Goal: Task Accomplishment & Management: Use online tool/utility

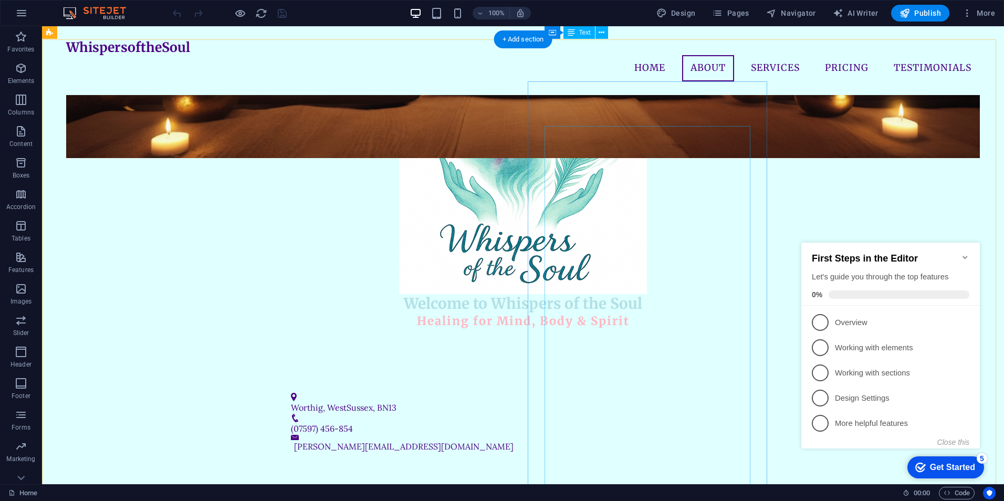
scroll to position [453, 0]
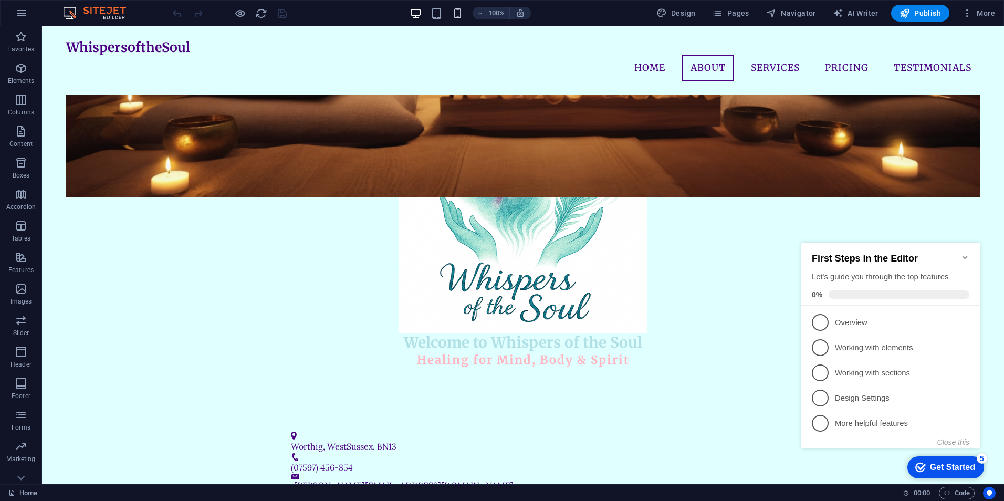
click at [461, 11] on icon "button" at bounding box center [458, 13] width 12 height 12
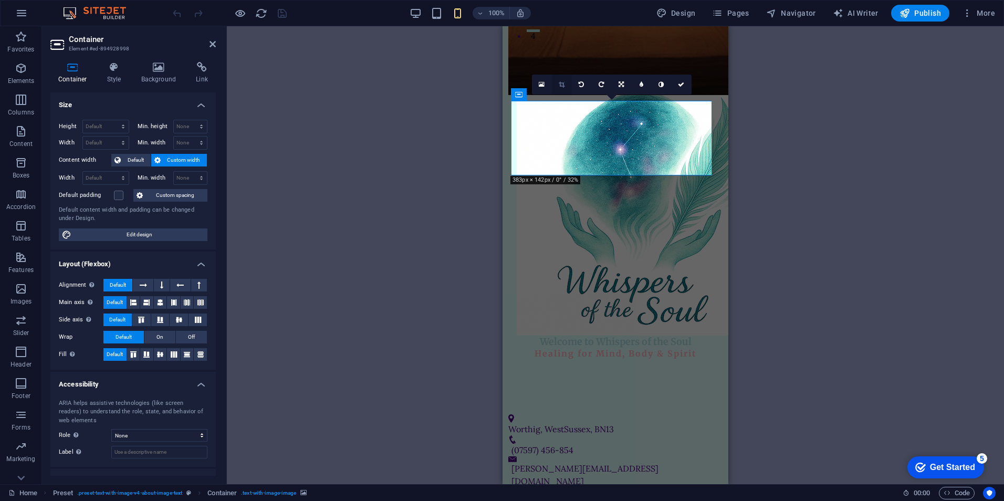
click at [559, 87] on icon at bounding box center [562, 84] width 6 height 6
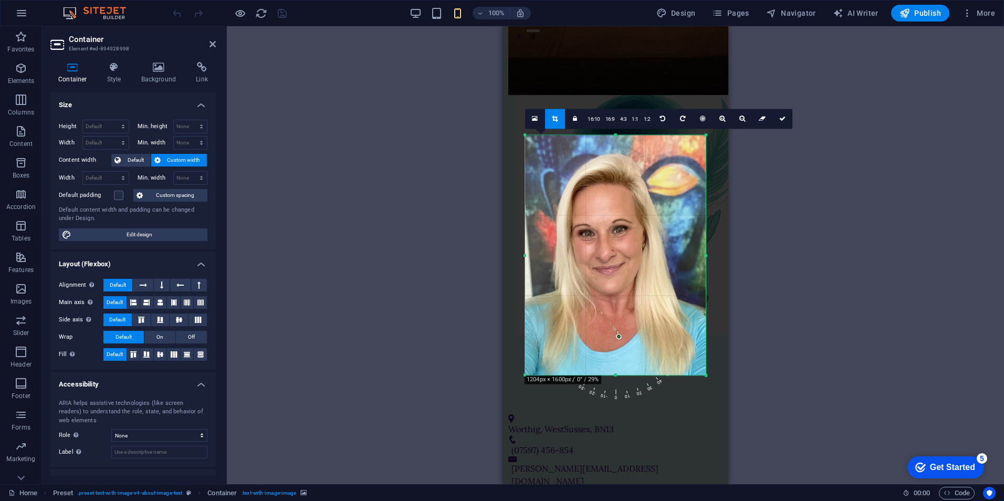
click at [628, 255] on div at bounding box center [615, 256] width 181 height 240
click at [802, 320] on div "Drag here to replace the existing content. Press “Ctrl” if you want to create a…" at bounding box center [616, 255] width 778 height 458
click at [802, 322] on div "Drag here to replace the existing content. Press “Ctrl” if you want to create a…" at bounding box center [616, 255] width 778 height 458
click at [776, 119] on link at bounding box center [783, 119] width 20 height 20
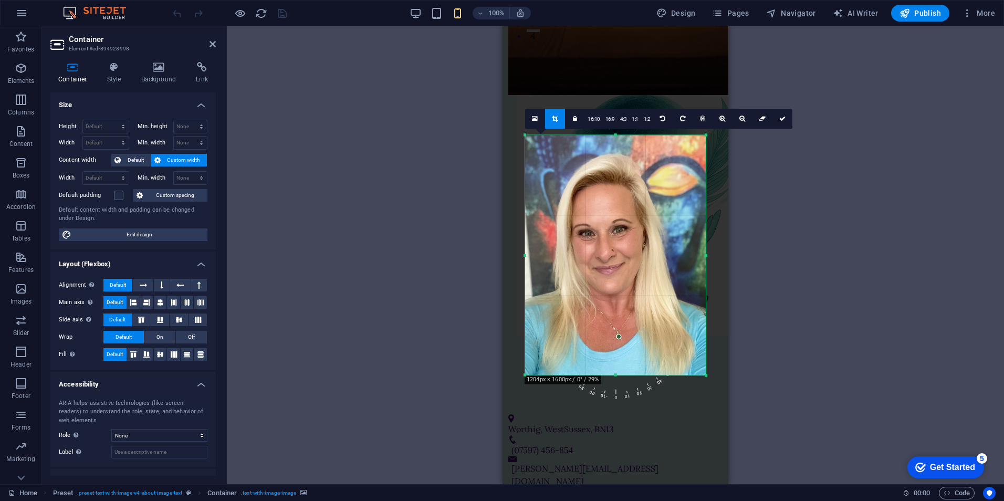
click at [780, 119] on div "Drag here to replace the existing content. Press “Ctrl” if you want to create a…" at bounding box center [616, 255] width 778 height 458
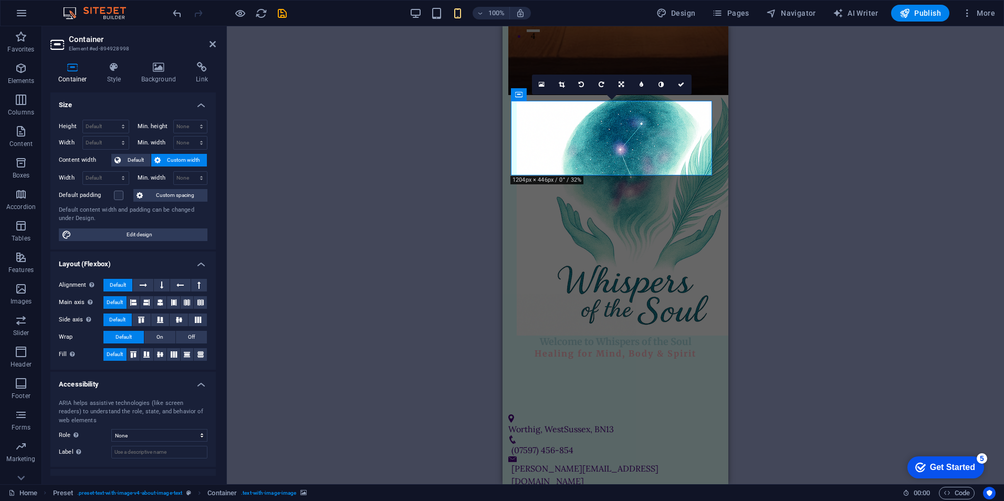
drag, startPoint x: 254, startPoint y: 169, endPoint x: 768, endPoint y: 206, distance: 515.1
click at [254, 169] on div "Drag here to replace the existing content. Press “Ctrl” if you want to create a…" at bounding box center [616, 255] width 778 height 458
click at [770, 192] on div "Drag here to replace the existing content. Press “Ctrl” if you want to create a…" at bounding box center [616, 255] width 778 height 458
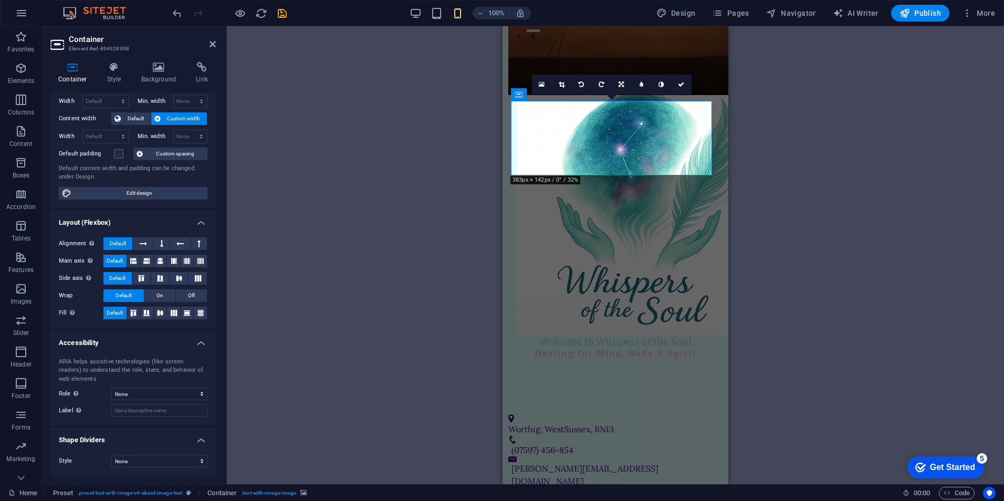
scroll to position [0, 0]
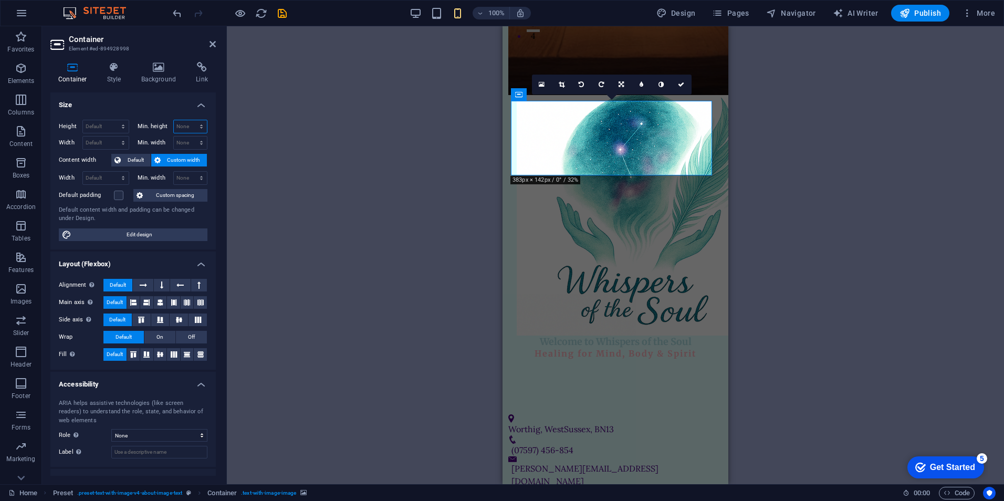
drag, startPoint x: 192, startPoint y: 126, endPoint x: 199, endPoint y: 134, distance: 11.2
click at [192, 126] on select "None px rem % vh vw" at bounding box center [191, 126] width 34 height 13
select select "rem"
click at [190, 120] on select "None px rem % vh vw" at bounding box center [191, 126] width 34 height 13
type input "0"
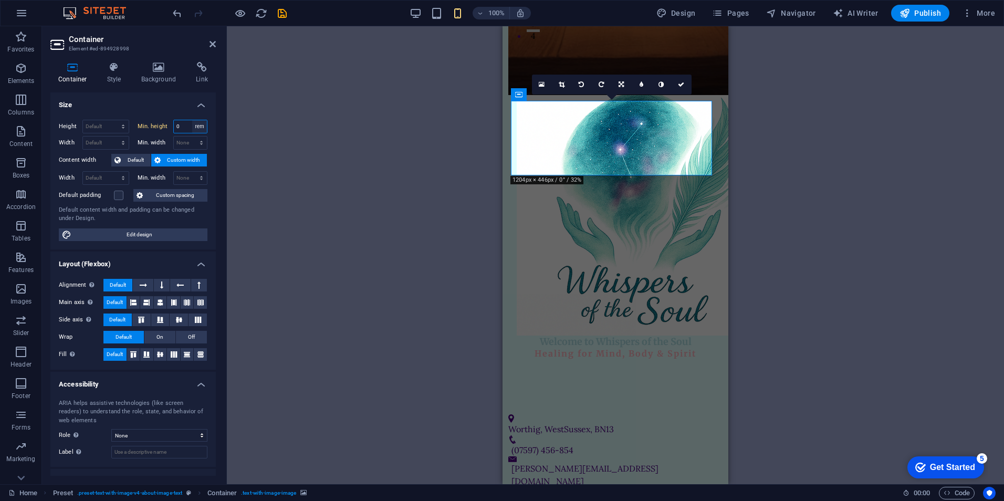
click at [200, 128] on select "None px rem % vh vw" at bounding box center [199, 126] width 15 height 13
select select "%"
click at [192, 120] on select "None px rem % vh vw" at bounding box center [199, 126] width 15 height 13
type input "100"
click at [122, 125] on select "Default px rem % vh vw" at bounding box center [106, 126] width 46 height 13
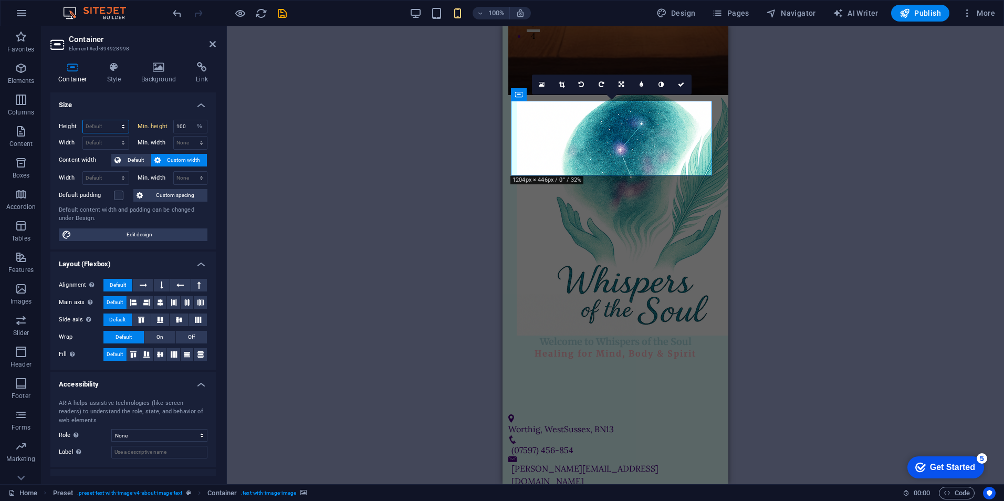
select select "%"
click at [112, 120] on select "Default px rem % vh vw" at bounding box center [106, 126] width 46 height 13
type input "100"
click at [108, 178] on select "Default px rem % em vh vw" at bounding box center [106, 178] width 46 height 13
click at [257, 139] on div "Drag here to replace the existing content. Press “Ctrl” if you want to create a…" at bounding box center [616, 255] width 778 height 458
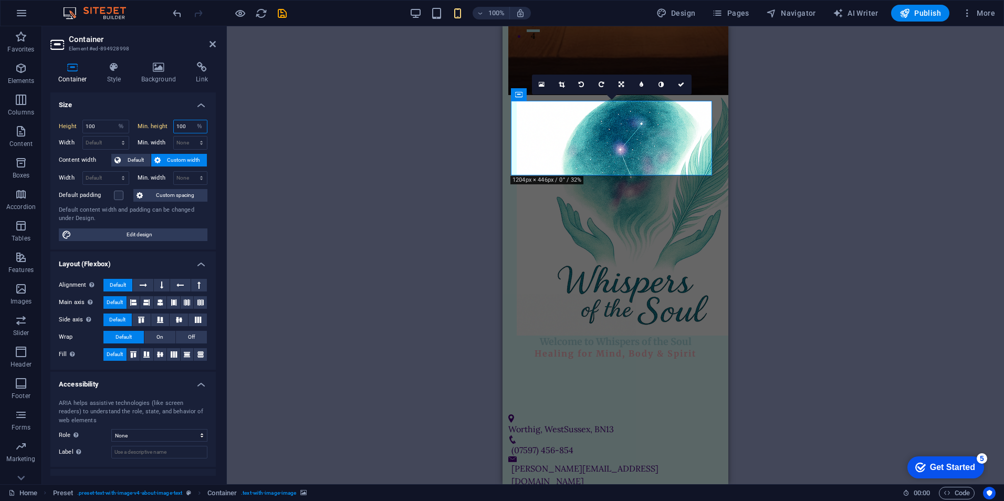
click at [181, 125] on input "100" at bounding box center [191, 126] width 34 height 13
click at [478, 269] on div "Drag here to replace the existing content. Press “Ctrl” if you want to create a…" at bounding box center [616, 255] width 778 height 458
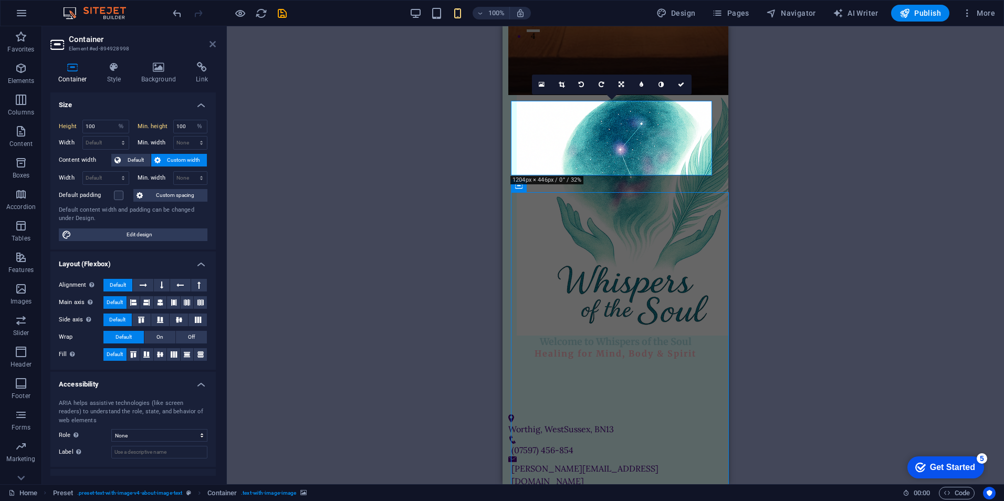
click at [406, 215] on div "Drag here to replace the existing content. Press “Ctrl” if you want to create a…" at bounding box center [616, 255] width 778 height 458
click at [802, 158] on div "Drag here to replace the existing content. Press “Ctrl” if you want to create a…" at bounding box center [616, 255] width 778 height 458
click at [213, 44] on icon at bounding box center [213, 44] width 6 height 8
click at [227, 44] on div "Drag here to replace the existing content. Press “Ctrl” if you want to create a…" at bounding box center [616, 255] width 778 height 458
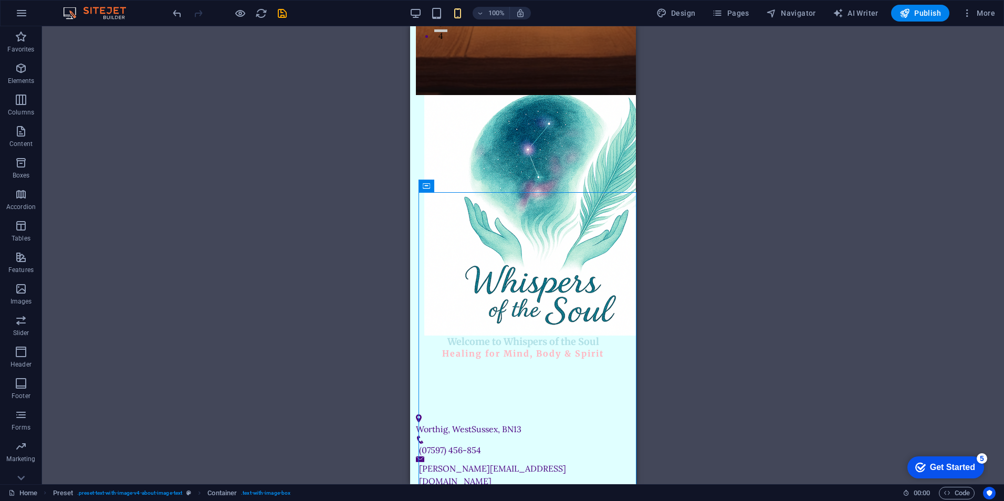
click at [275, 161] on div "Drag here to replace the existing content. Press “Ctrl” if you want to create a…" at bounding box center [523, 255] width 962 height 458
select select "%"
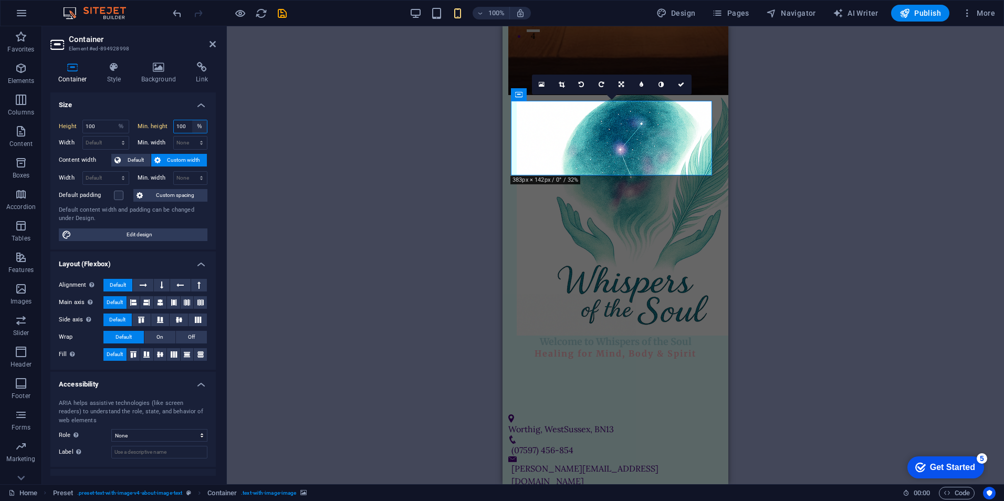
click at [192, 128] on select "None px rem % vh vw" at bounding box center [199, 126] width 15 height 13
click at [458, 243] on div "Drag here to replace the existing content. Press “Ctrl” if you want to create a…" at bounding box center [616, 255] width 778 height 458
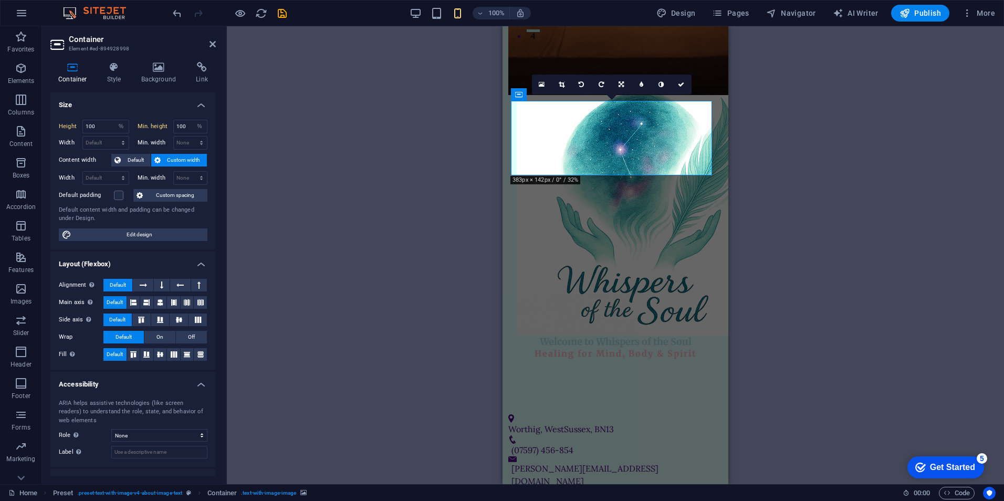
click at [458, 243] on div "Drag here to replace the existing content. Press “Ctrl” if you want to create a…" at bounding box center [616, 255] width 778 height 458
click at [802, 201] on div "Drag here to replace the existing content. Press “Ctrl” if you want to create a…" at bounding box center [616, 255] width 778 height 458
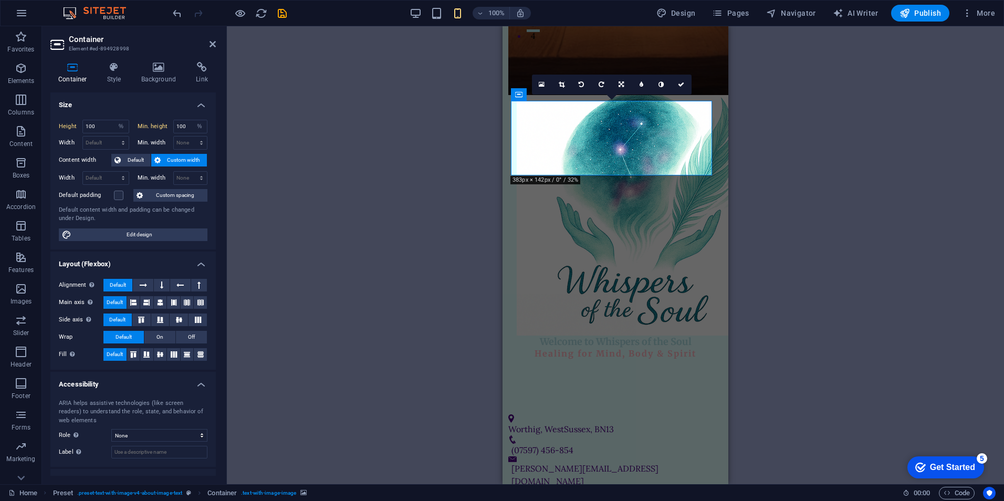
click at [802, 179] on div "Drag here to replace the existing content. Press “Ctrl” if you want to create a…" at bounding box center [616, 255] width 778 height 458
click at [390, 172] on div "Drag here to replace the existing content. Press “Ctrl” if you want to create a…" at bounding box center [616, 255] width 778 height 458
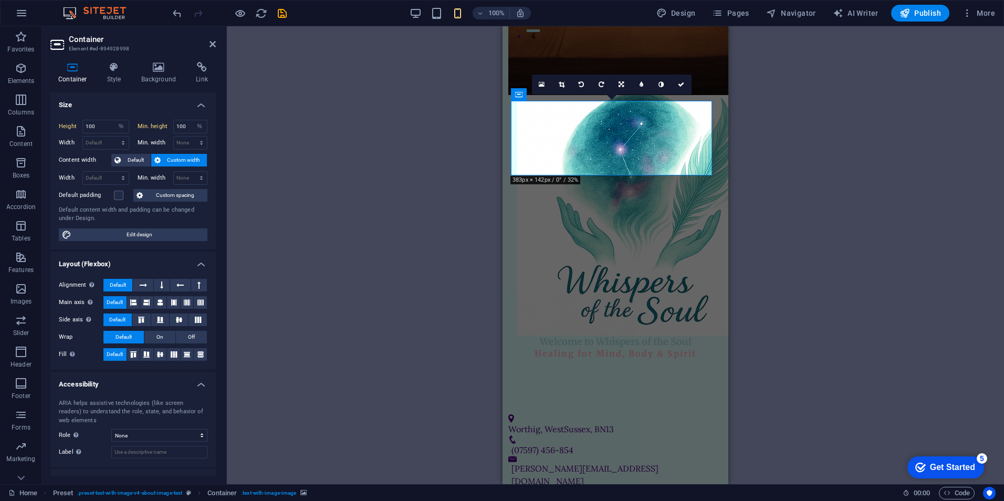
click at [211, 44] on icon at bounding box center [213, 44] width 6 height 8
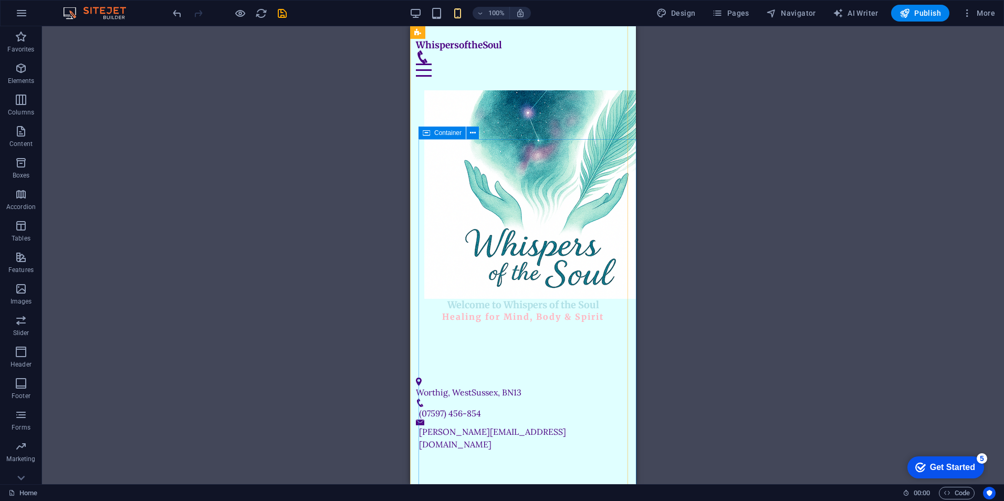
scroll to position [413, 0]
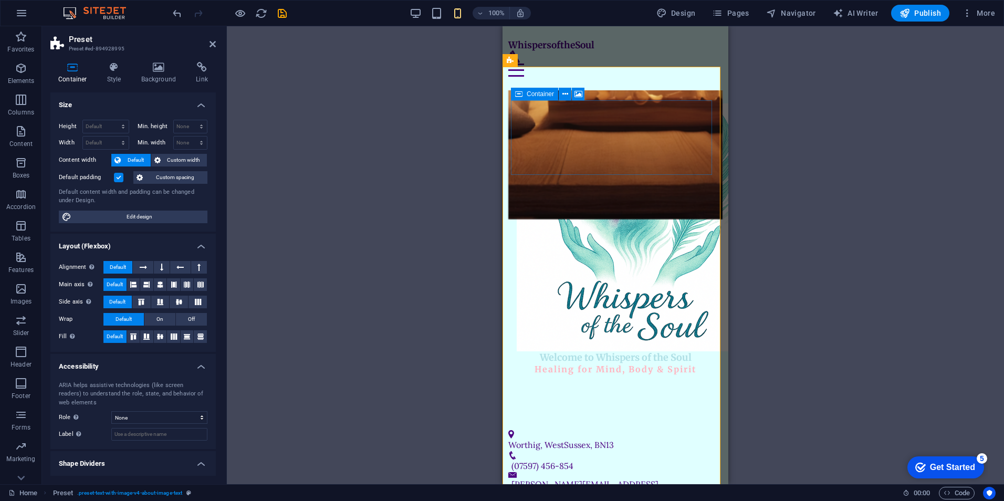
click at [519, 94] on icon at bounding box center [518, 94] width 7 height 13
click at [567, 94] on icon at bounding box center [566, 94] width 6 height 11
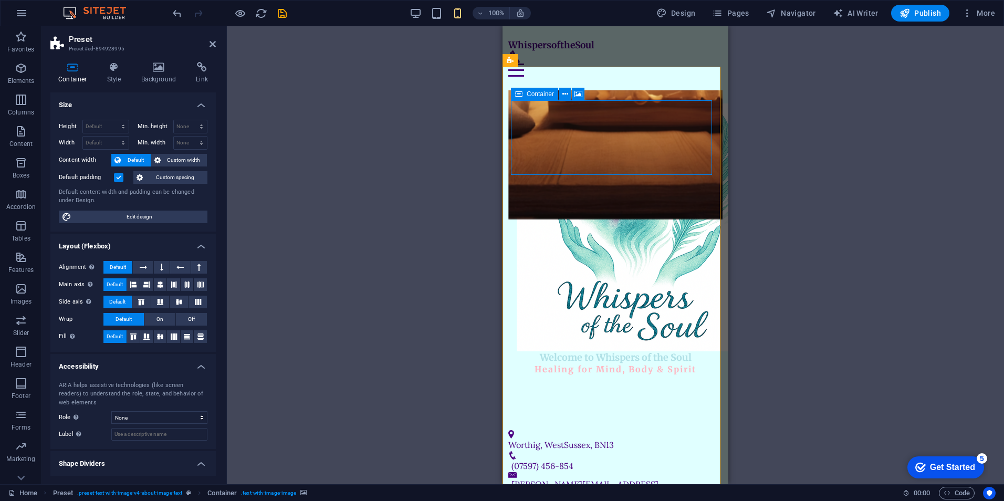
select select "%"
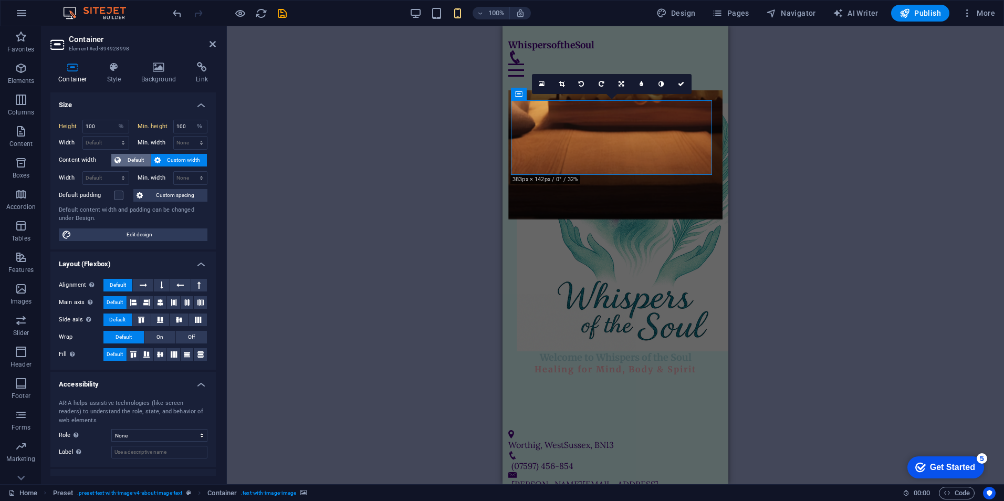
click at [126, 158] on span "Default" at bounding box center [136, 160] width 24 height 13
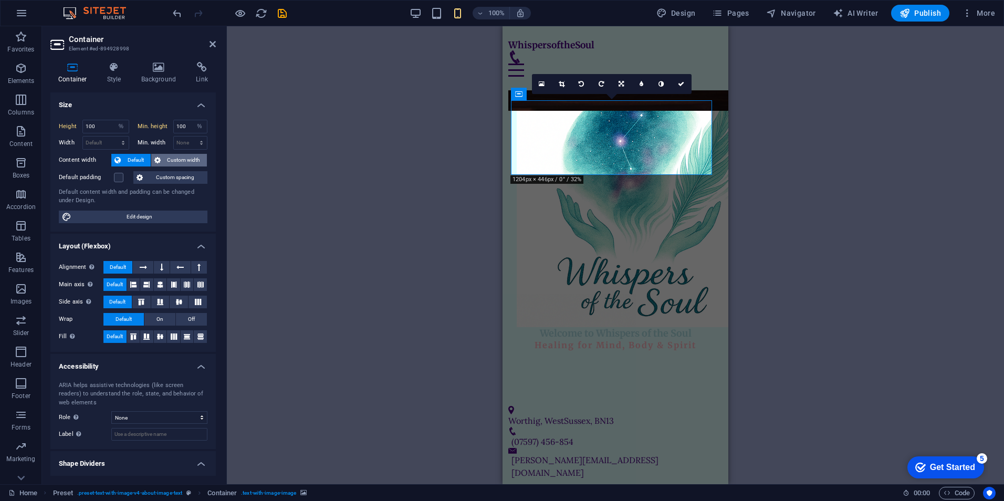
click at [162, 162] on button "Custom width" at bounding box center [179, 160] width 56 height 13
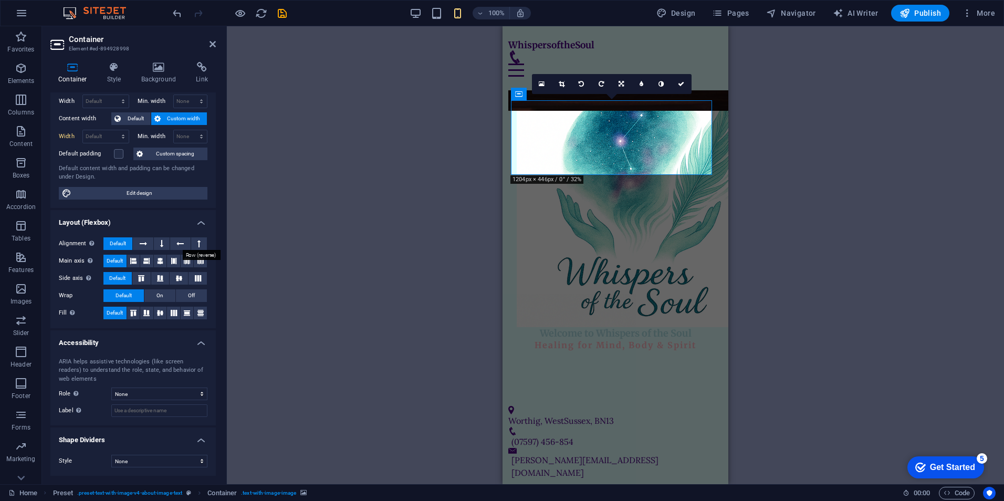
scroll to position [0, 0]
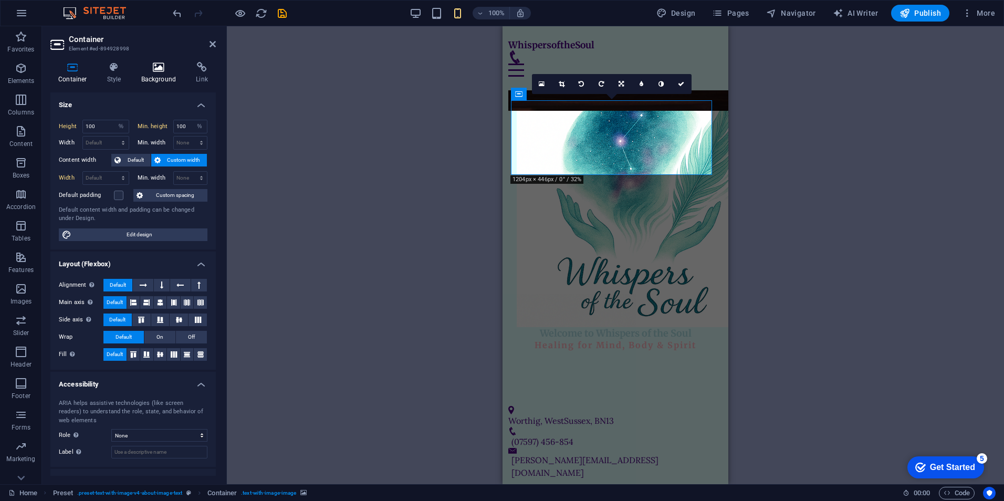
click at [152, 72] on h4 "Background" at bounding box center [160, 73] width 55 height 22
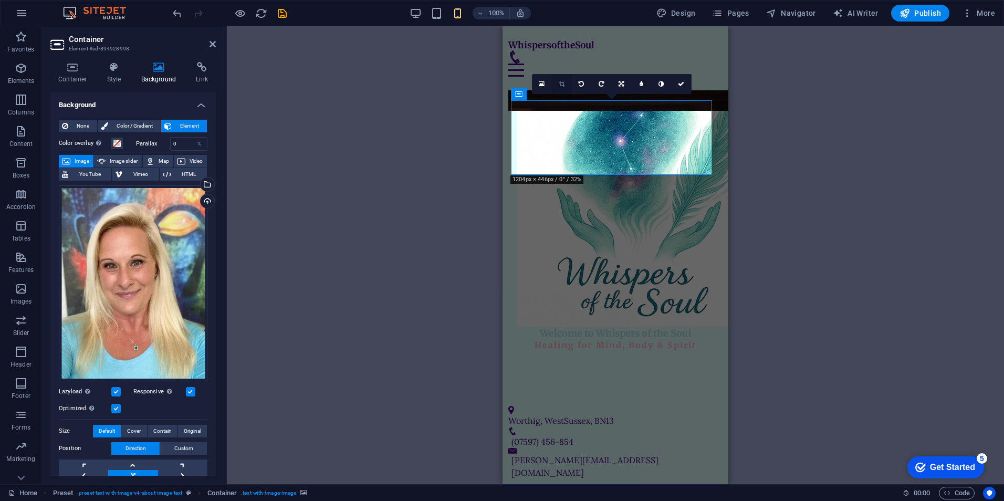
click at [563, 84] on icon at bounding box center [562, 84] width 6 height 6
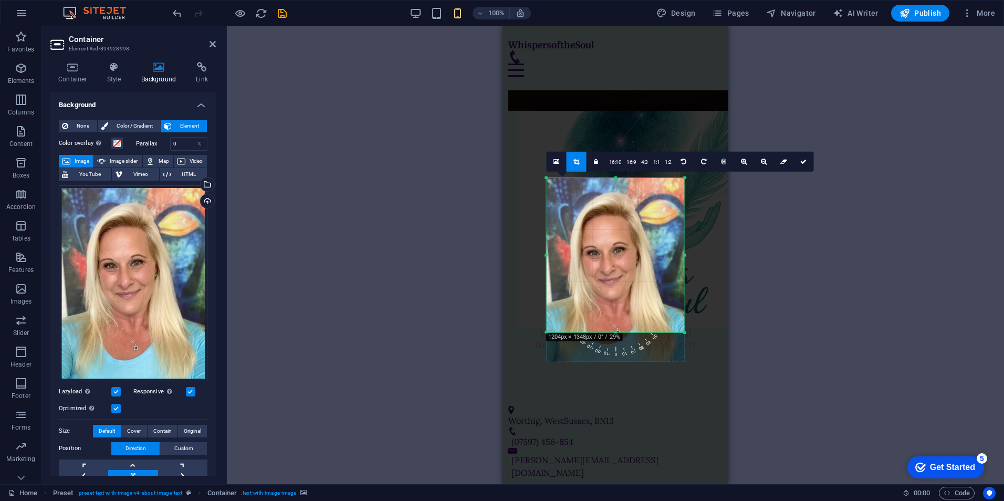
drag, startPoint x: 708, startPoint y: 376, endPoint x: 666, endPoint y: 291, distance: 95.6
click at [666, 291] on div "180 170 160 150 140 130 120 110 100 90 80 70 60 50 40 30 20 10 0 -10 -20 -30 -4…" at bounding box center [616, 255] width 138 height 154
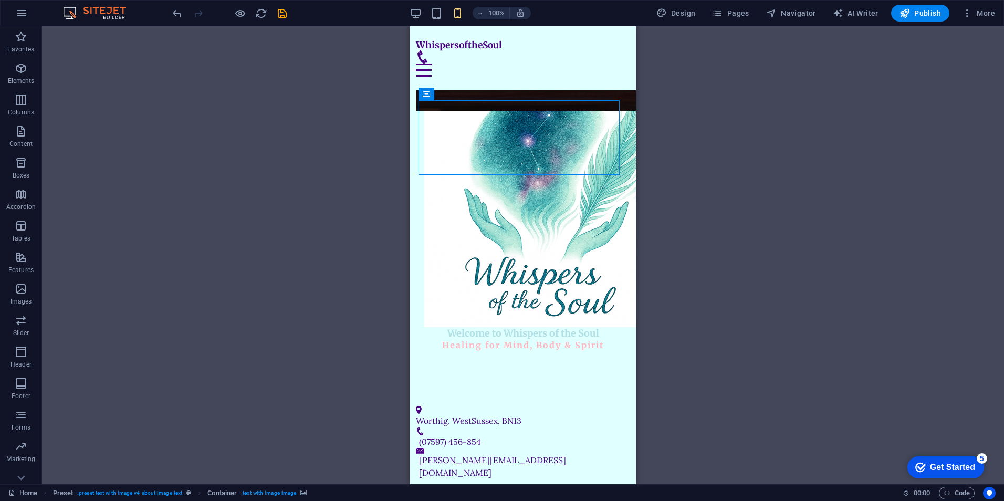
click at [656, 205] on div "Drag here to replace the existing content. Press “Ctrl” if you want to create a…" at bounding box center [523, 255] width 962 height 458
click at [174, 12] on icon "undo" at bounding box center [177, 13] width 12 height 12
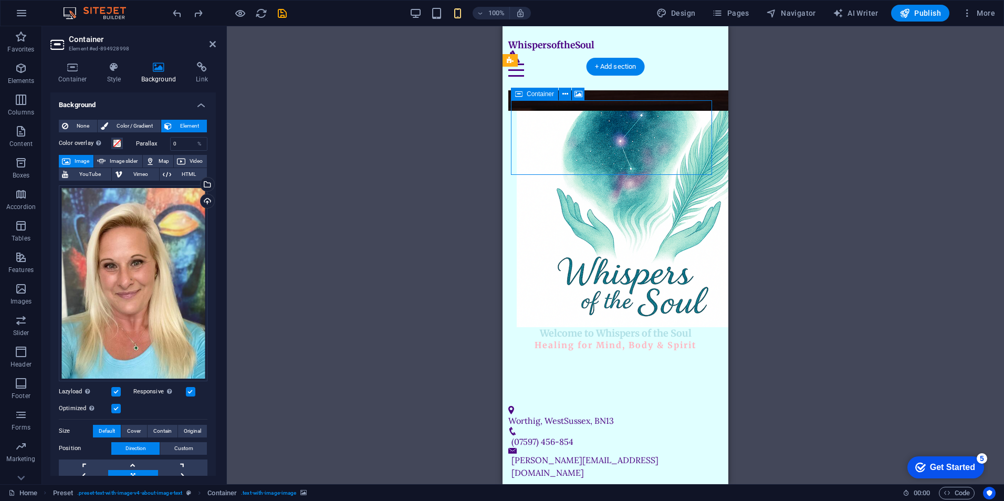
drag, startPoint x: 567, startPoint y: 131, endPoint x: 571, endPoint y: 153, distance: 21.8
drag, startPoint x: 565, startPoint y: 136, endPoint x: 571, endPoint y: 115, distance: 21.8
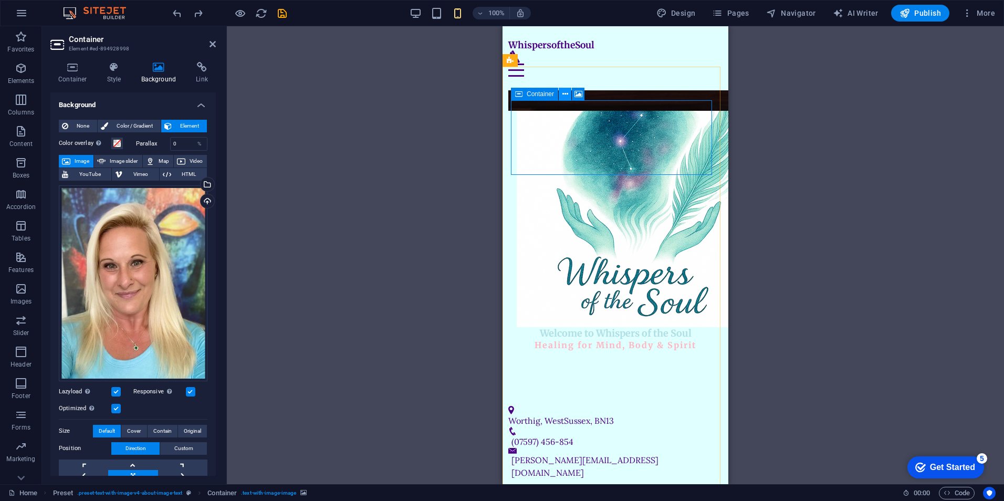
click at [563, 93] on icon at bounding box center [566, 94] width 6 height 11
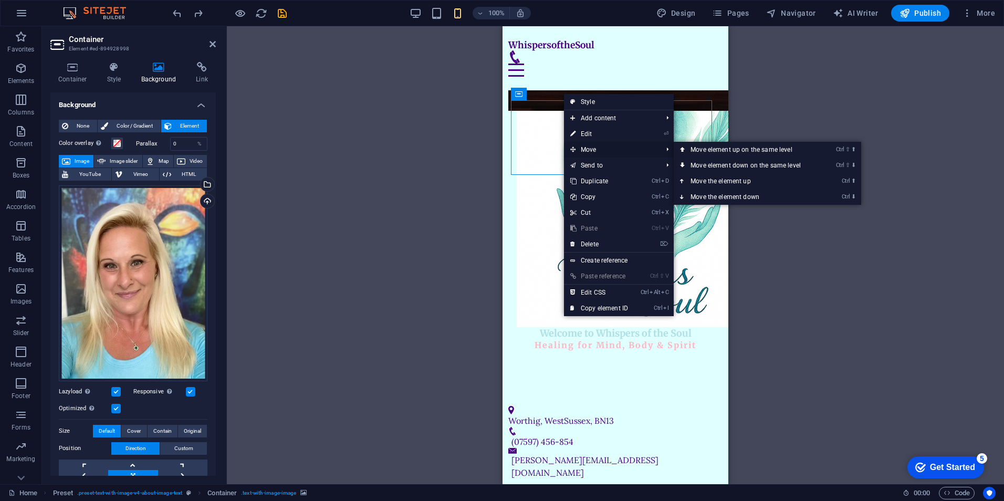
click at [617, 147] on span "Move" at bounding box center [611, 150] width 94 height 16
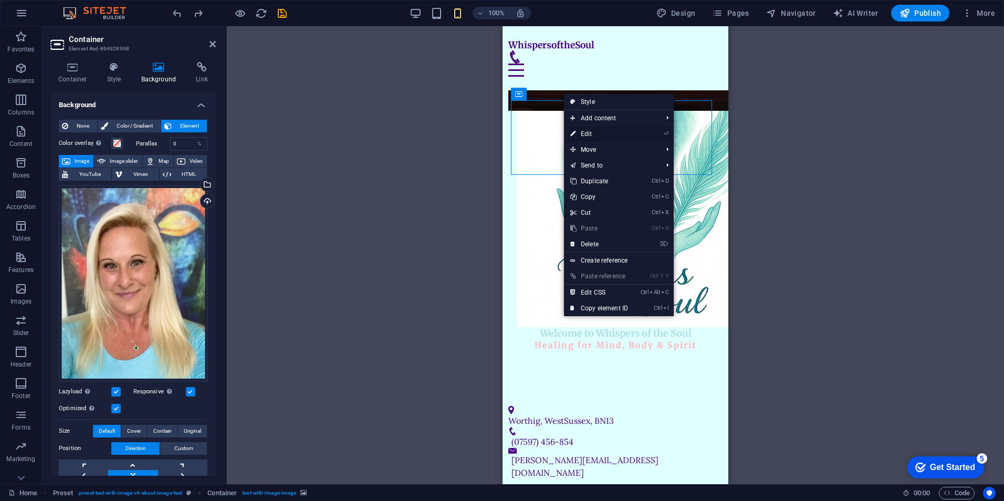
click at [625, 132] on link "⏎ Edit" at bounding box center [599, 134] width 70 height 16
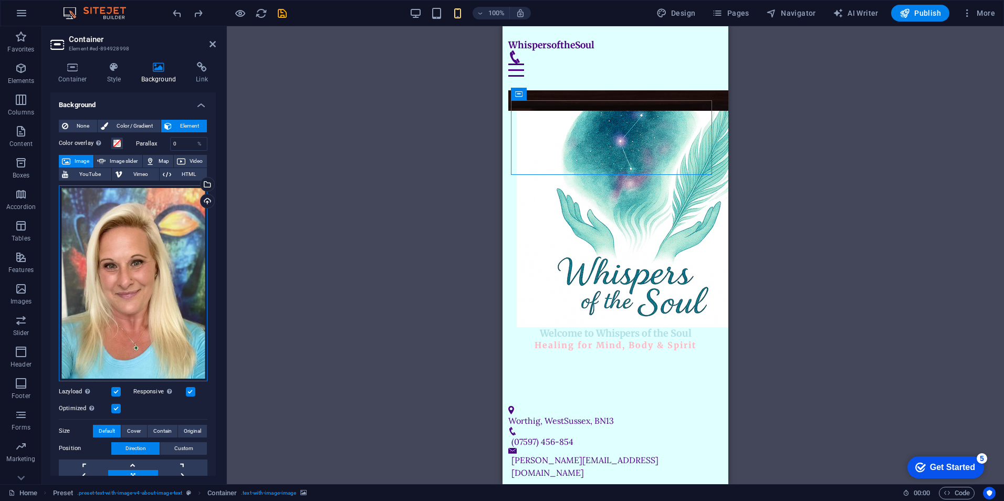
drag, startPoint x: 113, startPoint y: 199, endPoint x: 115, endPoint y: 204, distance: 5.5
click at [115, 204] on div "Drag files here, click to choose files or select files from Files or our free s…" at bounding box center [133, 283] width 149 height 196
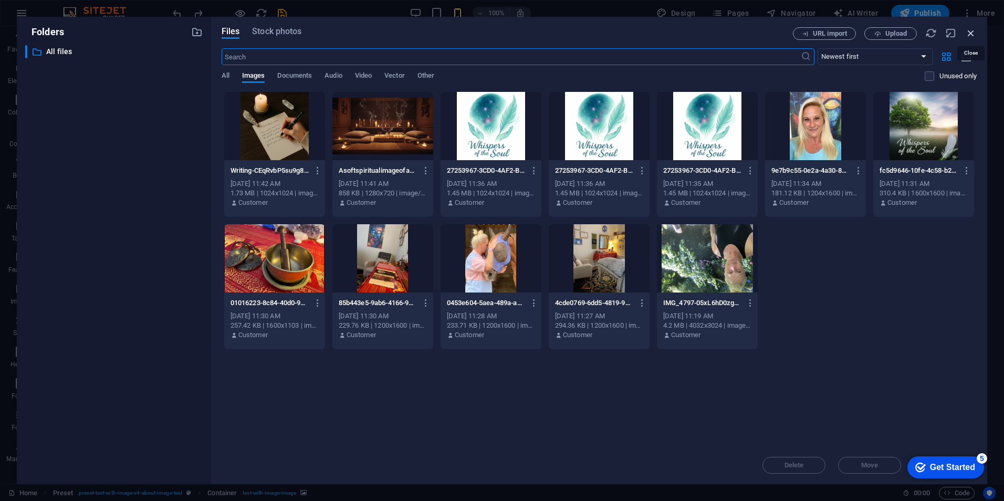
click at [802, 34] on icon "button" at bounding box center [972, 33] width 12 height 12
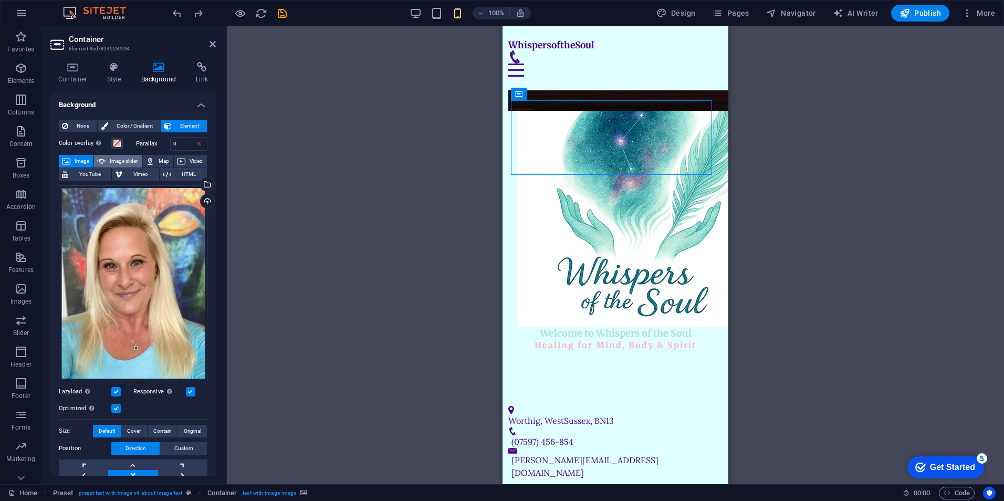
click at [130, 158] on span "Image slider" at bounding box center [124, 161] width 30 height 13
select select "ms"
select select "s"
select select "progressive"
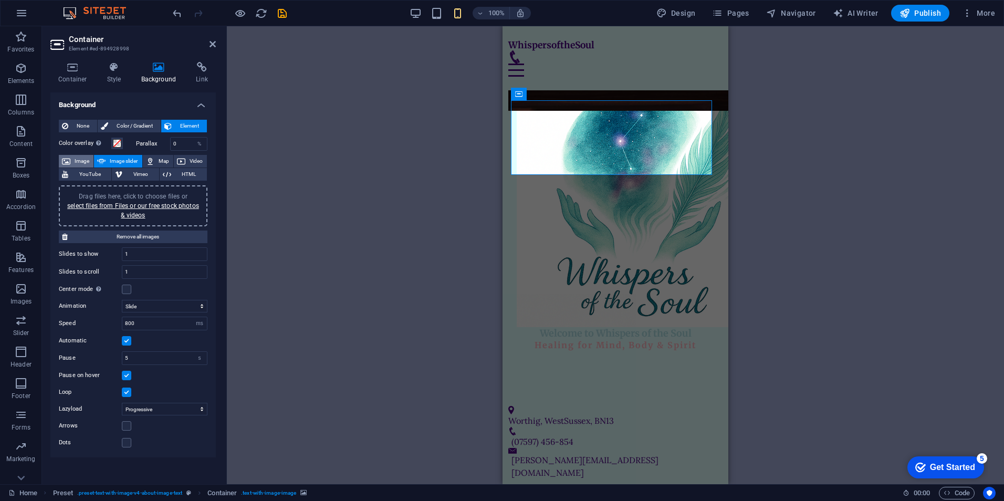
click at [78, 160] on span "Image" at bounding box center [82, 161] width 17 height 13
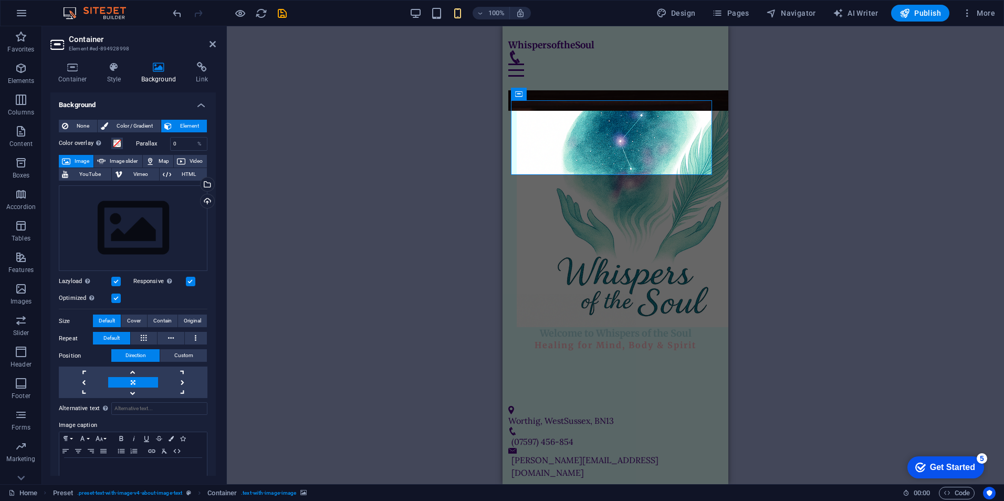
click at [402, 213] on div "Drag here to replace the existing content. Press “Ctrl” if you want to create a…" at bounding box center [616, 255] width 778 height 458
click at [216, 46] on aside "Container Element #ed-894928998 Container Style Background Link Size Height 100…" at bounding box center [134, 255] width 185 height 458
click at [213, 45] on icon at bounding box center [213, 44] width 6 height 8
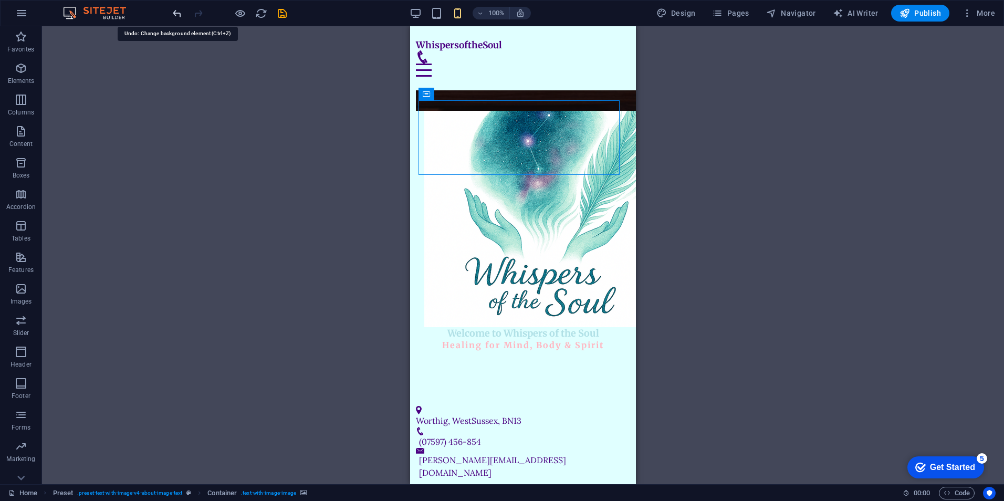
click at [175, 13] on icon "undo" at bounding box center [177, 13] width 12 height 12
click at [175, 14] on icon "undo" at bounding box center [177, 13] width 12 height 12
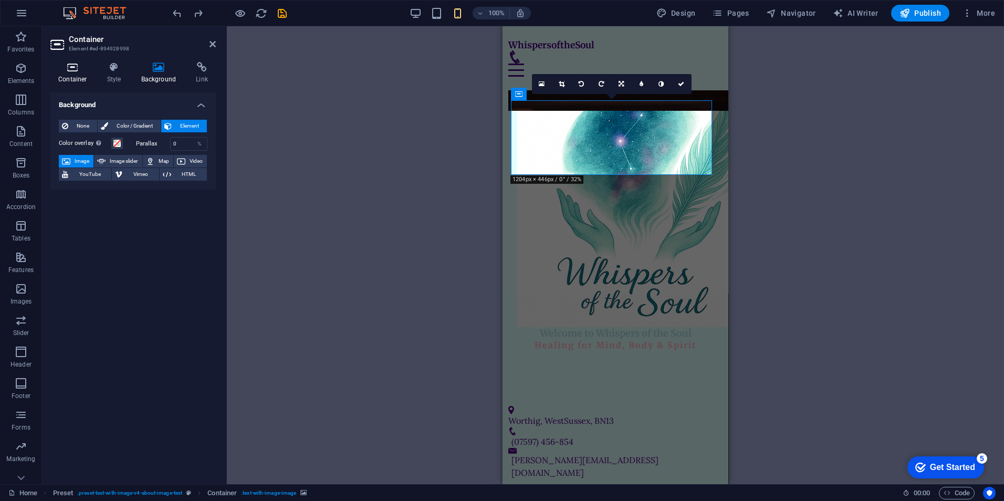
click at [79, 73] on h4 "Container" at bounding box center [74, 73] width 49 height 22
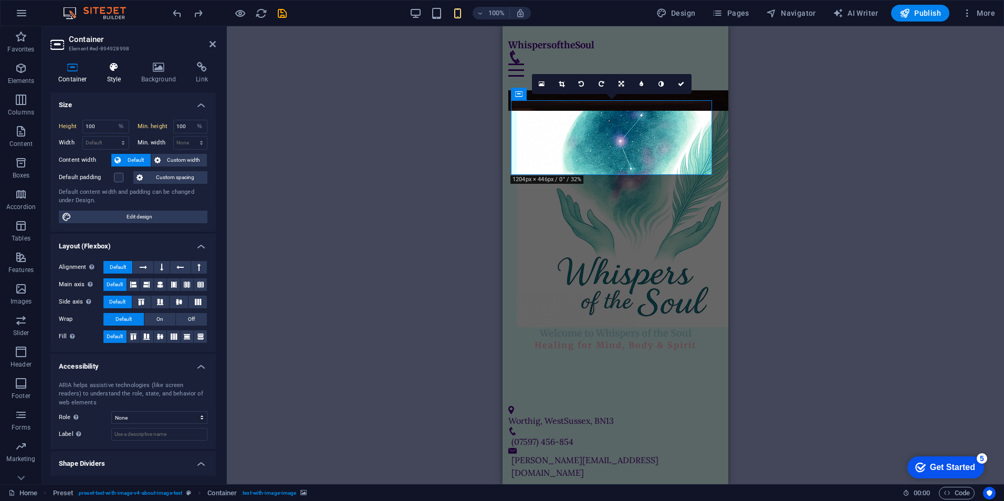
click at [120, 72] on icon at bounding box center [114, 67] width 30 height 11
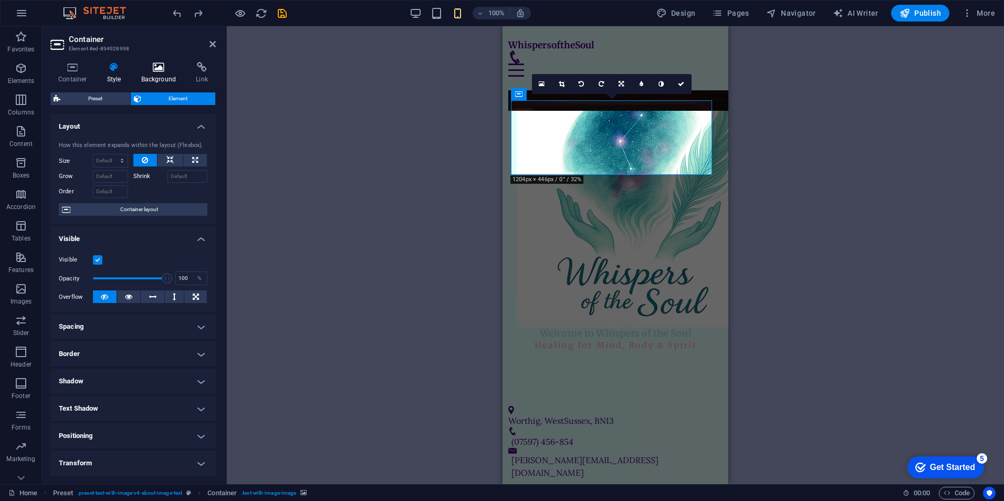
click at [160, 72] on icon at bounding box center [158, 67] width 51 height 11
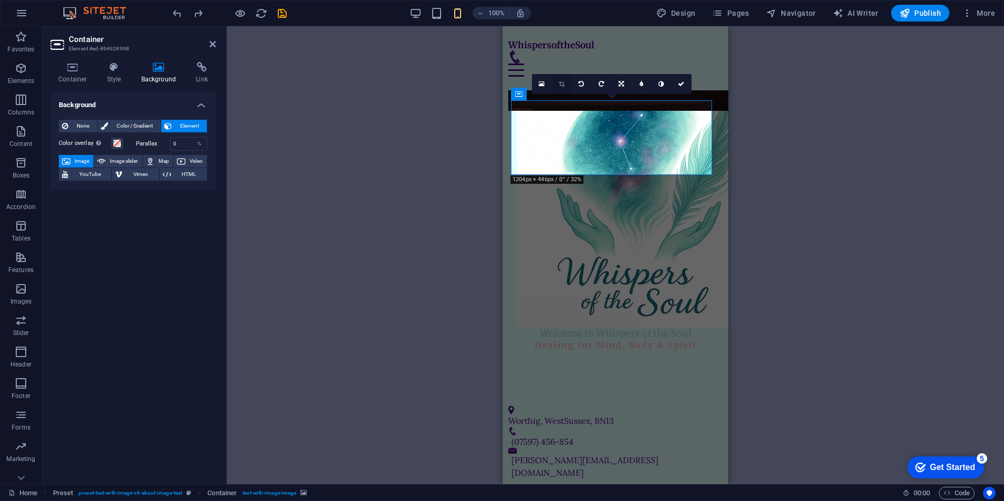
click at [557, 84] on link at bounding box center [562, 84] width 20 height 20
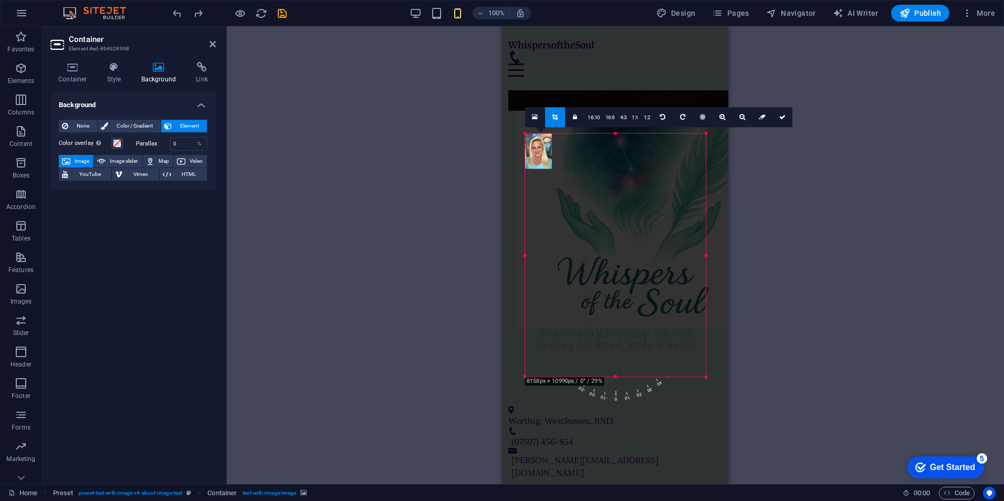
drag, startPoint x: 526, startPoint y: 135, endPoint x: 510, endPoint y: 132, distance: 17.1
click at [510, 132] on div "Drag here to replace the existing content. Press “Ctrl” if you want to create a…" at bounding box center [616, 255] width 226 height 458
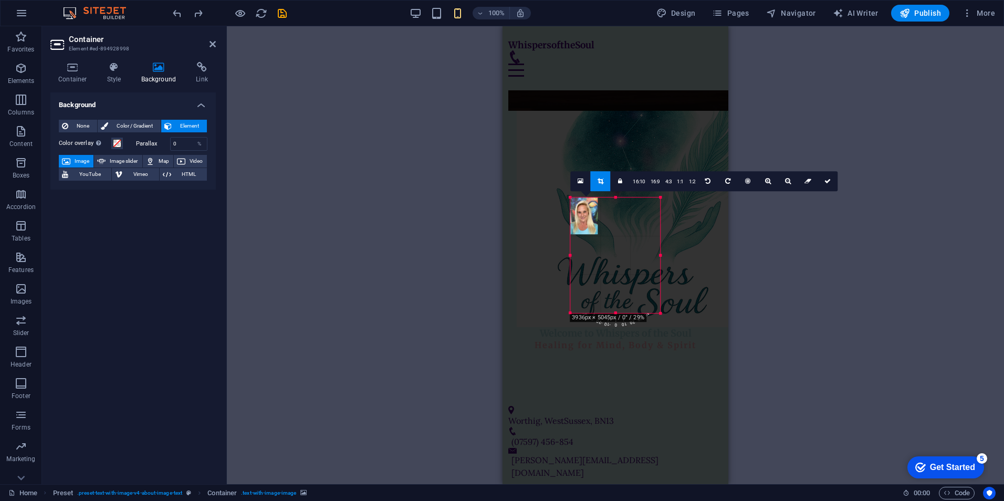
drag, startPoint x: 605, startPoint y: 237, endPoint x: 535, endPoint y: 141, distance: 118.4
click at [535, 141] on div "Drag here to replace the existing content. Press “Ctrl” if you want to create a…" at bounding box center [616, 255] width 226 height 458
drag, startPoint x: 603, startPoint y: 237, endPoint x: 536, endPoint y: 168, distance: 96.2
click at [536, 168] on div "Drag here to replace the existing content. Press “Ctrl” if you want to create a…" at bounding box center [616, 255] width 226 height 458
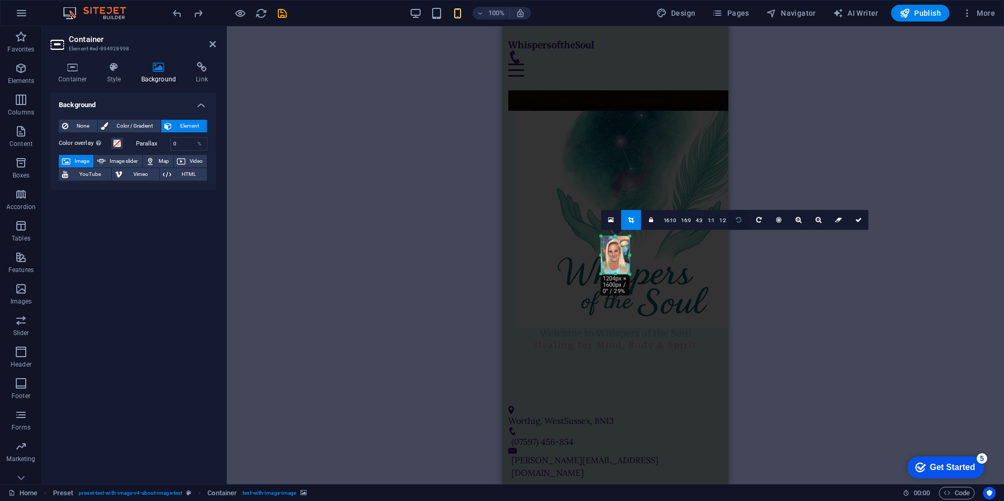
click at [737, 220] on icon at bounding box center [739, 220] width 5 height 6
click at [754, 273] on div "Drag here to replace the existing content. Press “Ctrl” if you want to create a…" at bounding box center [616, 255] width 778 height 458
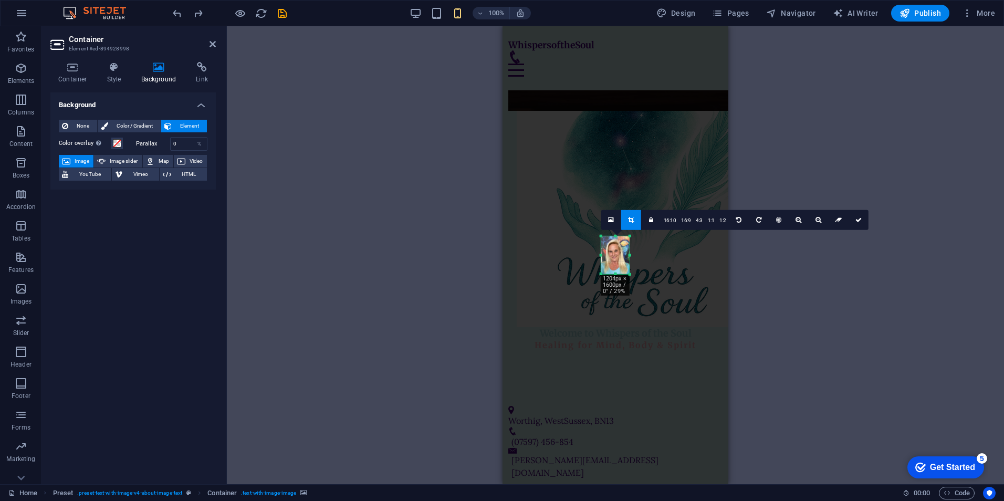
click at [218, 43] on aside "Container Element #ed-894928998 Container Style Background Link Size Height 100…" at bounding box center [134, 255] width 185 height 458
click at [217, 42] on aside "Container Element #ed-894928998 Container Style Background Link Size Height 100…" at bounding box center [134, 255] width 185 height 458
click at [213, 44] on icon at bounding box center [213, 44] width 6 height 8
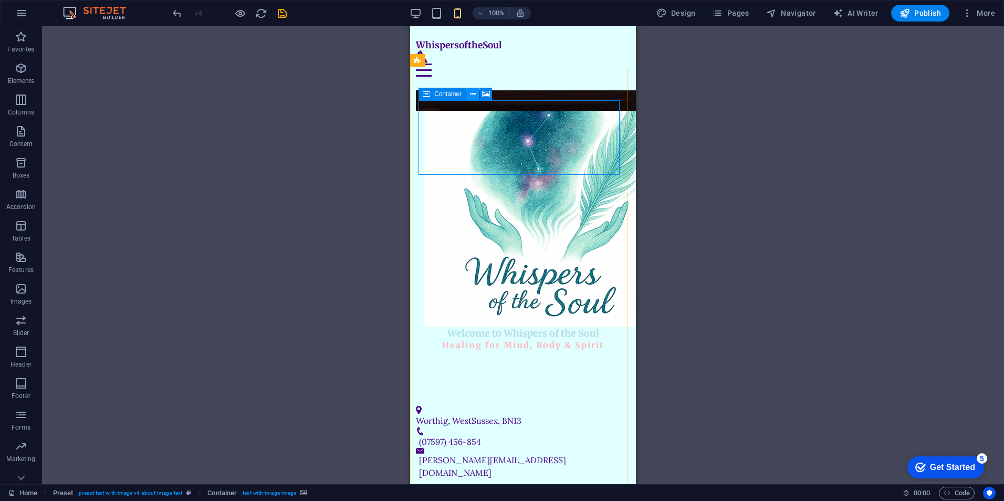
click at [470, 95] on icon at bounding box center [473, 94] width 6 height 11
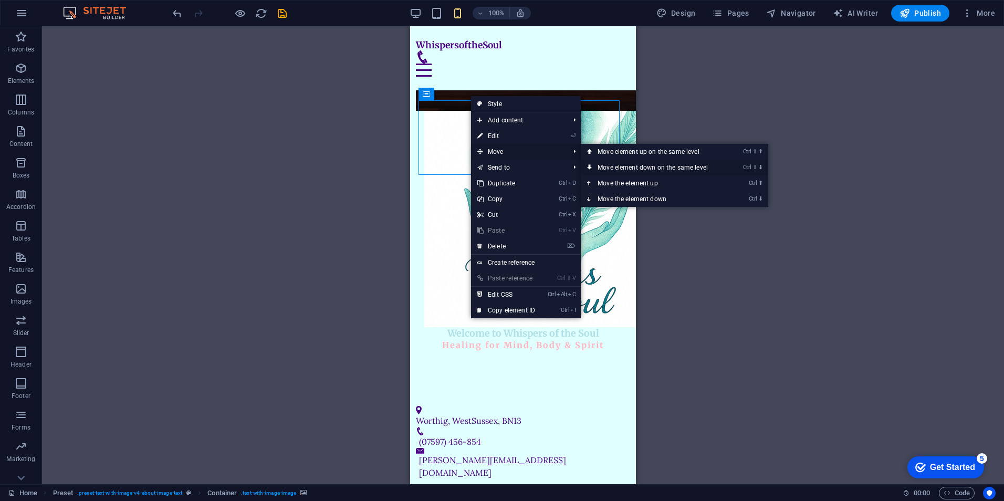
click at [630, 164] on link "Ctrl ⇧ ⬇ Move element down on the same level" at bounding box center [655, 168] width 148 height 16
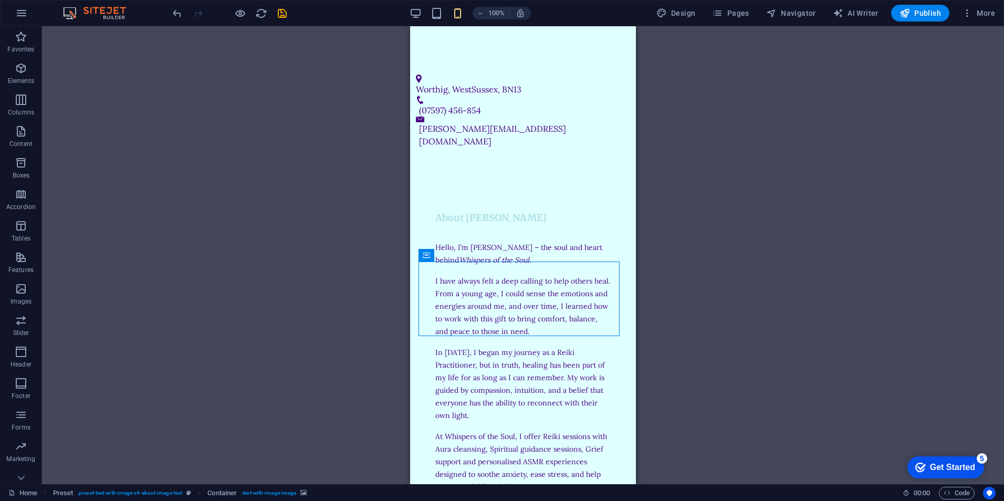
scroll to position [837, 0]
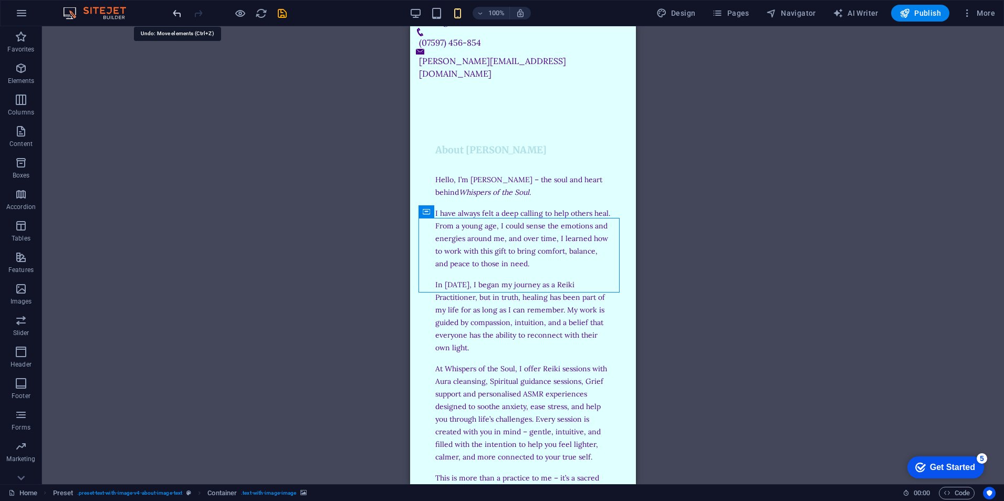
click at [172, 15] on icon "undo" at bounding box center [177, 13] width 12 height 12
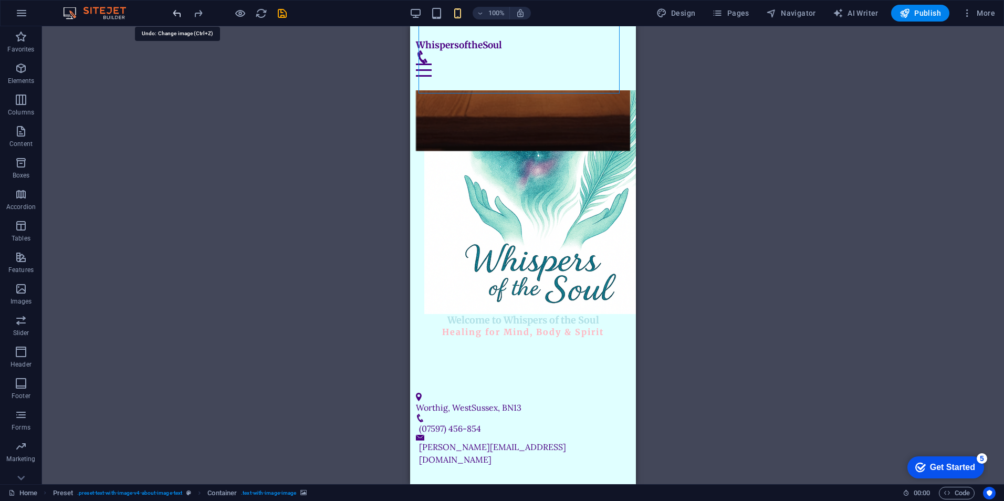
scroll to position [296, 0]
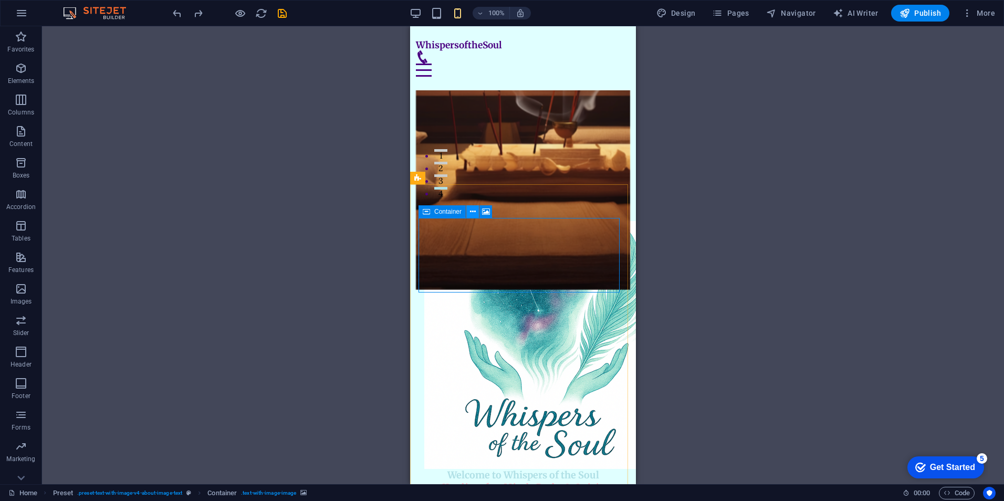
click at [472, 213] on icon at bounding box center [473, 211] width 6 height 11
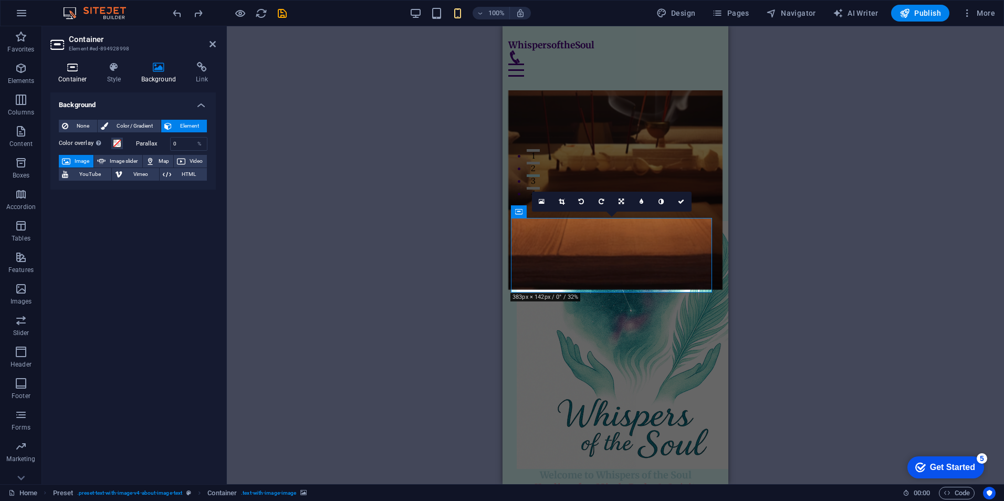
click at [68, 66] on icon at bounding box center [72, 67] width 45 height 11
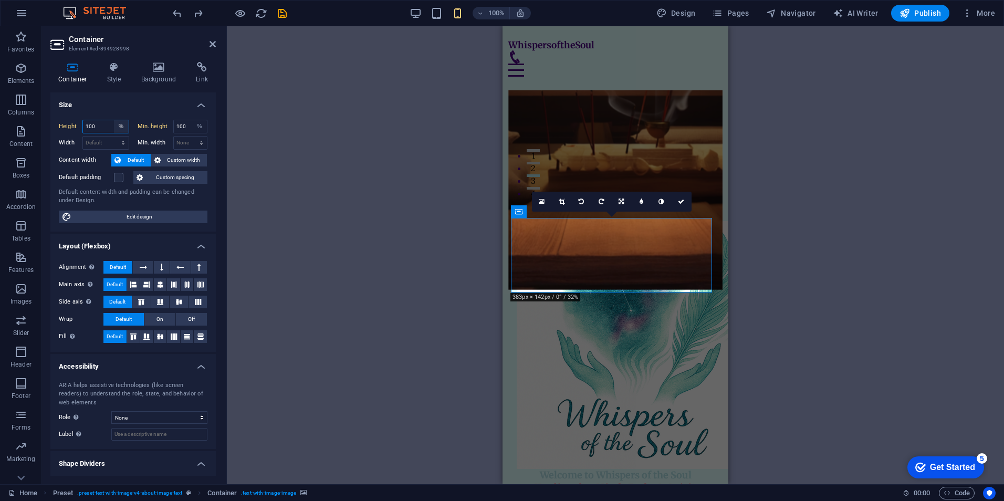
click at [118, 128] on select "Default px rem % vh vw" at bounding box center [121, 126] width 15 height 13
select select "vw"
click at [114, 120] on select "Default px rem % vh vw" at bounding box center [121, 126] width 15 height 13
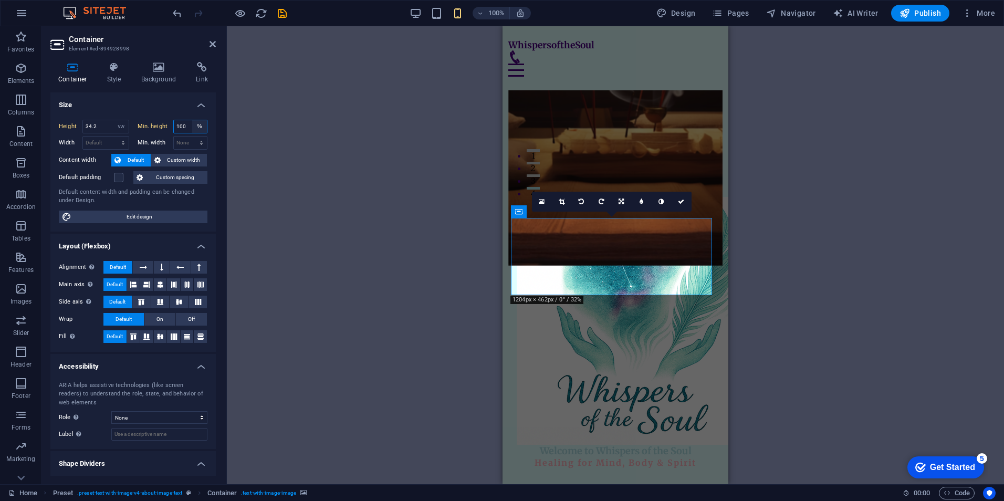
click at [193, 126] on select "None px rem % vh vw" at bounding box center [199, 126] width 15 height 13
click at [89, 126] on input "34.2" at bounding box center [106, 126] width 46 height 13
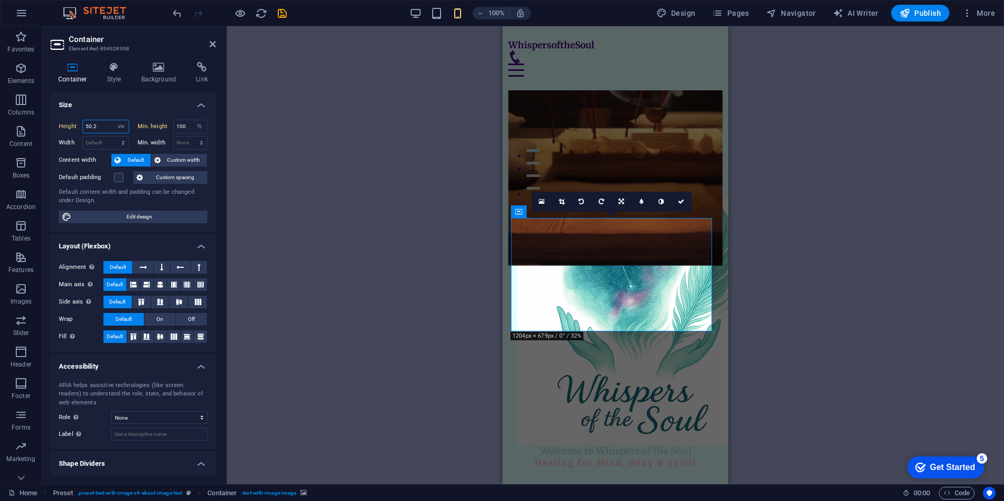
click at [90, 123] on input "50.2" at bounding box center [106, 126] width 46 height 13
type input "60.2"
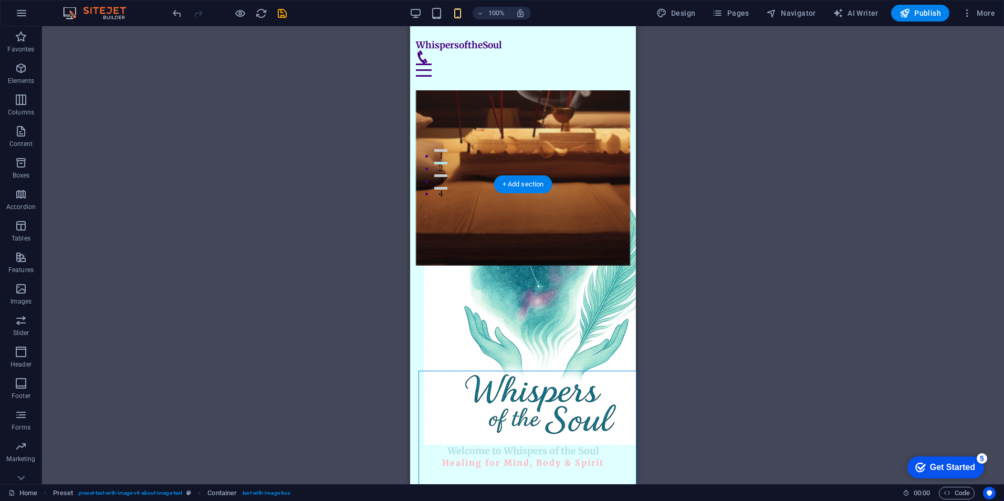
select select "vw"
select select "%"
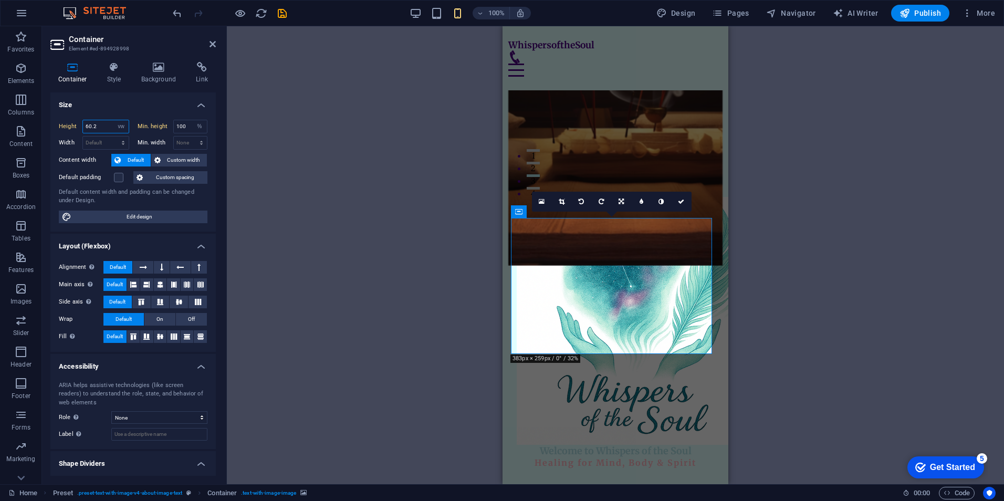
click at [89, 127] on input "60.2" at bounding box center [106, 126] width 46 height 13
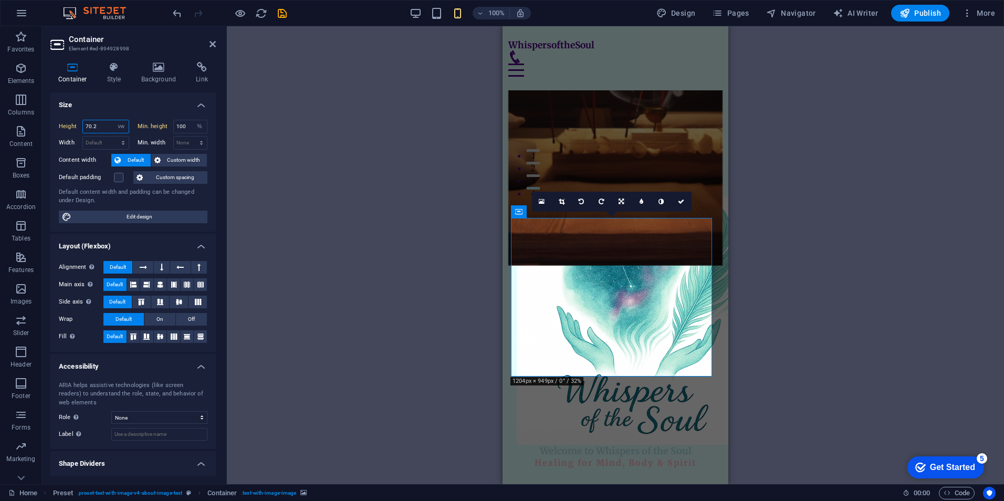
click at [86, 127] on input "70.2" at bounding box center [106, 126] width 46 height 13
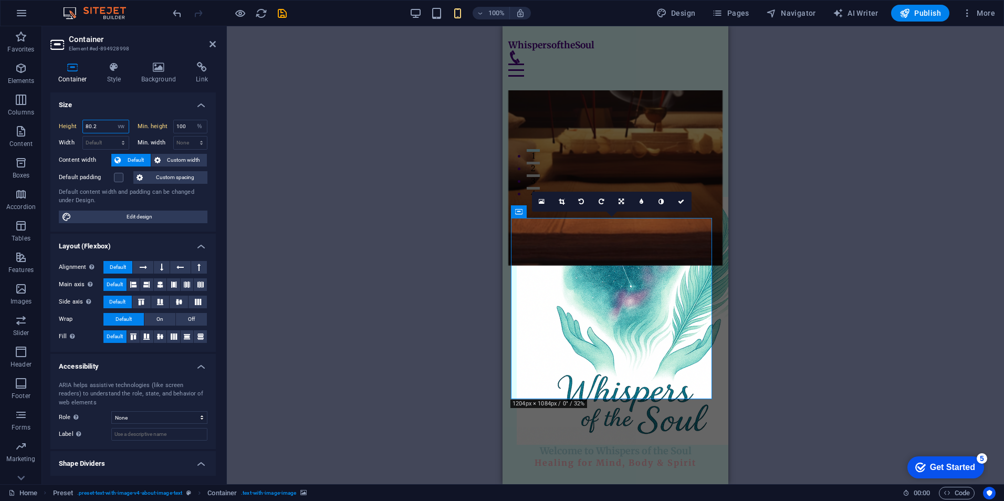
click at [87, 125] on input "80.2" at bounding box center [106, 126] width 46 height 13
type input "90.2"
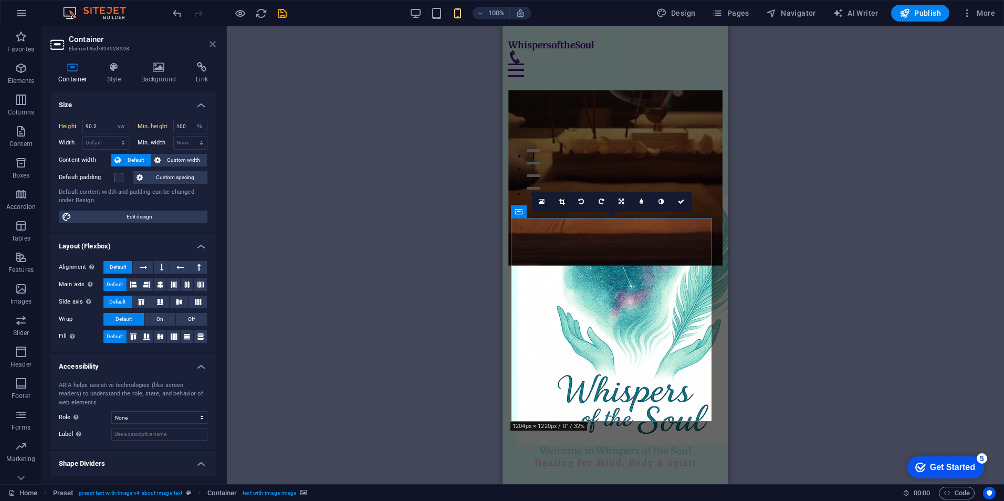
click at [212, 44] on icon at bounding box center [213, 44] width 6 height 8
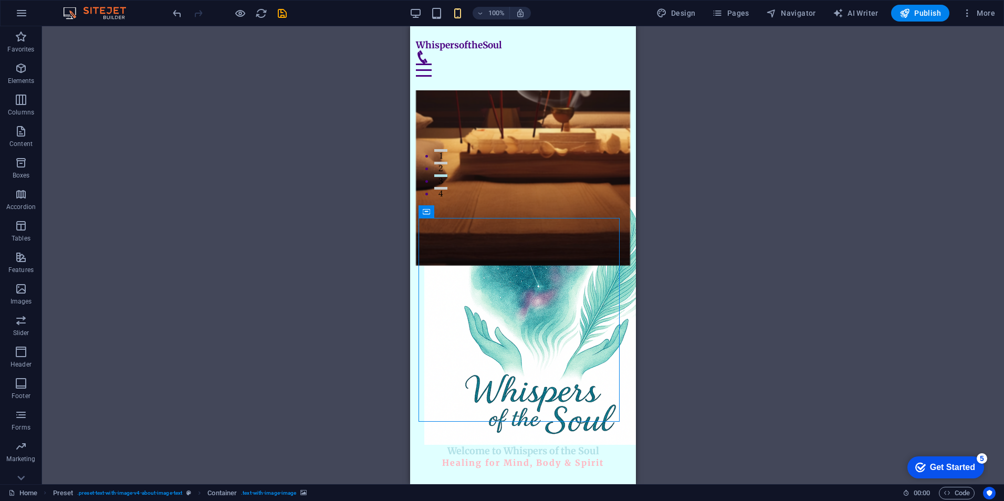
click at [762, 242] on div "Drag here to replace the existing content. Press “Ctrl” if you want to create a…" at bounding box center [523, 255] width 962 height 458
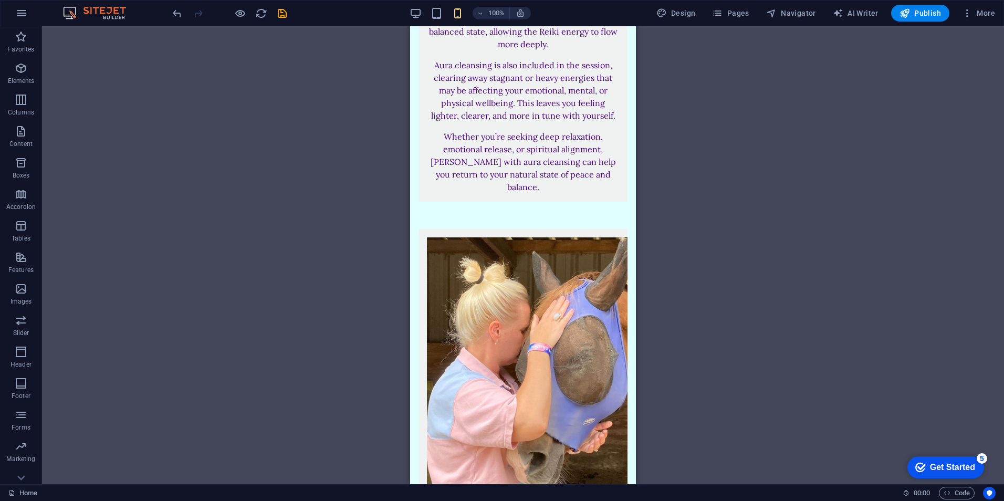
scroll to position [2781, 0]
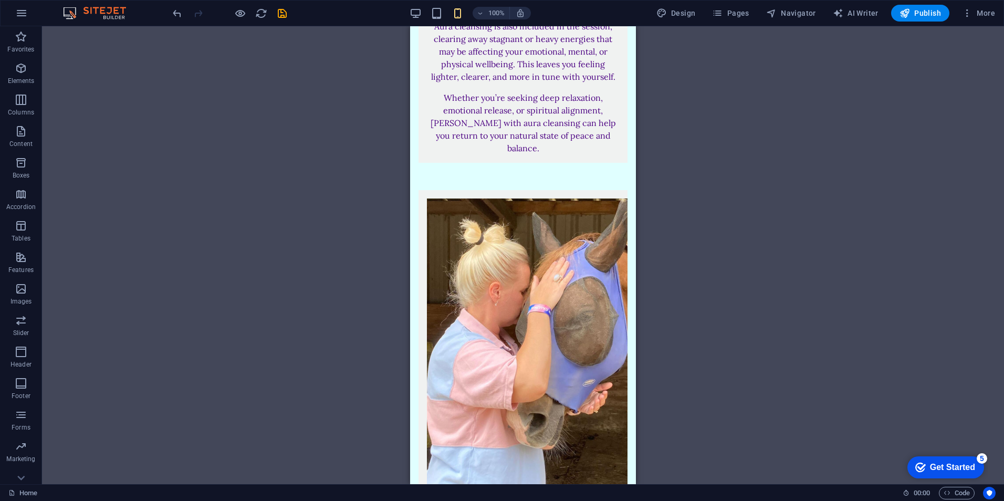
drag, startPoint x: 633, startPoint y: 58, endPoint x: 1056, endPoint y: 223, distance: 453.9
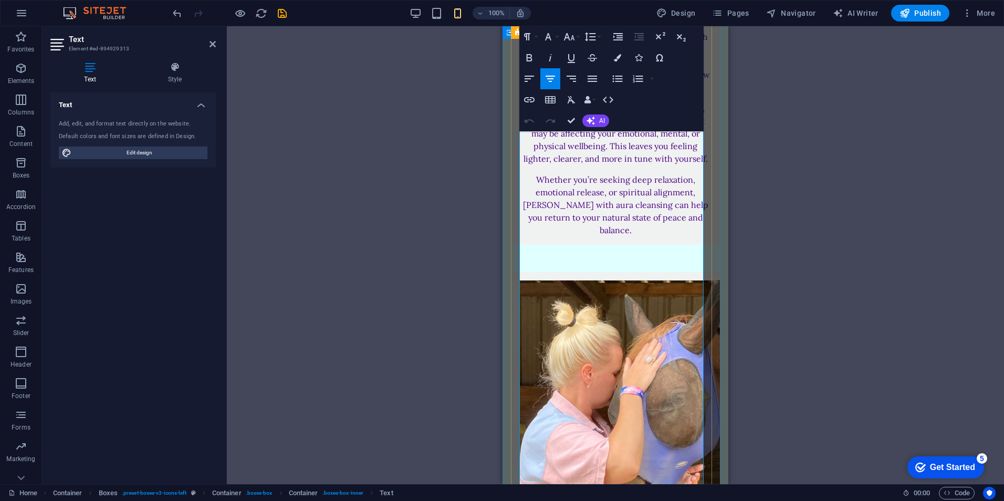
scroll to position [2723, 0]
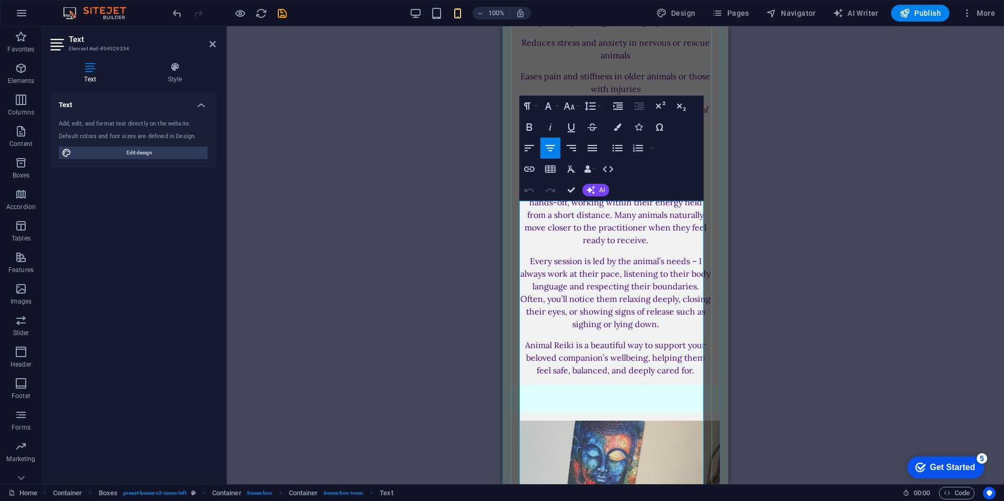
scroll to position [3624, 0]
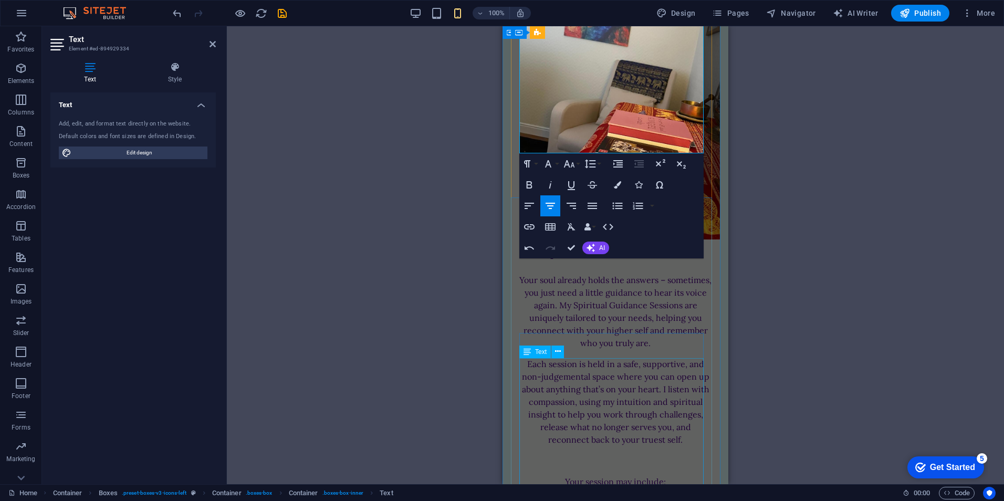
scroll to position [4150, 0]
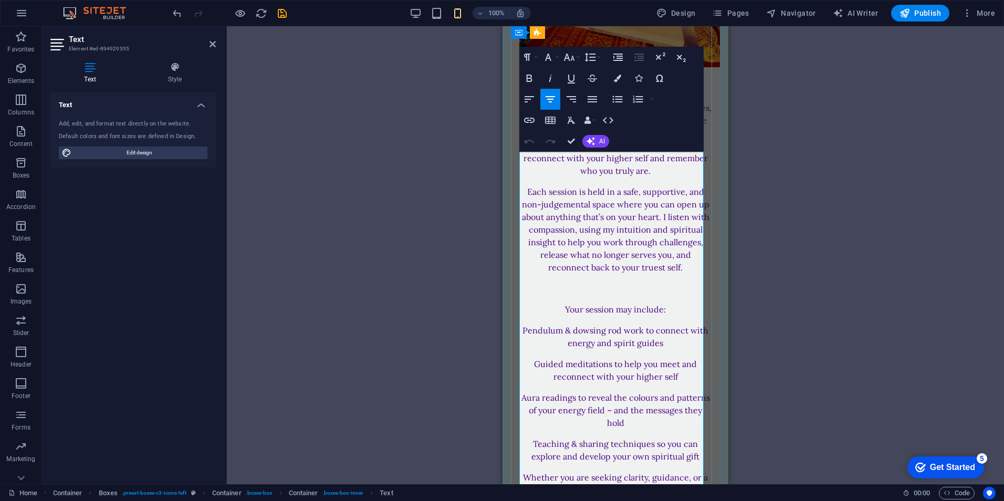
scroll to position [4340, 0]
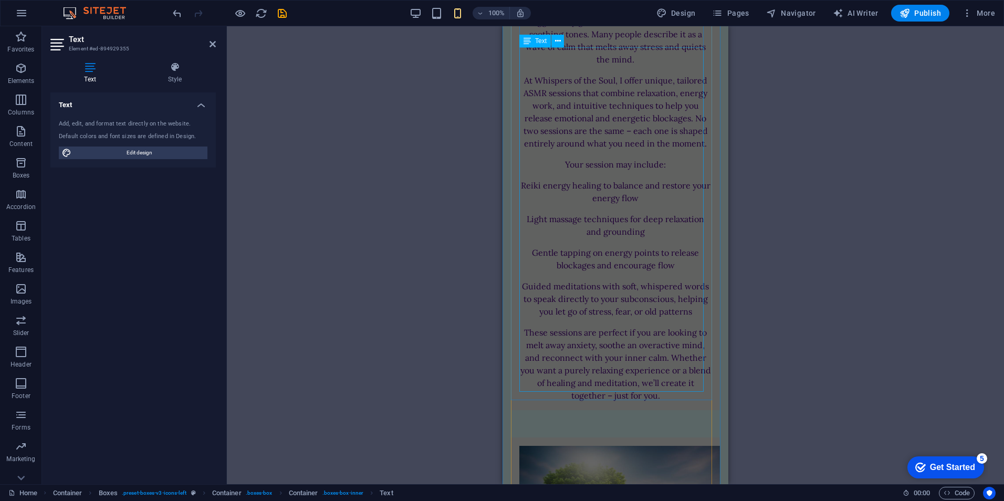
scroll to position [4971, 0]
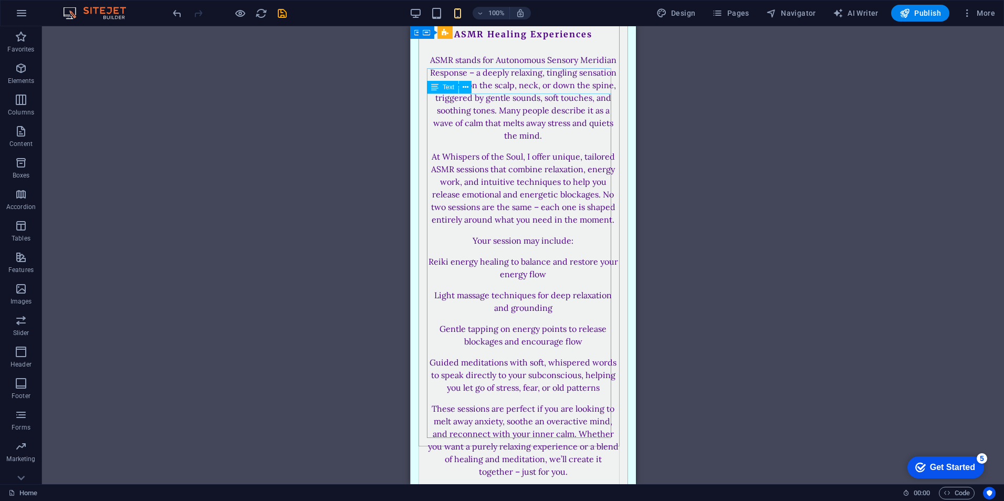
scroll to position [4956, 0]
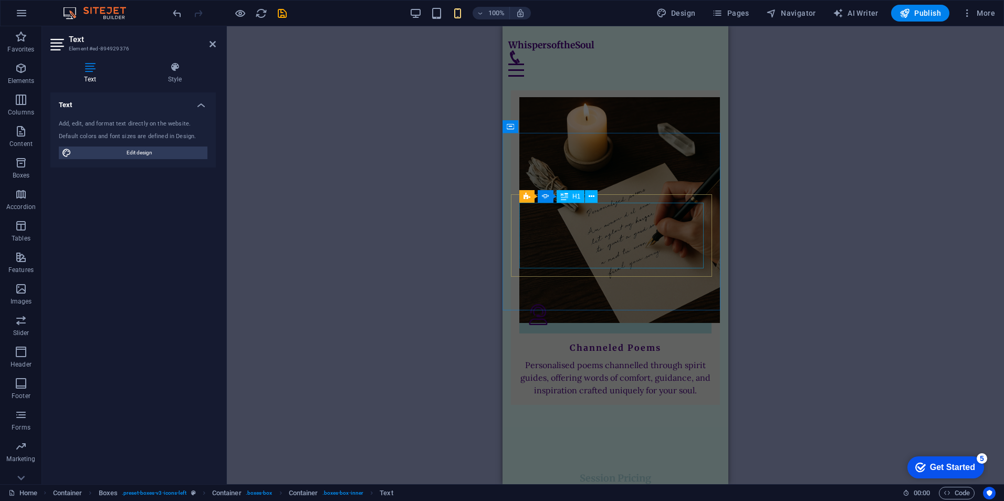
scroll to position [5918, 0]
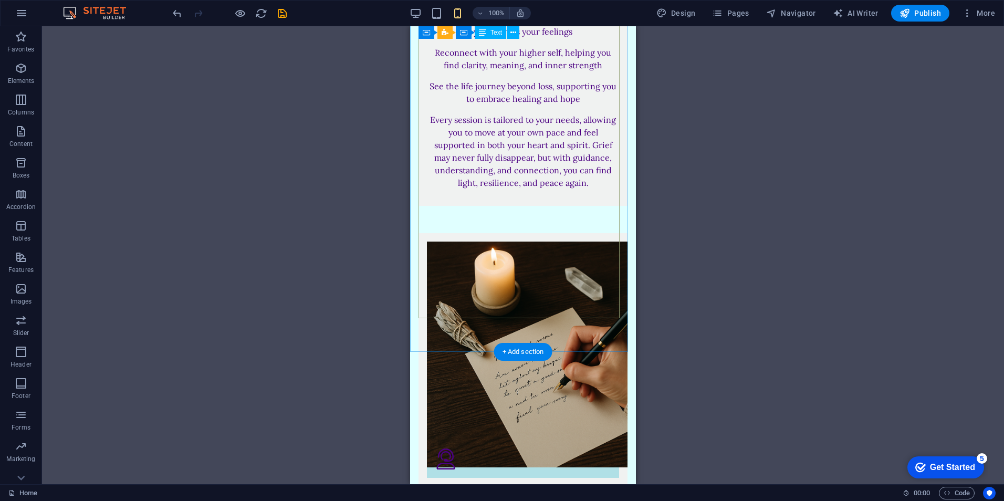
scroll to position [6093, 0]
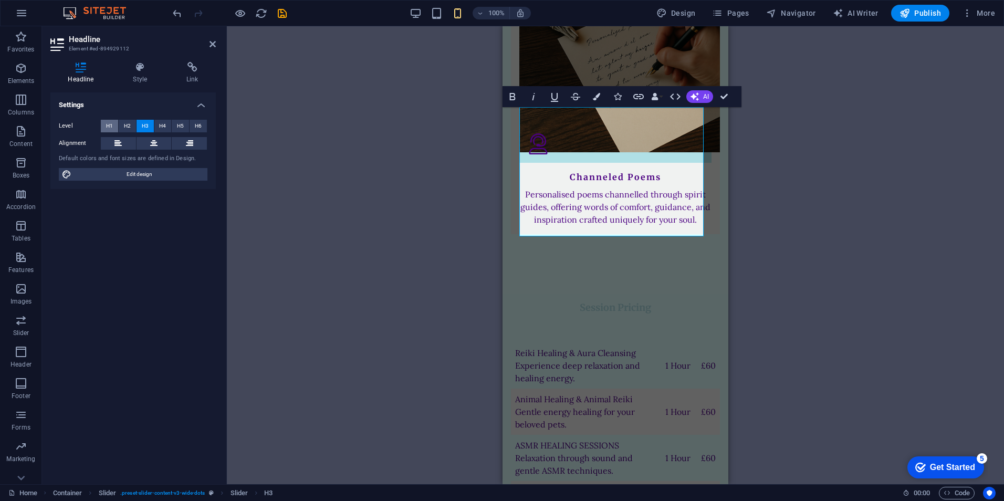
click at [108, 129] on span "H1" at bounding box center [109, 126] width 7 height 13
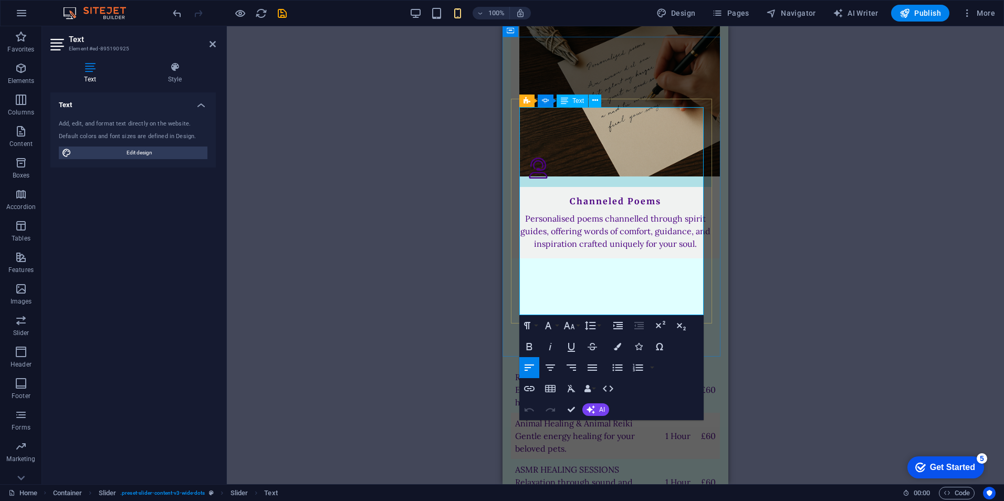
drag, startPoint x: 522, startPoint y: 118, endPoint x: 687, endPoint y: 310, distance: 253.3
click at [183, 78] on h4 "Style" at bounding box center [175, 73] width 82 height 22
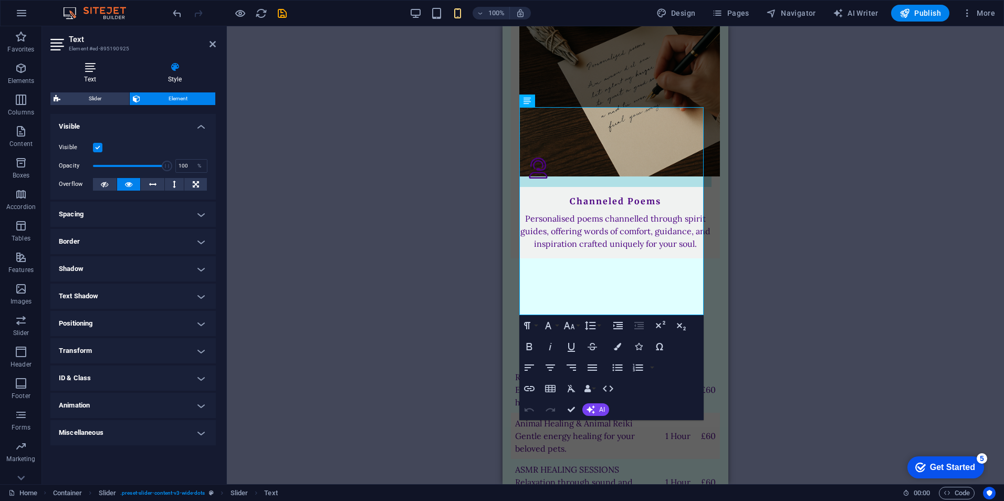
click at [102, 70] on icon at bounding box center [89, 67] width 79 height 11
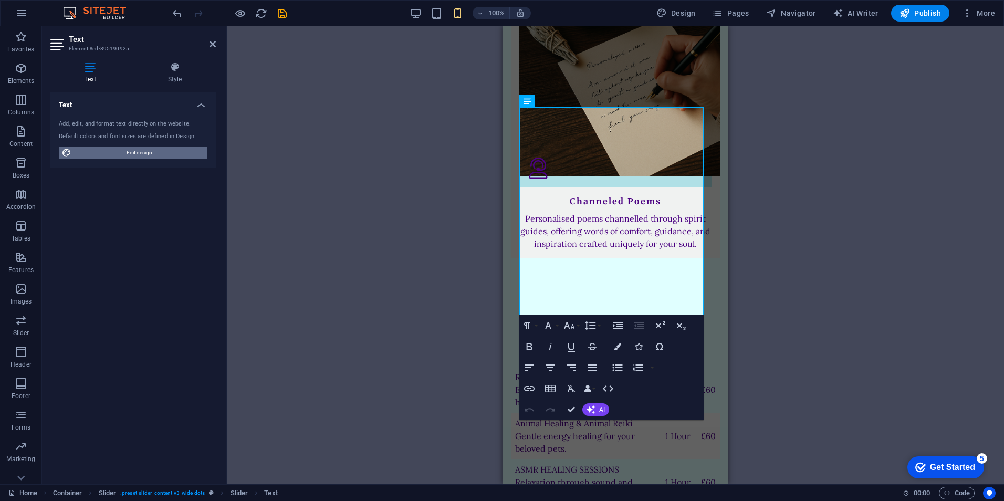
click at [139, 150] on span "Edit design" at bounding box center [140, 153] width 130 height 13
select select "px"
select select "200"
select select "px"
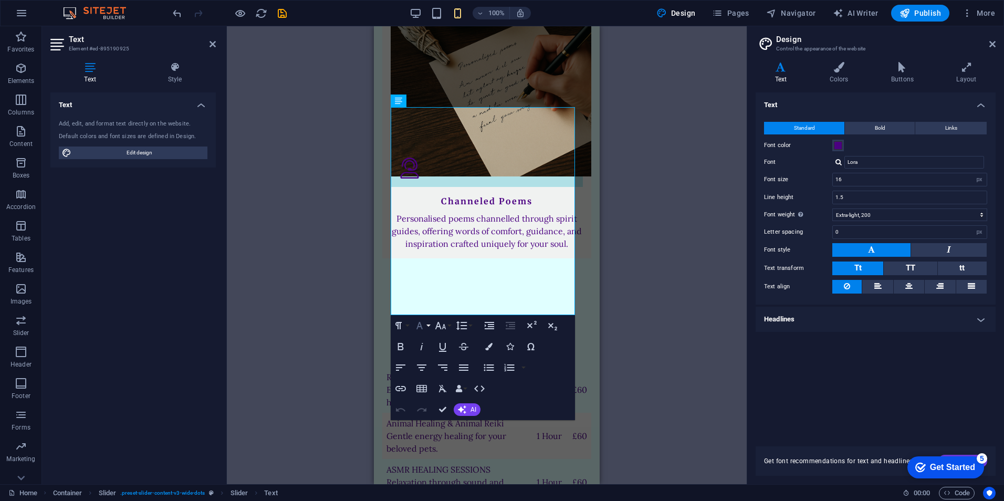
click at [430, 329] on button "Font Family" at bounding box center [422, 325] width 20 height 21
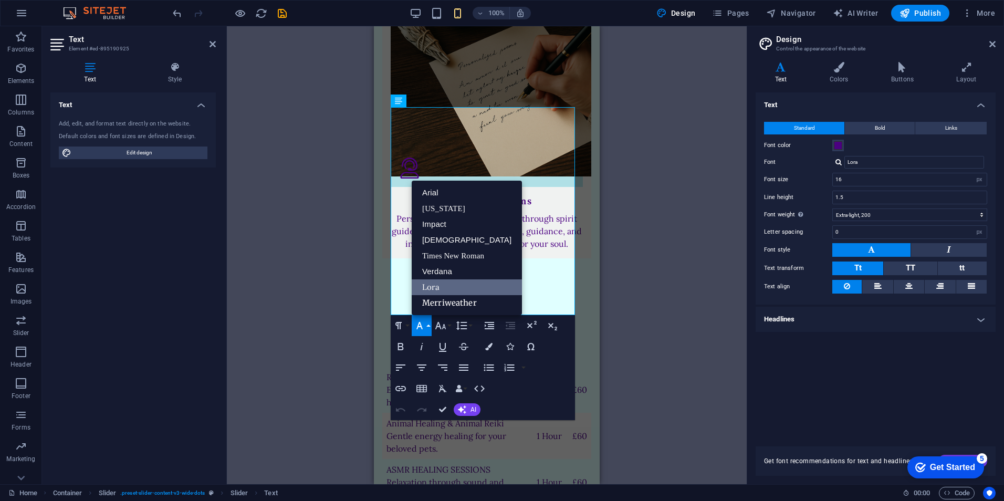
scroll to position [0, 0]
click at [430, 211] on link "[US_STATE]" at bounding box center [467, 209] width 110 height 16
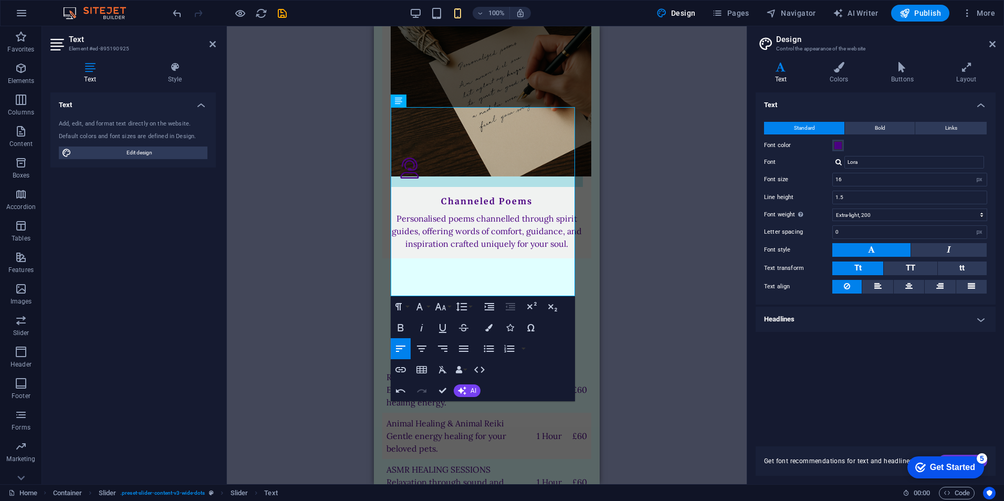
click at [619, 271] on div "Drag here to replace the existing content. Press “Ctrl” if you want to create a…" at bounding box center [487, 255] width 520 height 458
drag, startPoint x: 528, startPoint y: 285, endPoint x: 367, endPoint y: 95, distance: 249.4
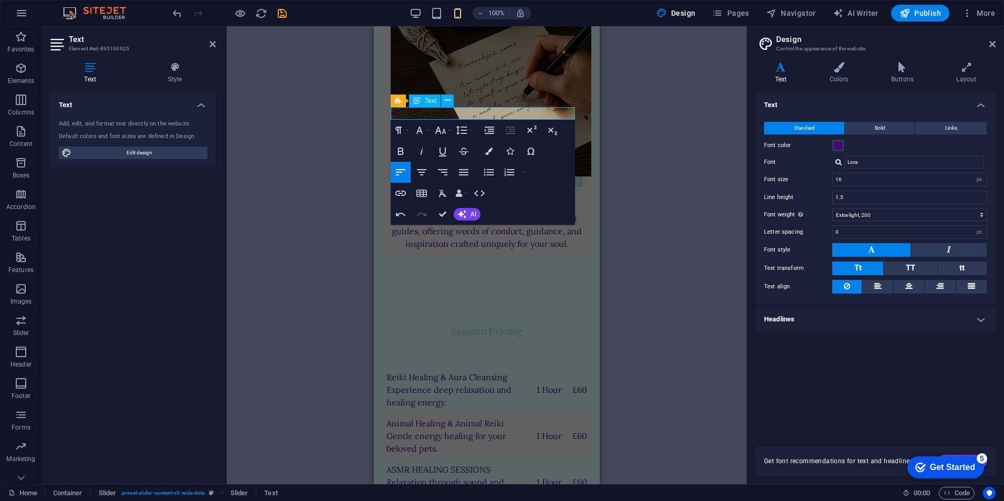
click at [634, 271] on div "H2 Container Container Banner Banner Container Container Menu Bar Image H3 Spac…" at bounding box center [487, 255] width 520 height 458
click at [465, 103] on icon at bounding box center [467, 100] width 6 height 11
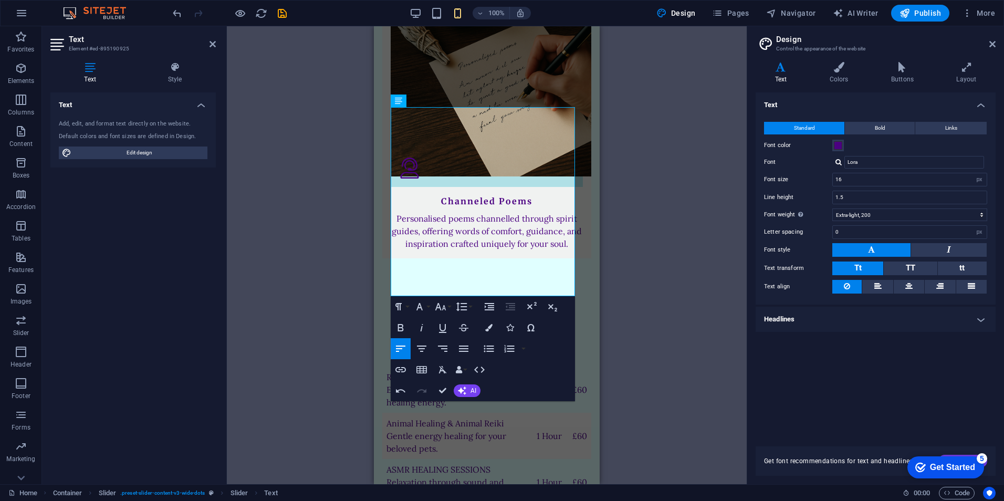
click at [624, 172] on div "Drag here to replace the existing content. Press “Ctrl” if you want to create a…" at bounding box center [487, 255] width 520 height 458
click at [623, 171] on div "Drag here to replace the existing content. Press “Ctrl” if you want to create a…" at bounding box center [487, 255] width 520 height 458
click at [215, 46] on icon at bounding box center [213, 44] width 6 height 8
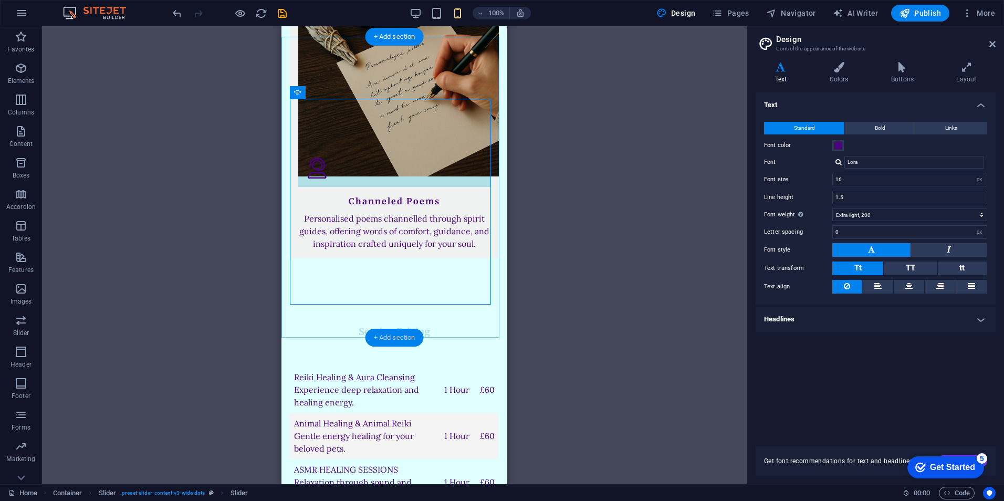
click at [408, 337] on div "+ Add section" at bounding box center [395, 338] width 58 height 18
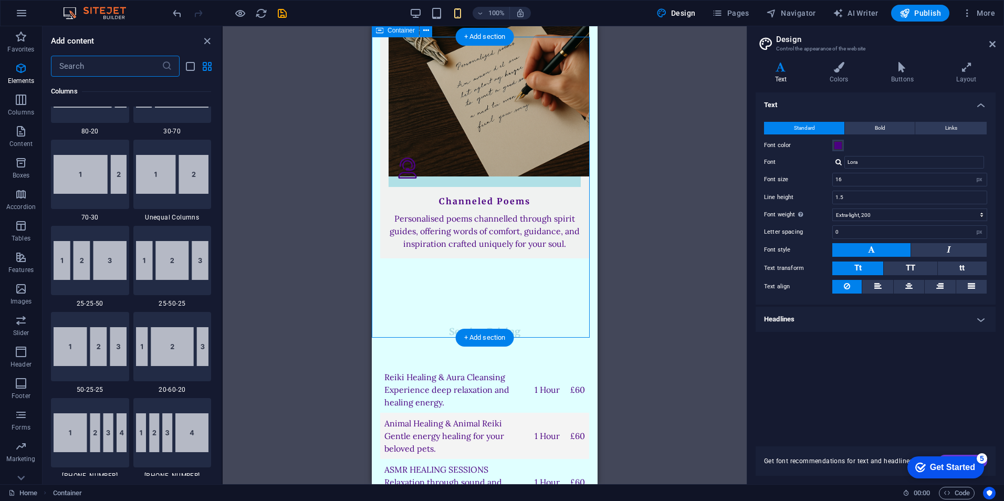
scroll to position [1838, 0]
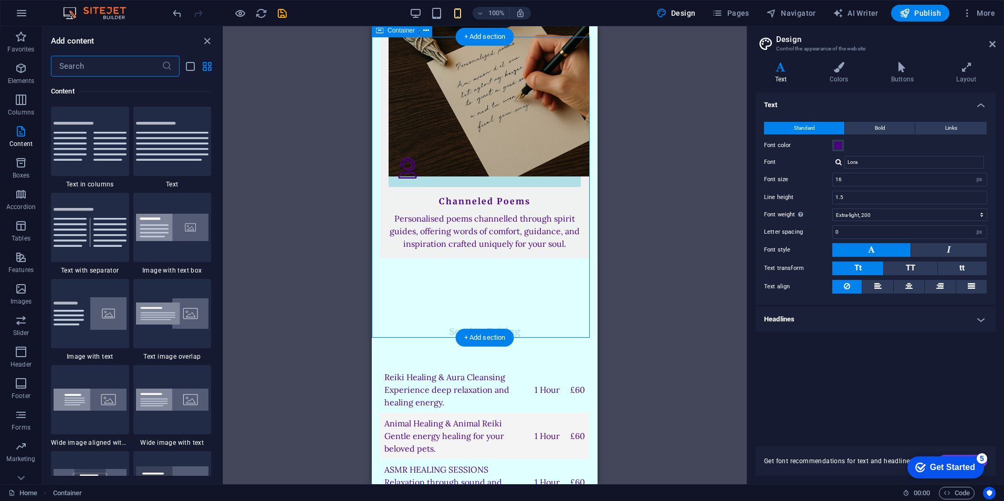
click at [206, 39] on icon "close panel" at bounding box center [207, 41] width 12 height 12
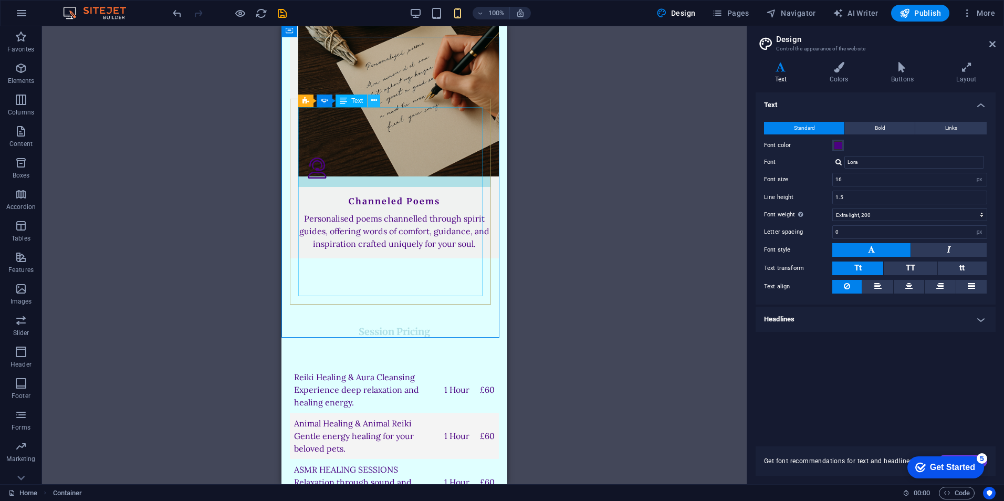
click at [374, 102] on icon at bounding box center [374, 100] width 6 height 11
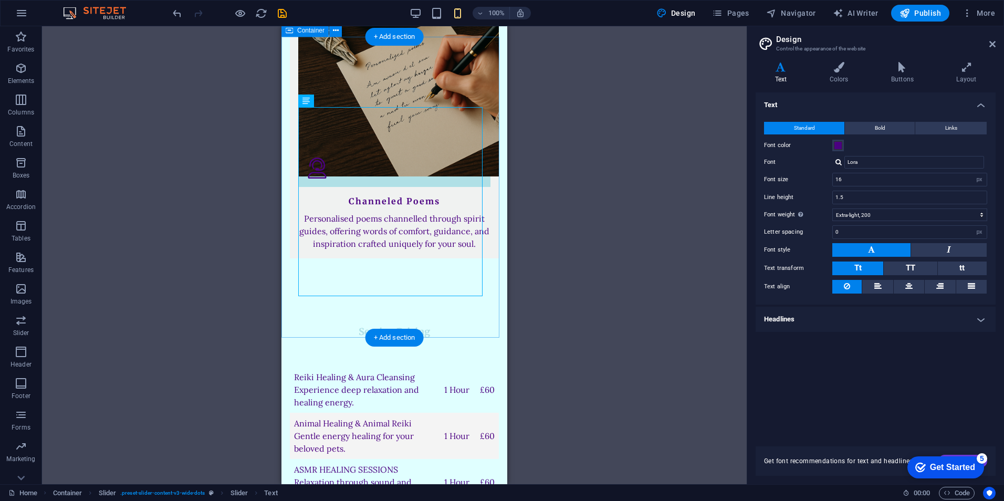
select select "ms"
select select "s"
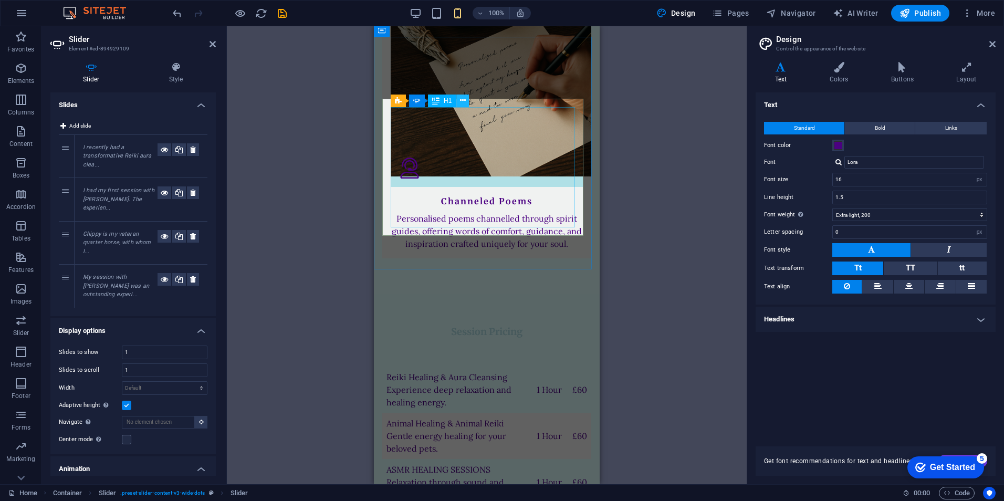
click at [464, 100] on icon at bounding box center [463, 100] width 6 height 11
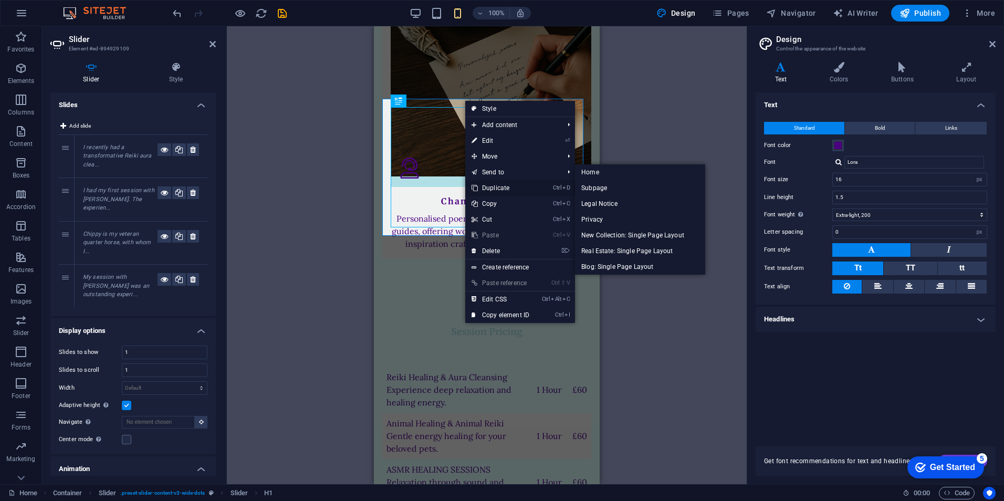
click at [505, 185] on link "Ctrl D Duplicate" at bounding box center [500, 188] width 70 height 16
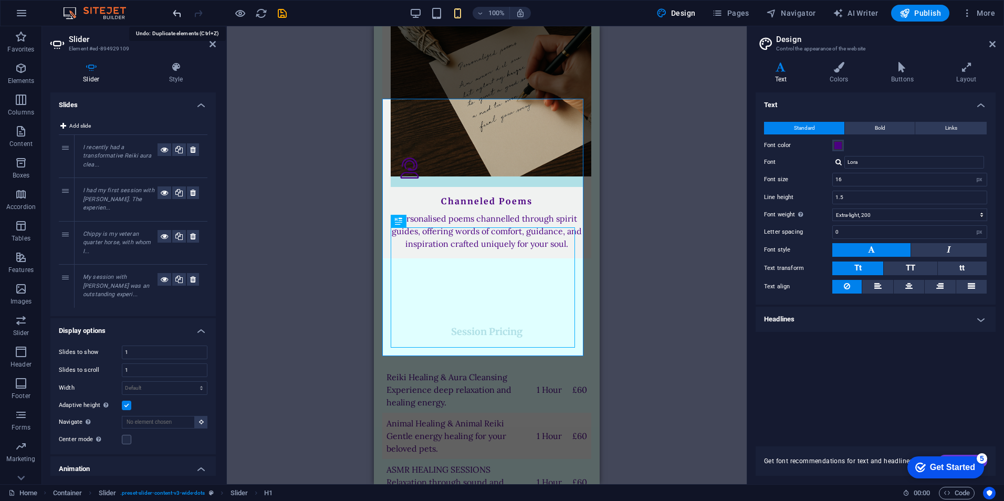
click at [173, 15] on icon "undo" at bounding box center [177, 13] width 12 height 12
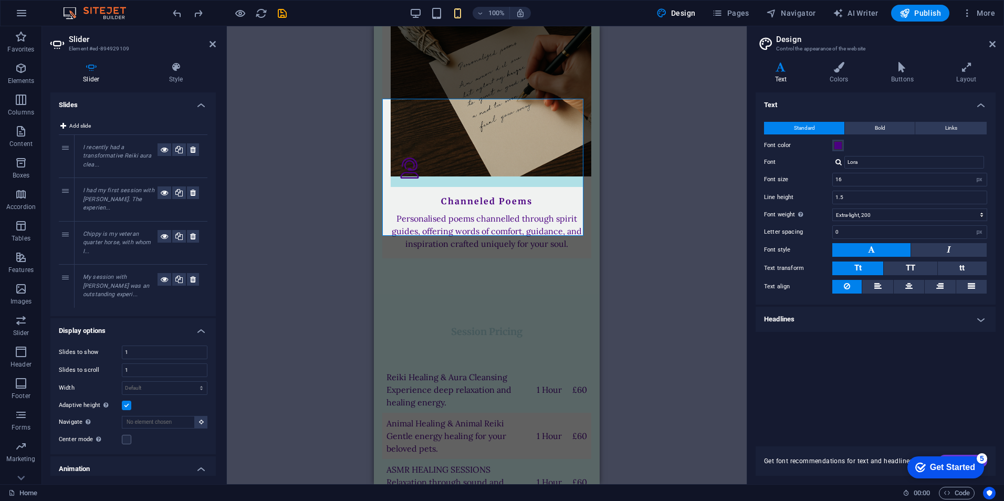
click at [614, 297] on div "Drag here to replace the existing content. Press “Ctrl” if you want to create a…" at bounding box center [487, 255] width 520 height 458
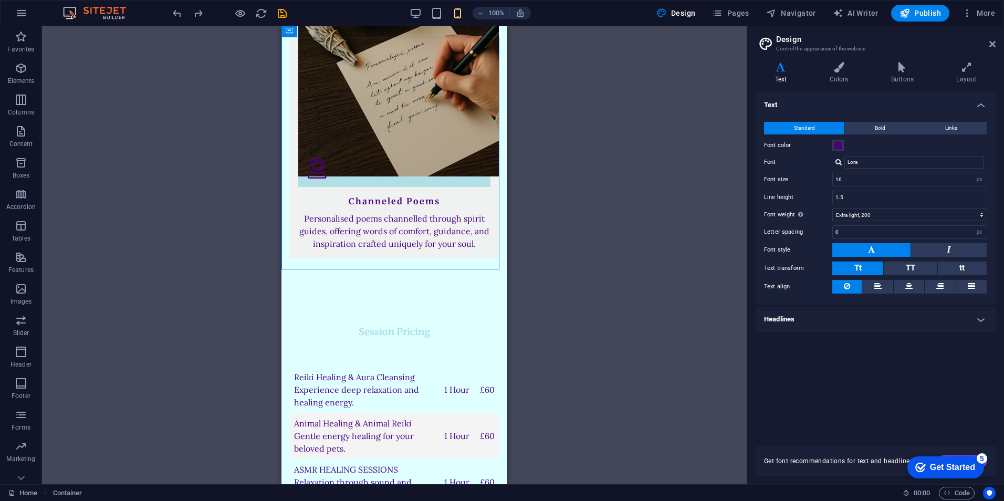
click at [513, 245] on div "Drag here to replace the existing content. Press “Ctrl” if you want to create a…" at bounding box center [394, 255] width 705 height 458
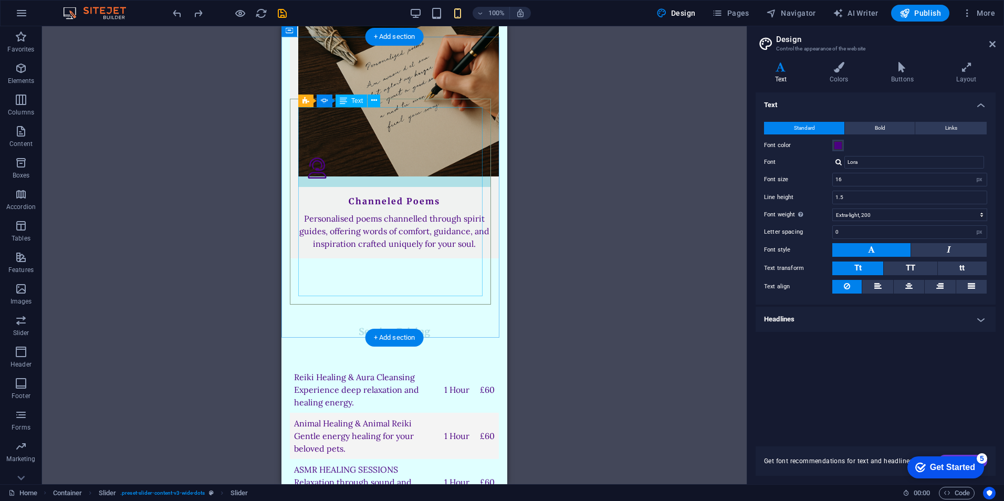
drag, startPoint x: 431, startPoint y: 285, endPoint x: 424, endPoint y: 284, distance: 7.0
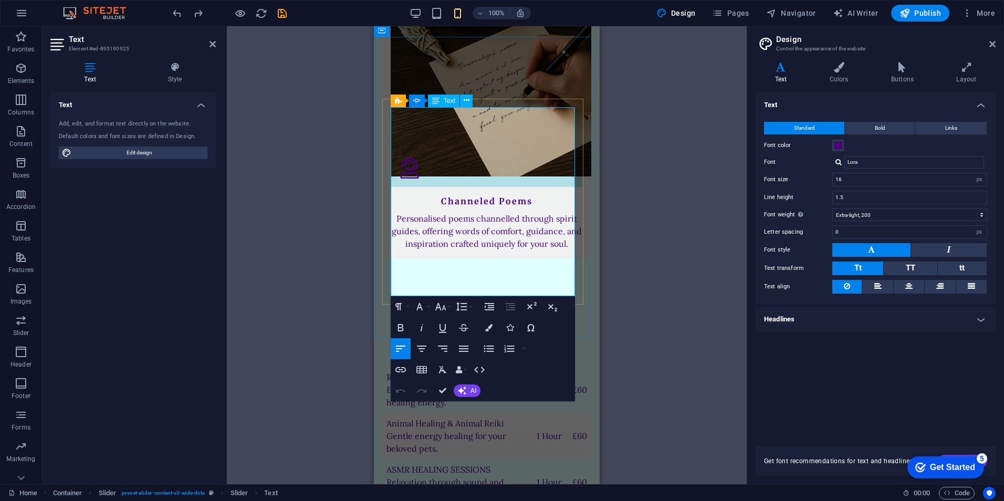
drag, startPoint x: 392, startPoint y: 115, endPoint x: 534, endPoint y: 288, distance: 223.7
click at [449, 308] on button "Font Size" at bounding box center [443, 306] width 20 height 21
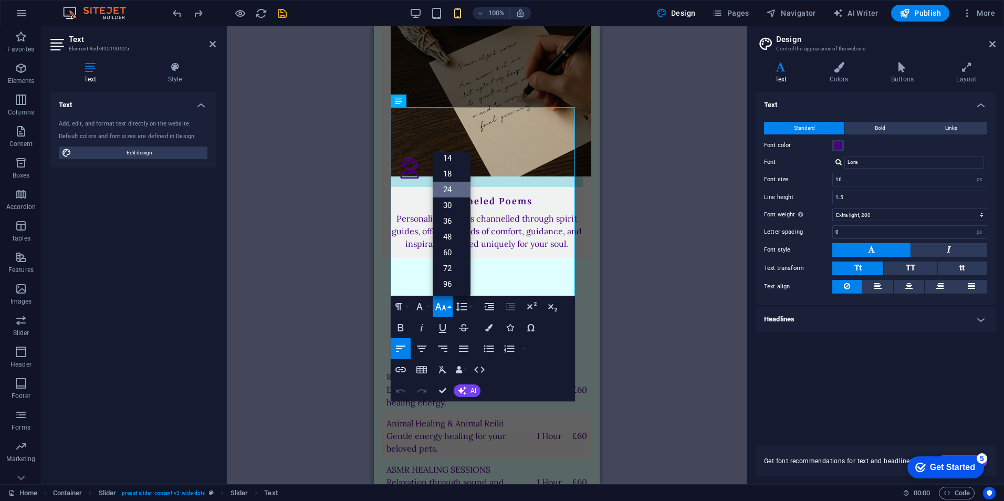
scroll to position [85, 0]
click at [449, 169] on link "18" at bounding box center [452, 174] width 38 height 16
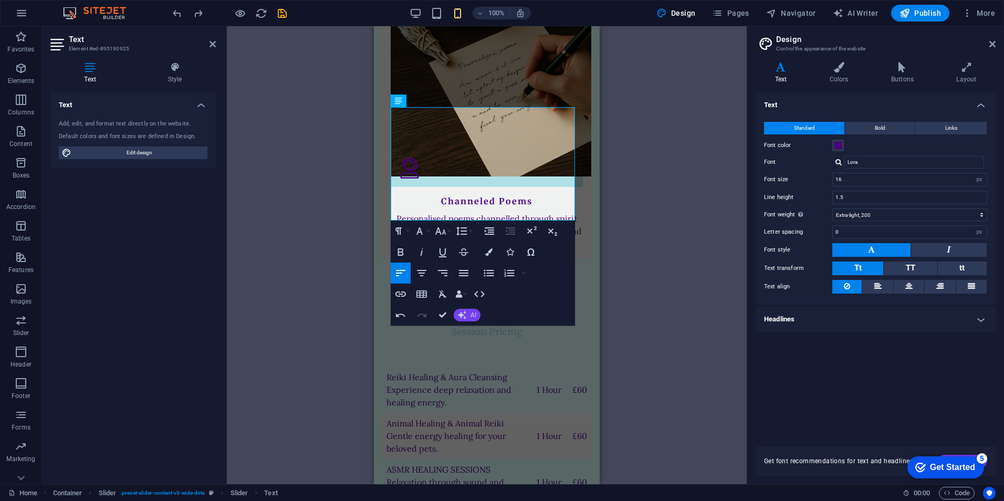
click at [475, 312] on span "AI" at bounding box center [474, 315] width 6 height 6
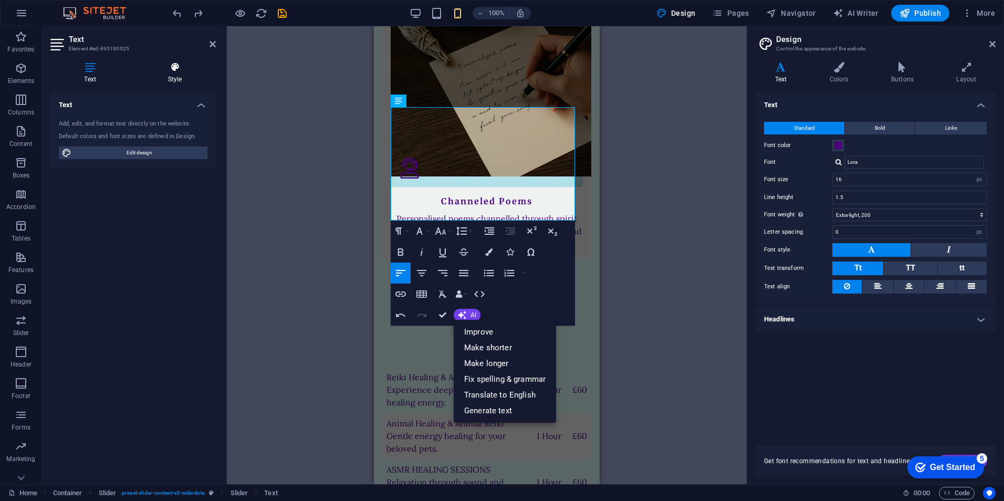
click at [176, 63] on icon at bounding box center [175, 67] width 82 height 11
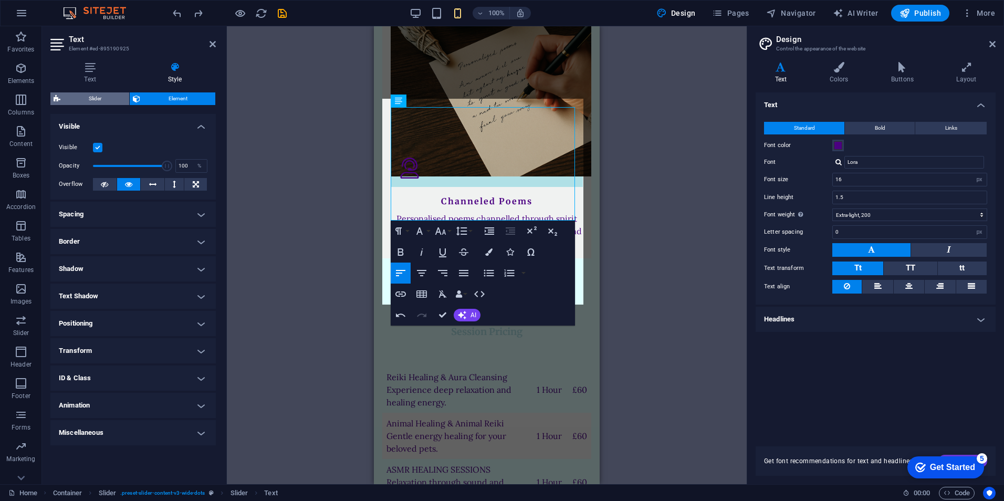
click at [102, 93] on span "Slider" at bounding box center [95, 98] width 63 height 13
select select "rem"
select select "px"
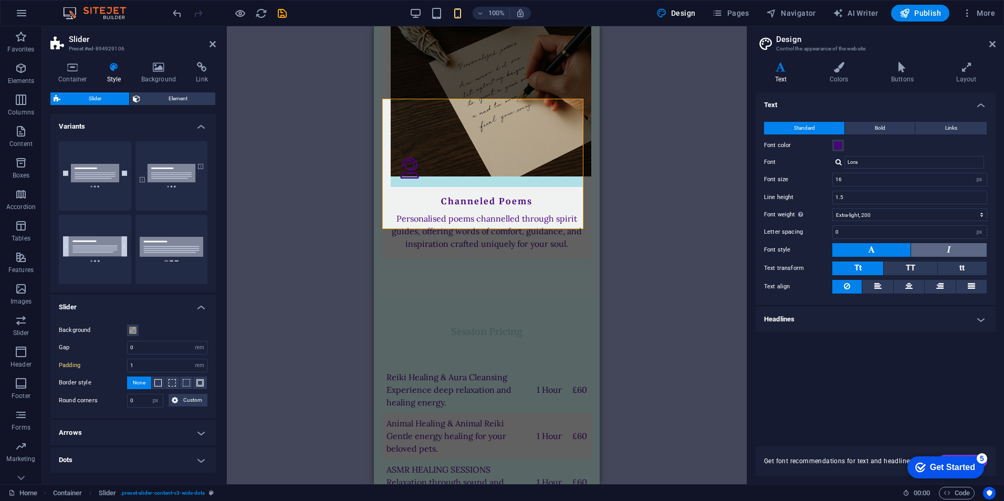
click at [802, 247] on button at bounding box center [949, 250] width 76 height 14
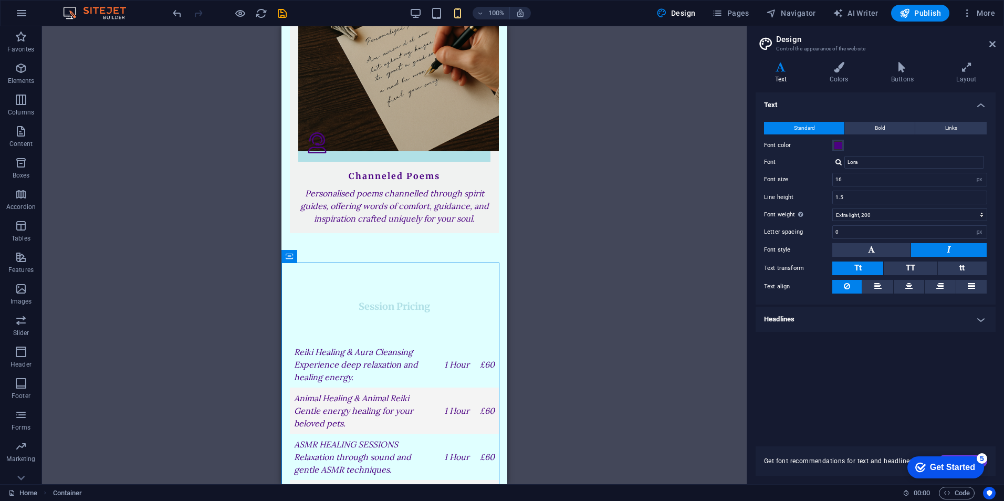
click at [606, 274] on div "Drag here to replace the existing content. Press “Ctrl” if you want to create a…" at bounding box center [394, 255] width 705 height 458
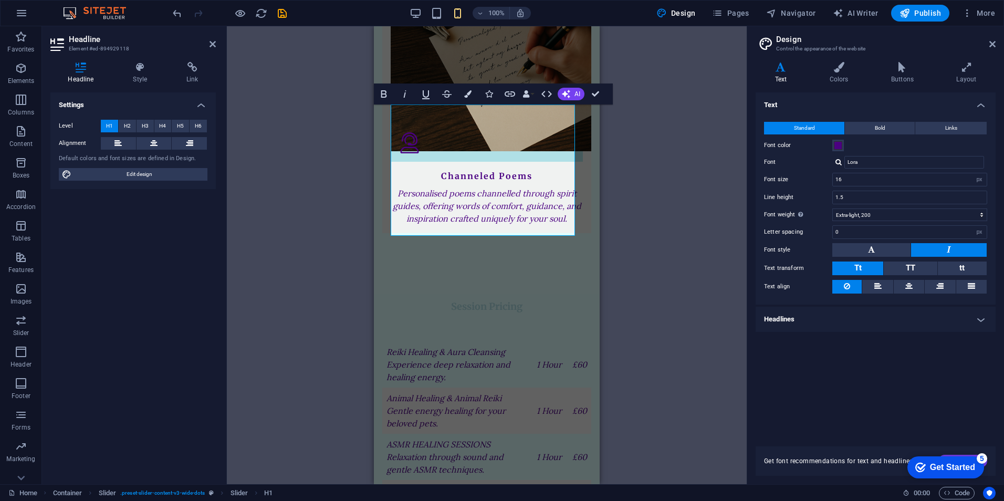
scroll to position [3, 0]
click at [648, 216] on div "Drag here to replace the existing content. Press “Ctrl” if you want to create a…" at bounding box center [487, 255] width 520 height 458
click at [642, 210] on div "Drag here to replace the existing content. Press “Ctrl” if you want to create a…" at bounding box center [487, 255] width 520 height 458
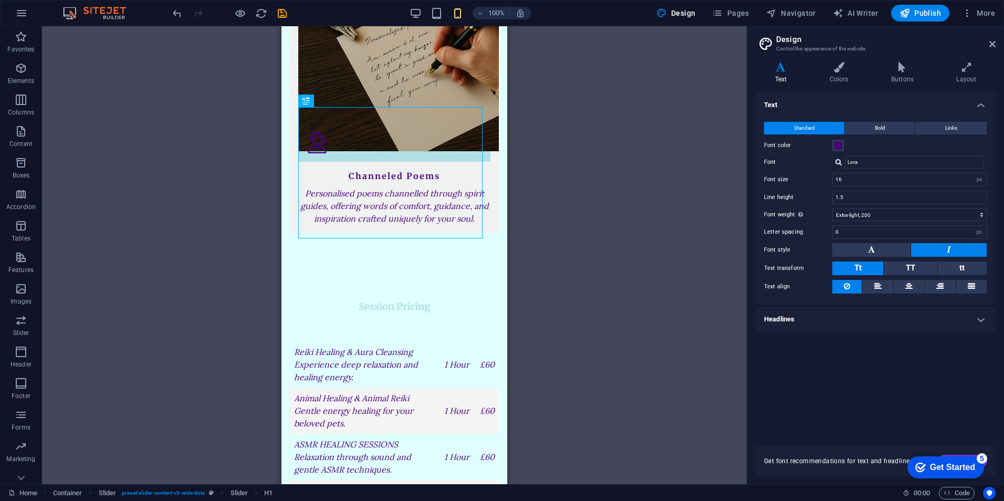
click at [575, 248] on div "Drag here to replace the existing content. Press “Ctrl” if you want to create a…" at bounding box center [394, 255] width 705 height 458
click at [636, 197] on div "Drag here to replace the existing content. Press “Ctrl” if you want to create a…" at bounding box center [394, 255] width 705 height 458
drag, startPoint x: 636, startPoint y: 197, endPoint x: 605, endPoint y: 211, distance: 34.1
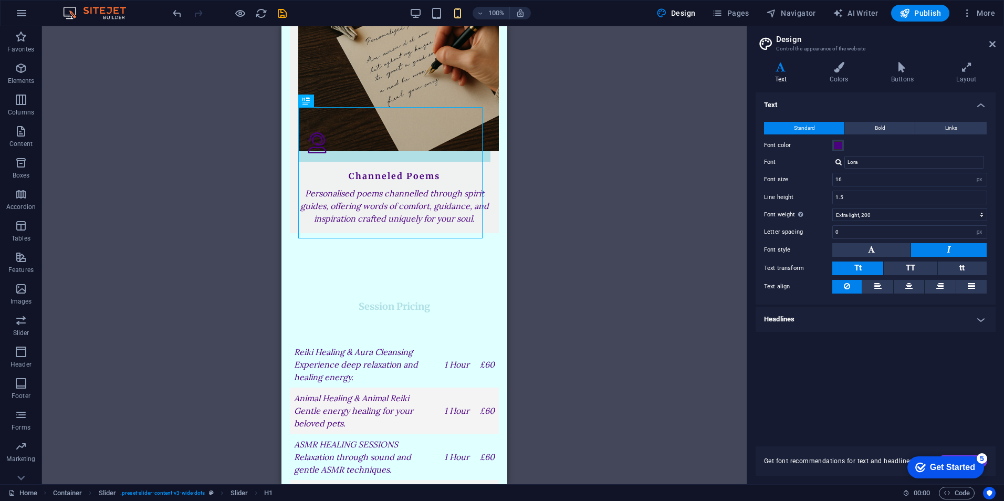
click at [605, 211] on div "Drag here to replace the existing content. Press “Ctrl” if you want to create a…" at bounding box center [394, 255] width 705 height 458
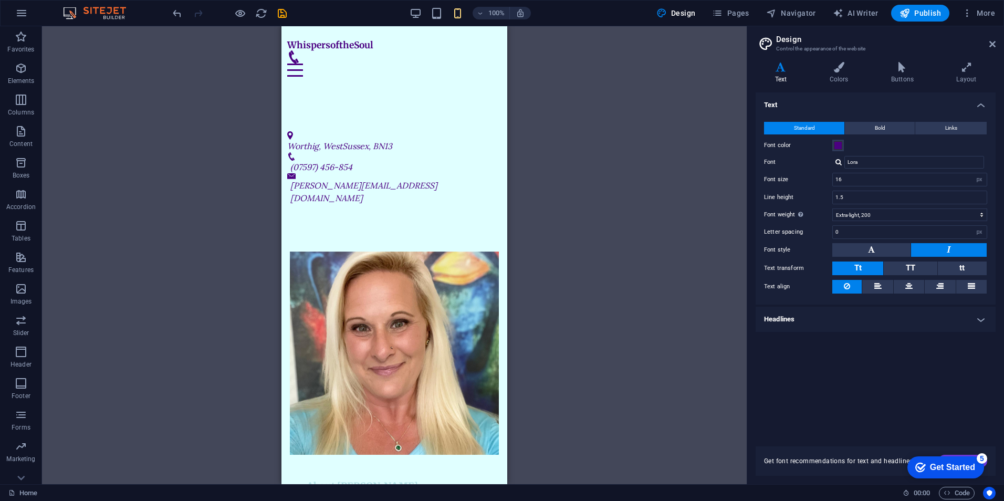
scroll to position [641, 0]
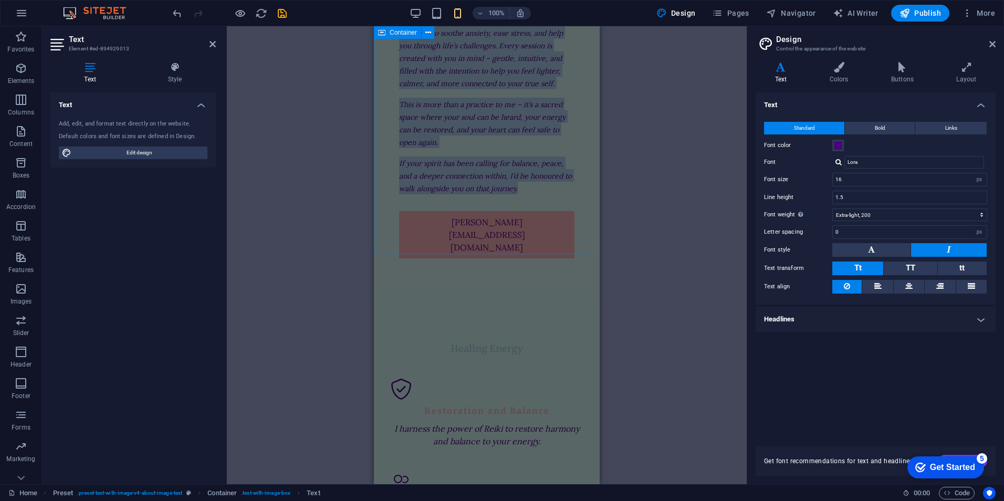
drag, startPoint x: 401, startPoint y: 146, endPoint x: 581, endPoint y: 239, distance: 202.5
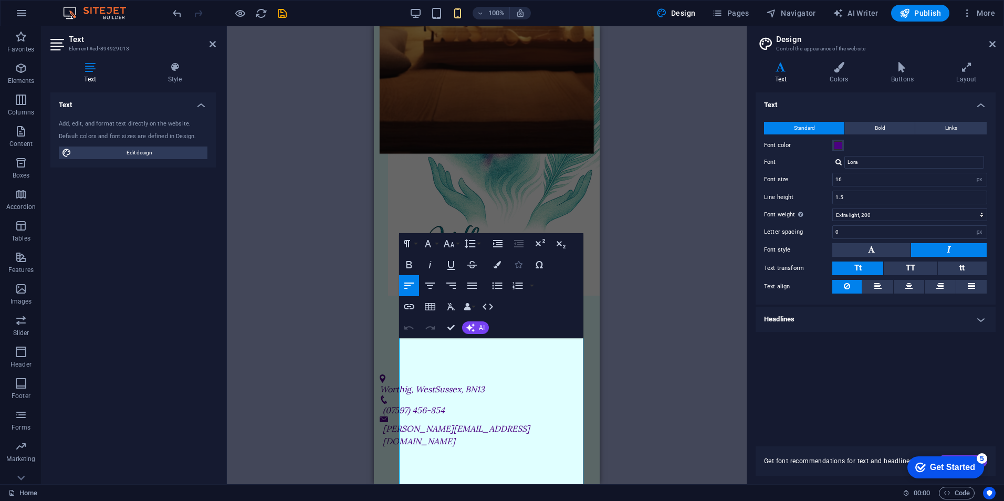
scroll to position [474, 0]
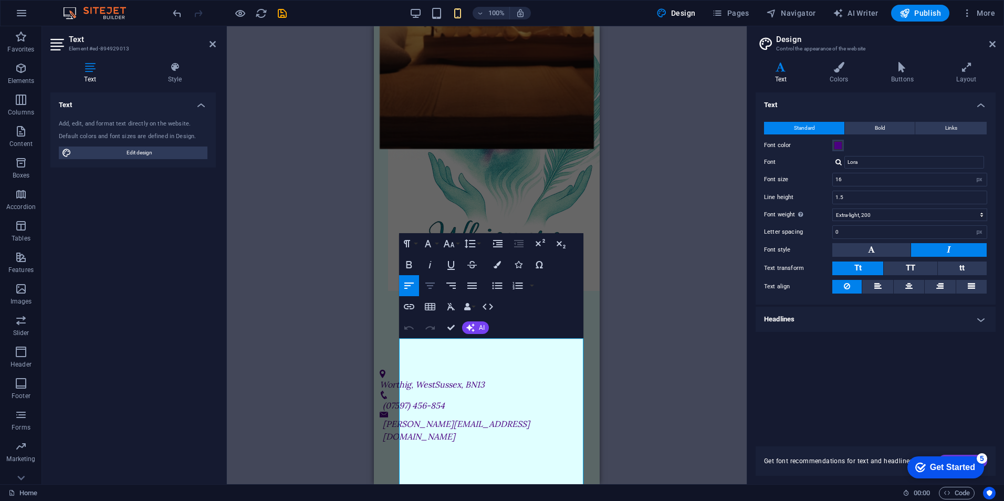
click at [429, 286] on icon "button" at bounding box center [430, 286] width 9 height 6
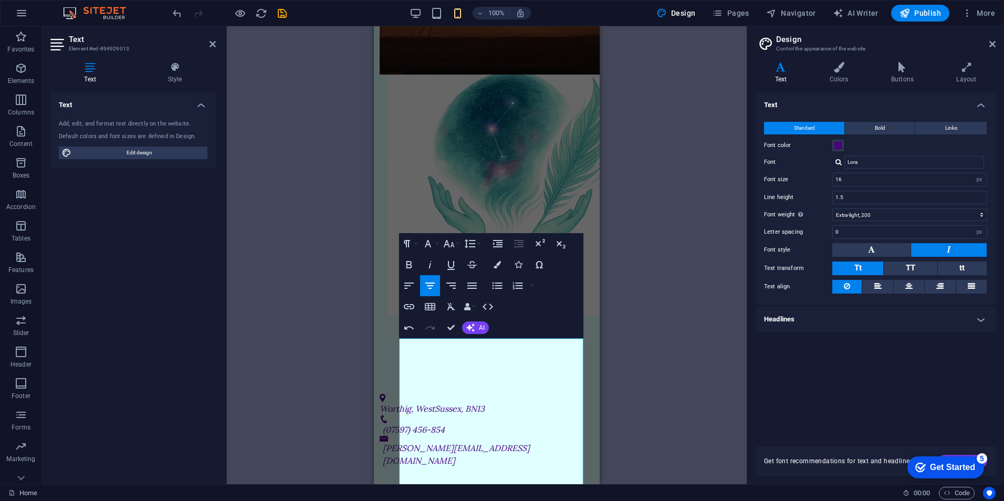
click at [651, 387] on div "Drag here to replace the existing content. Press “Ctrl” if you want to create a…" at bounding box center [487, 255] width 520 height 458
drag, startPoint x: 651, startPoint y: 387, endPoint x: 647, endPoint y: 289, distance: 97.8
click at [647, 289] on div "Drag here to replace the existing content. Press “Ctrl” if you want to create a…" at bounding box center [487, 255] width 520 height 458
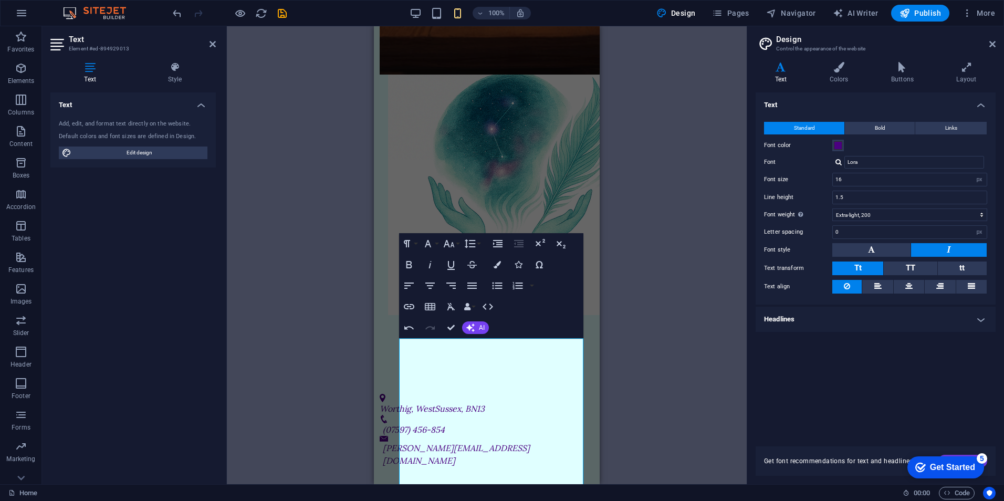
click at [665, 101] on div "Drag here to replace the existing content. Press “Ctrl” if you want to create a…" at bounding box center [487, 255] width 520 height 458
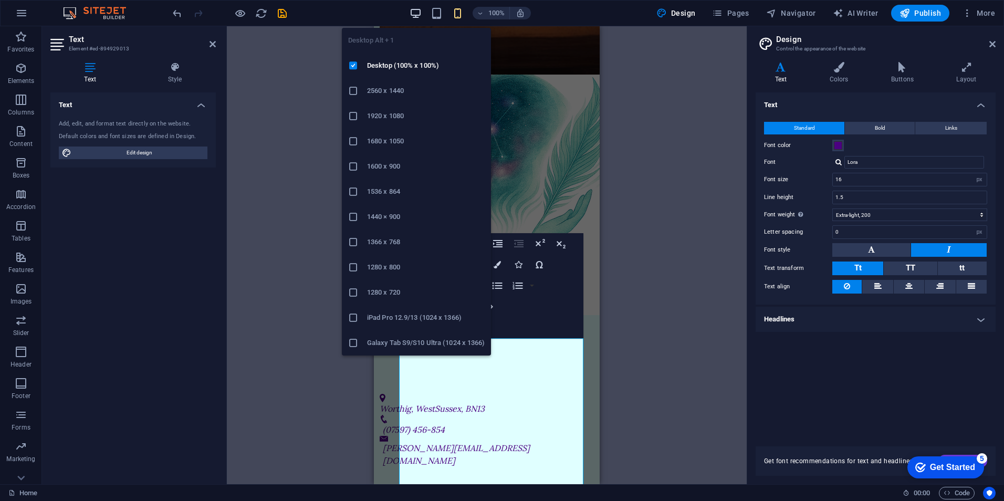
click at [416, 11] on icon "button" at bounding box center [416, 13] width 12 height 12
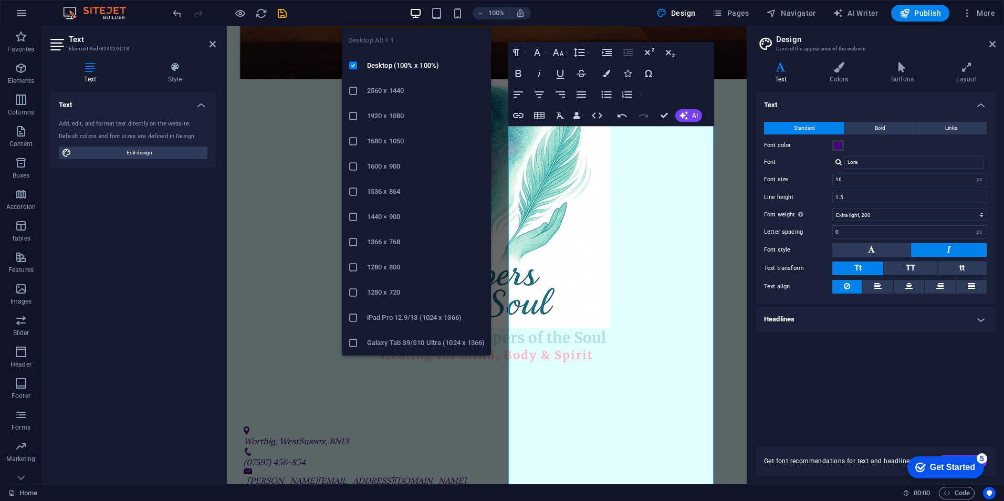
scroll to position [469, 0]
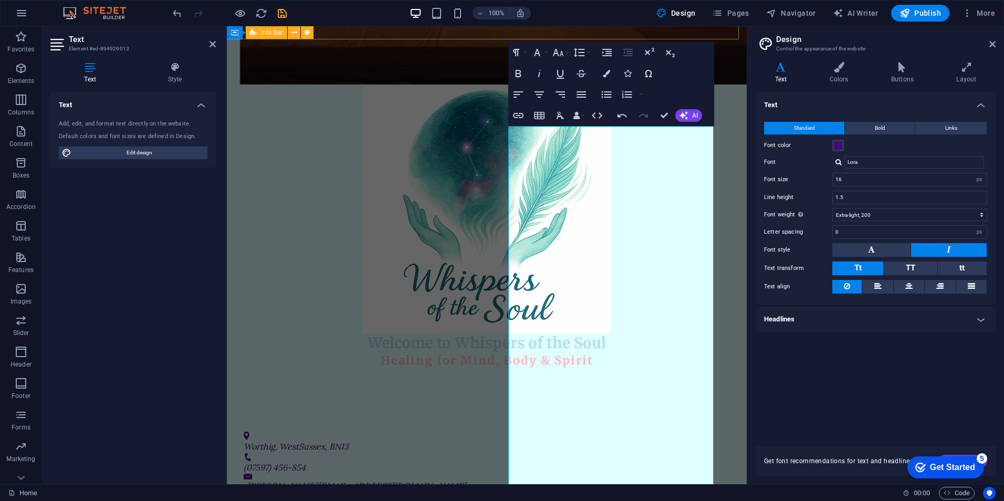
click at [732, 387] on div "Worthig, WestSussex, BN13 (07597) 456-854 [PERSON_NAME][EMAIL_ADDRESS][DOMAIN_N…" at bounding box center [487, 462] width 520 height 87
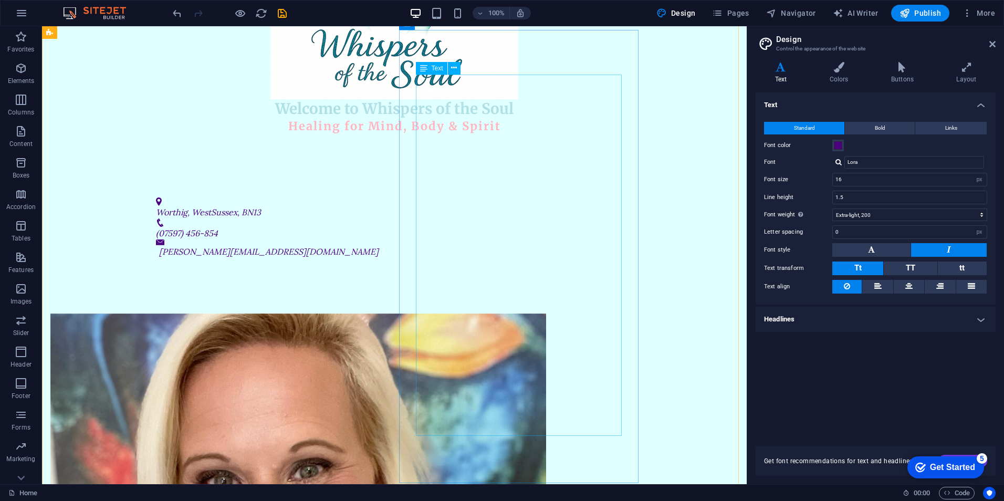
scroll to position [758, 0]
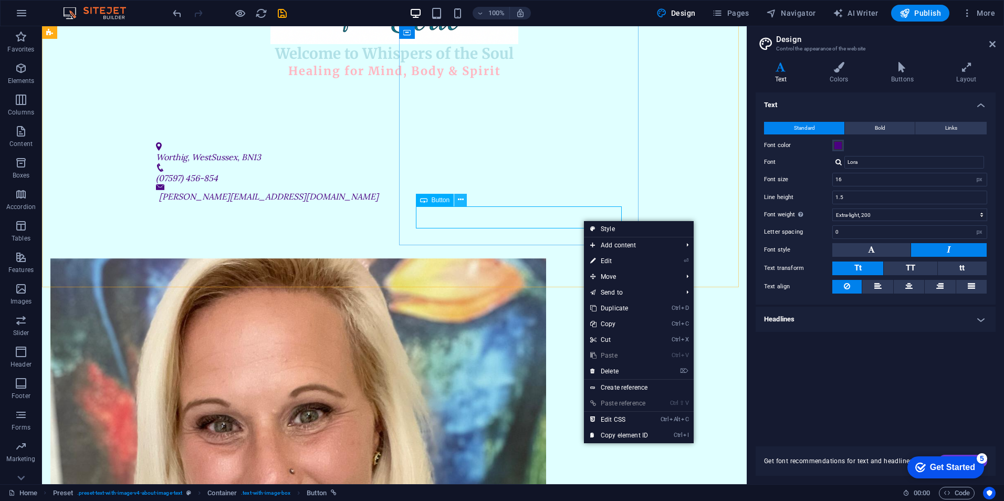
click at [458, 202] on icon at bounding box center [461, 199] width 6 height 11
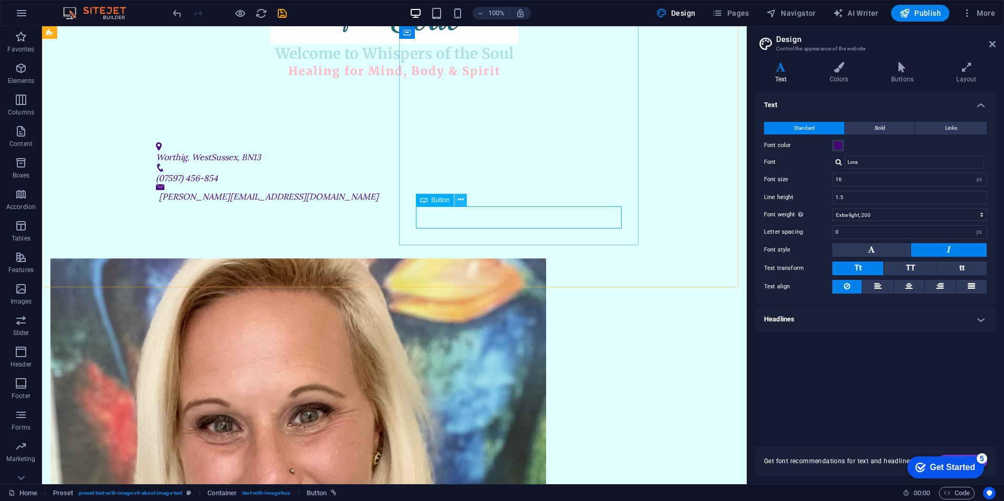
click at [461, 202] on icon at bounding box center [461, 199] width 6 height 11
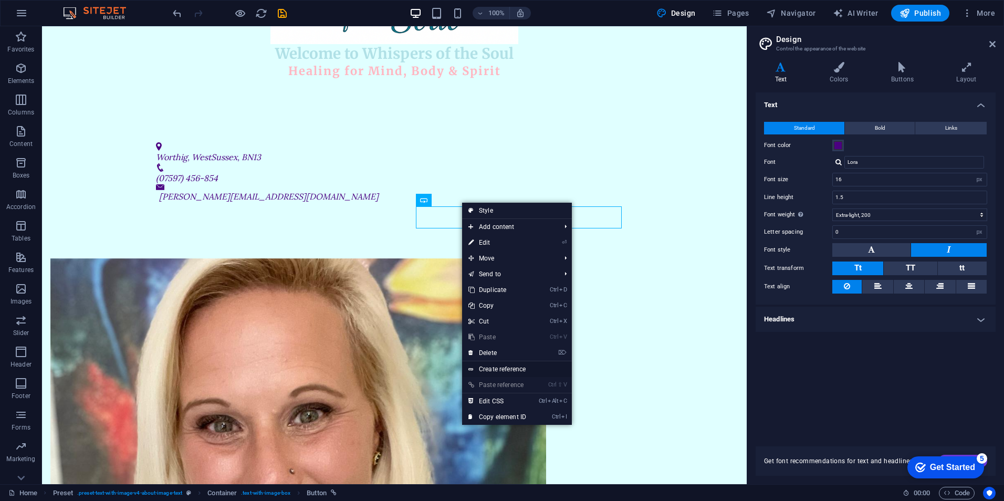
click at [503, 370] on link "Create reference" at bounding box center [517, 369] width 110 height 16
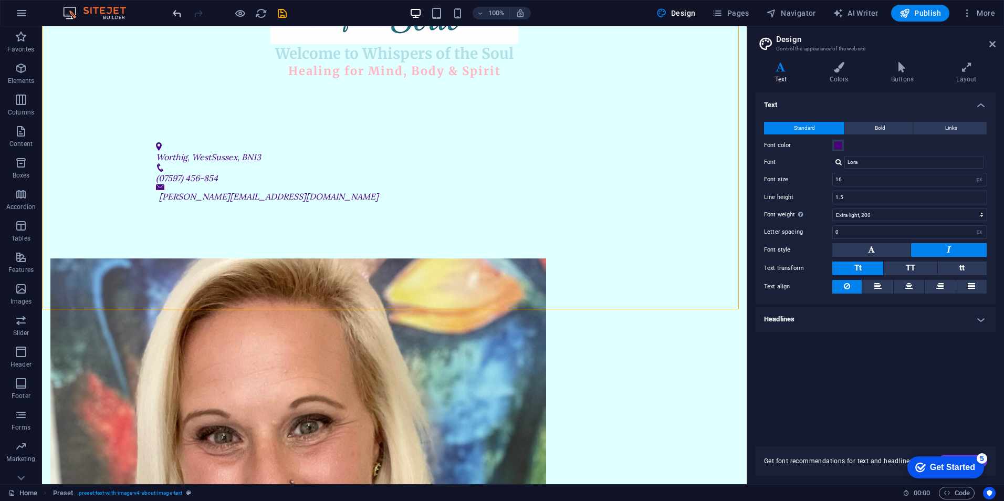
click at [176, 12] on icon "undo" at bounding box center [177, 13] width 12 height 12
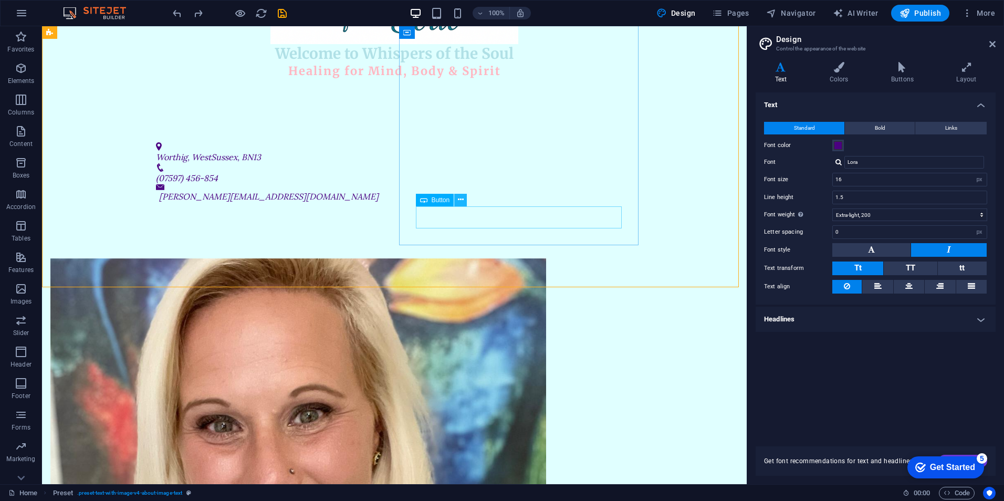
click at [457, 199] on button at bounding box center [460, 200] width 13 height 13
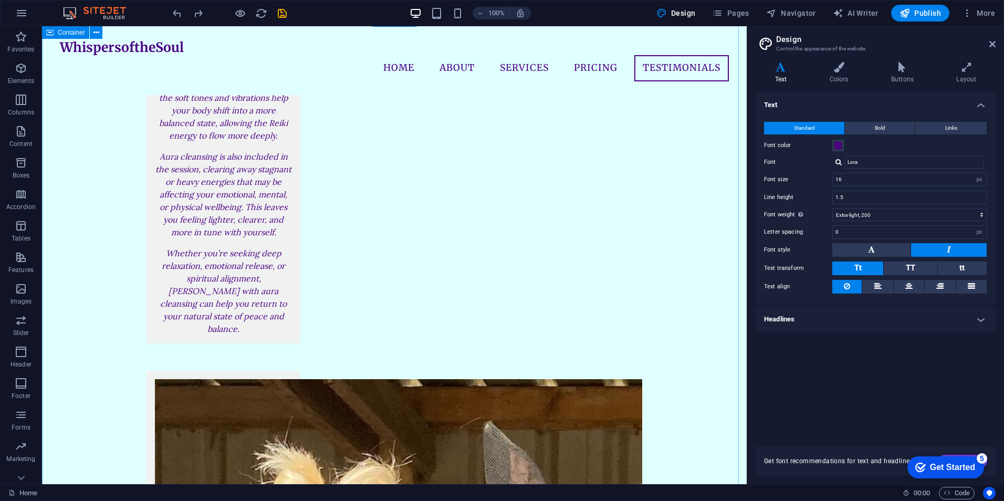
scroll to position [3371, 0]
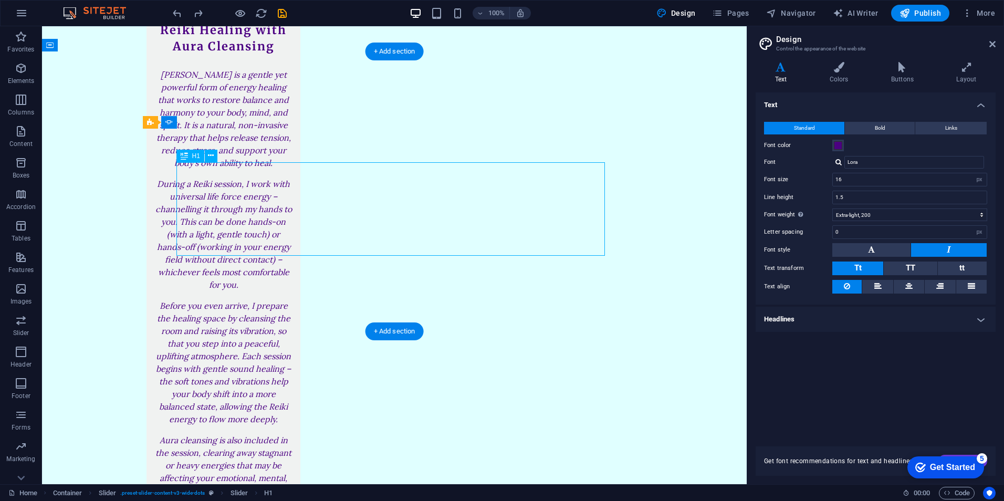
scroll to position [3385, 0]
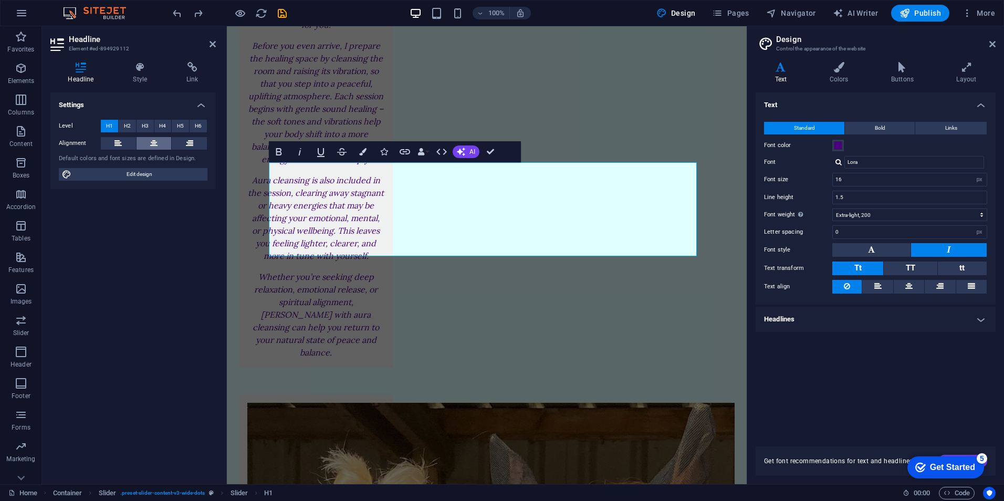
click at [151, 142] on icon at bounding box center [153, 143] width 7 height 13
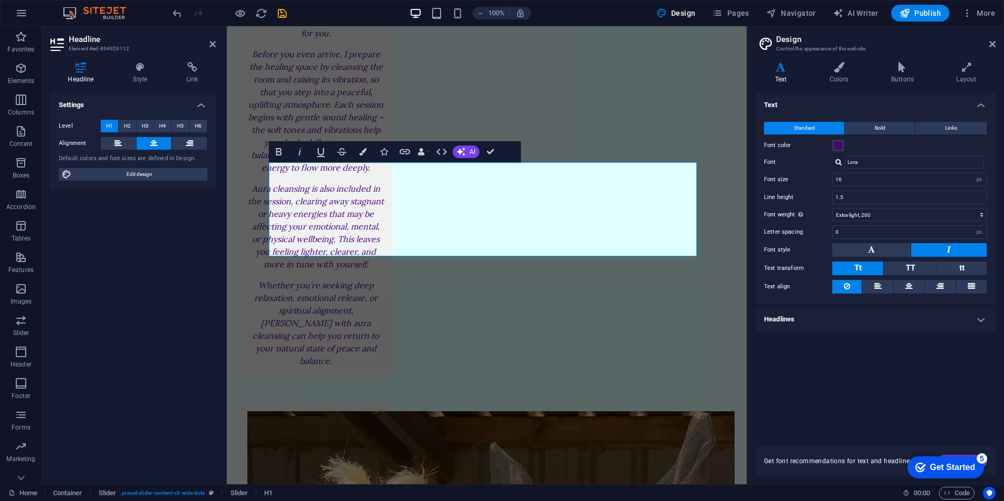
click at [199, 105] on h4 "Settings" at bounding box center [132, 101] width 165 height 19
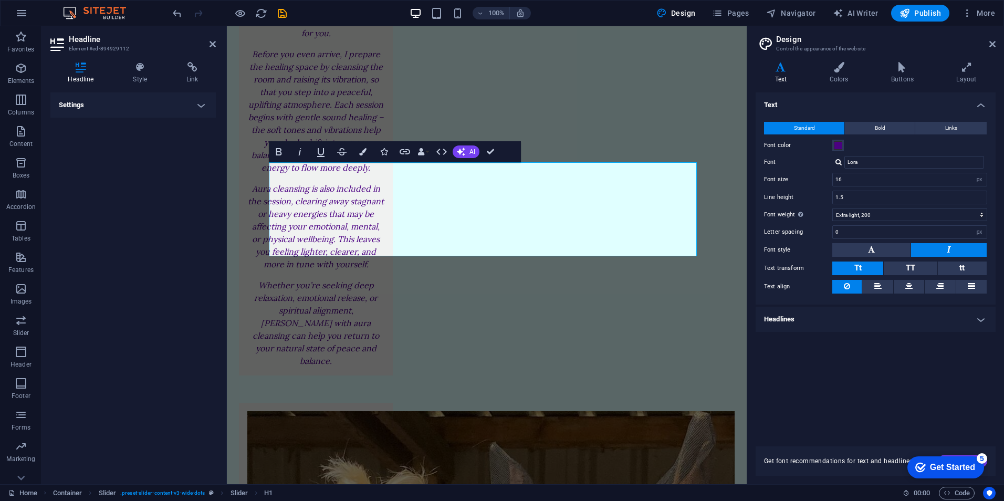
click at [199, 105] on h4 "Settings" at bounding box center [132, 104] width 165 height 25
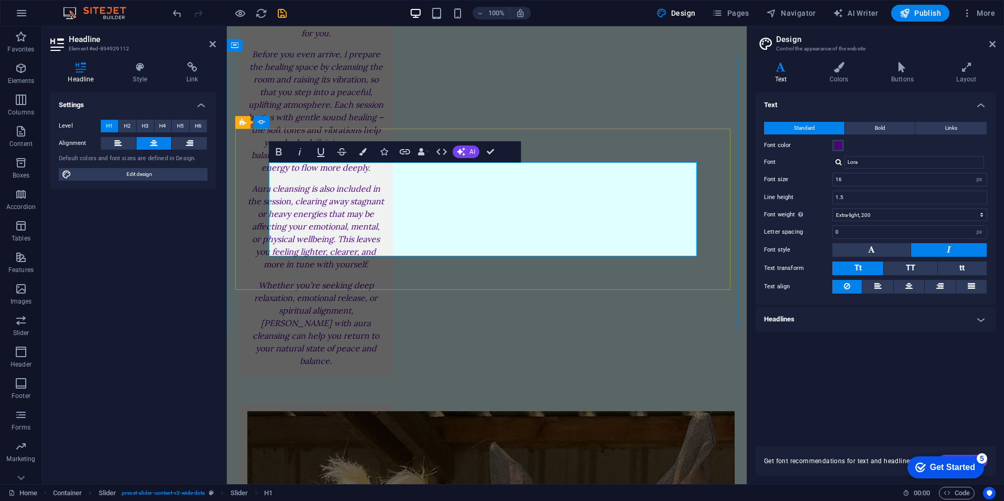
drag, startPoint x: 287, startPoint y: 170, endPoint x: 653, endPoint y: 244, distance: 373.6
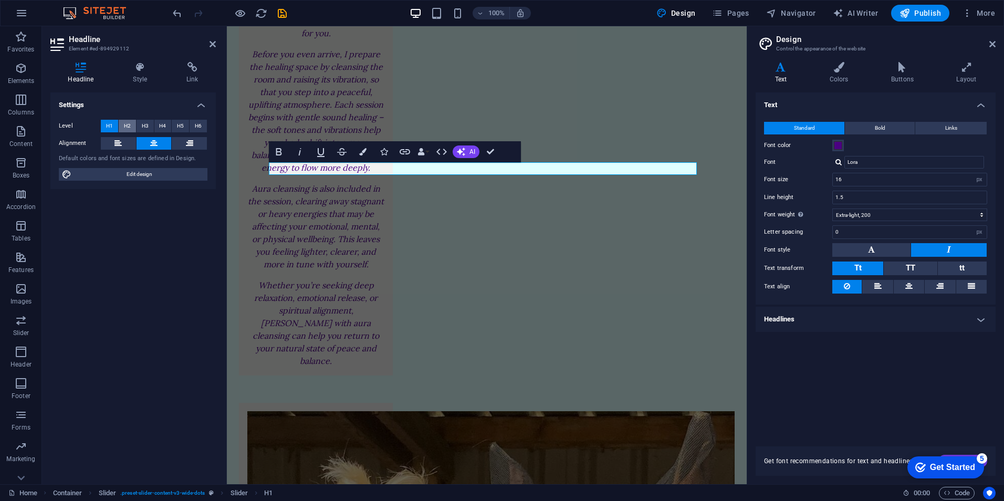
click at [123, 129] on button "H2" at bounding box center [127, 126] width 17 height 13
click at [194, 122] on button "H6" at bounding box center [198, 126] width 17 height 13
click at [174, 13] on icon "undo" at bounding box center [177, 13] width 12 height 12
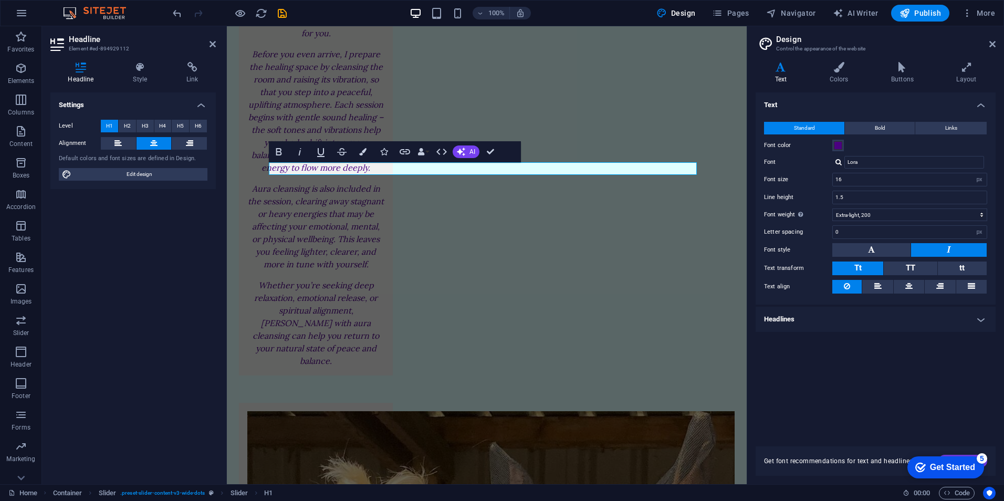
click at [802, 387] on div "Text Standard Bold Links Font color Font [PERSON_NAME] Font size 16 rem px Line…" at bounding box center [876, 262] width 240 height 341
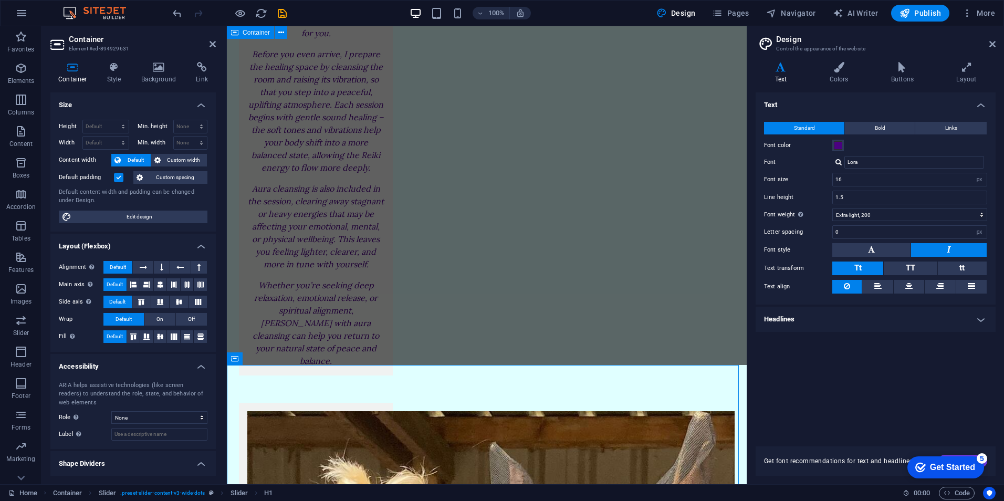
scroll to position [3332, 0]
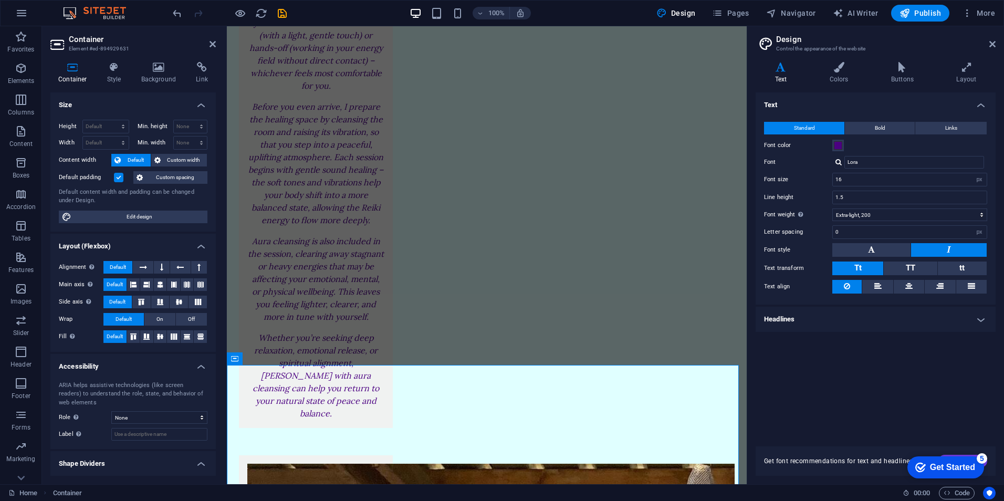
click at [175, 5] on div at bounding box center [230, 13] width 118 height 17
click at [177, 11] on icon "undo" at bounding box center [177, 13] width 12 height 12
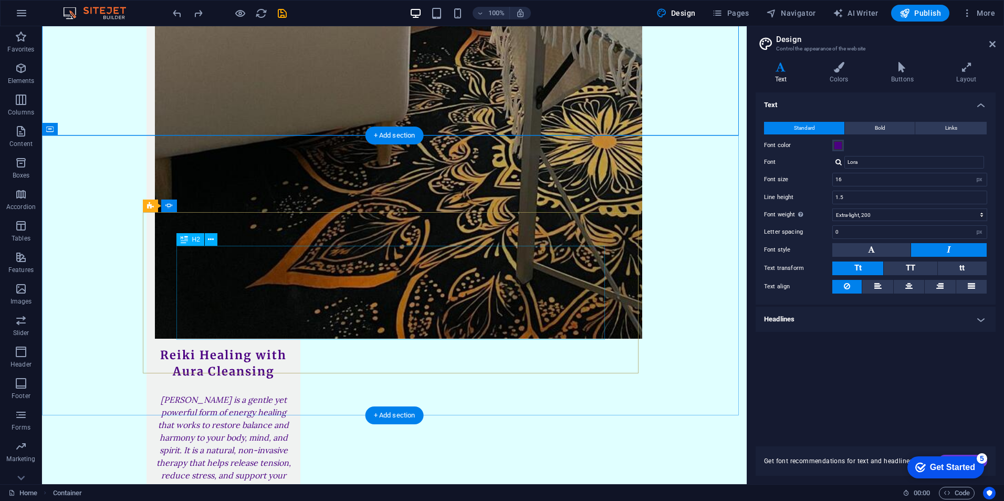
scroll to position [3320, 0]
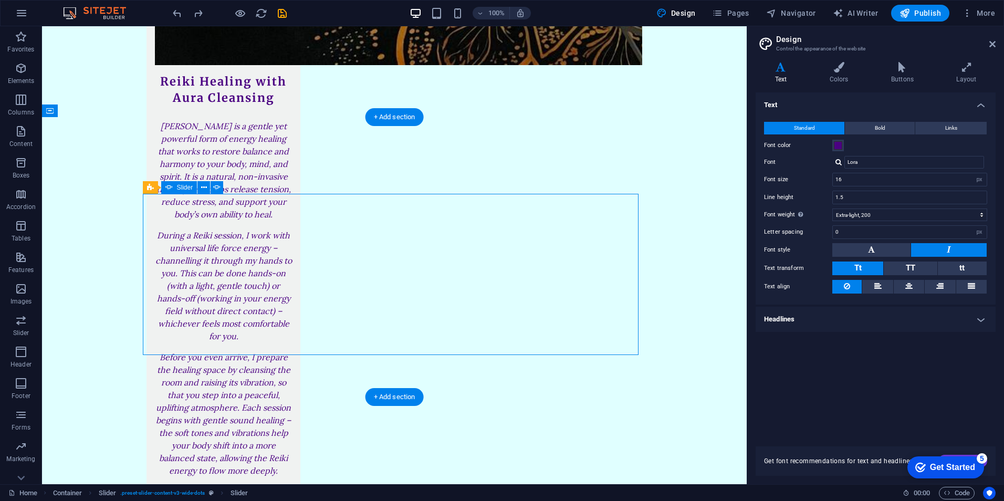
click at [281, 13] on icon "save" at bounding box center [282, 13] width 12 height 12
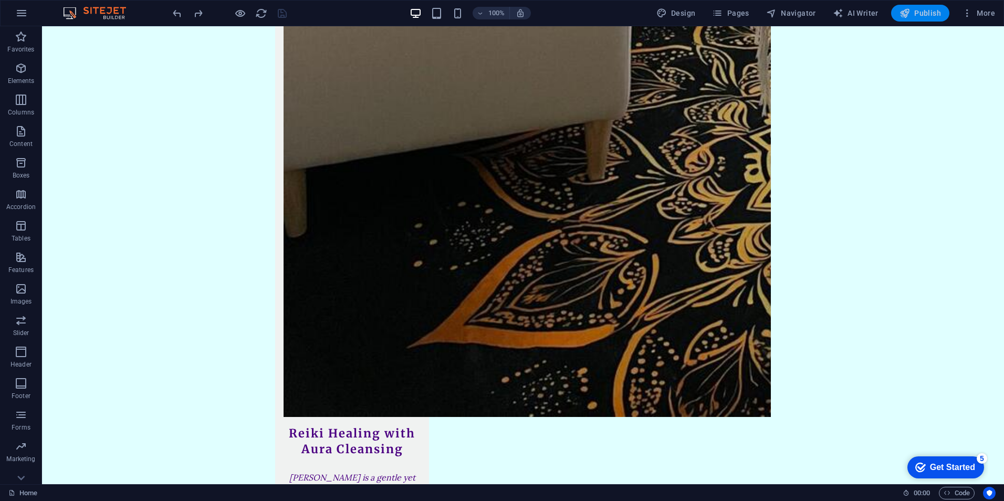
click at [802, 12] on span "Publish" at bounding box center [921, 13] width 42 height 11
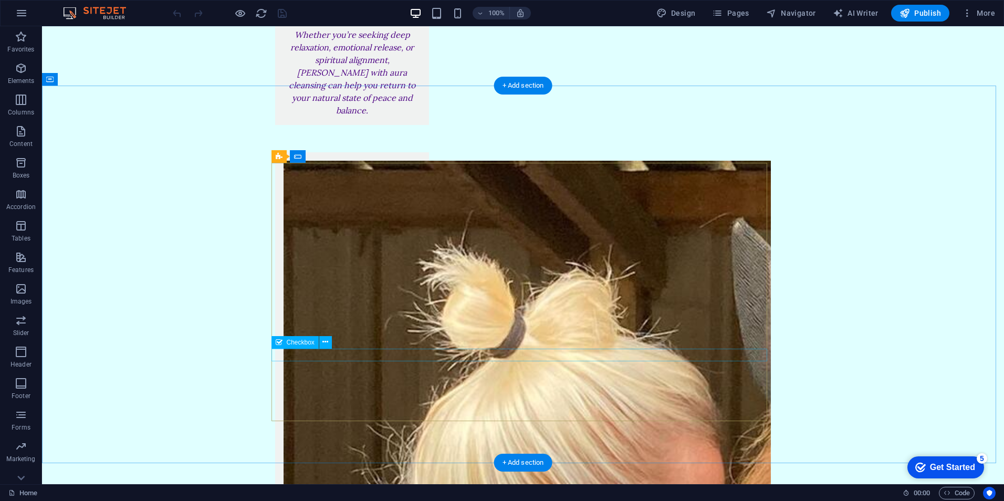
scroll to position [4292, 0]
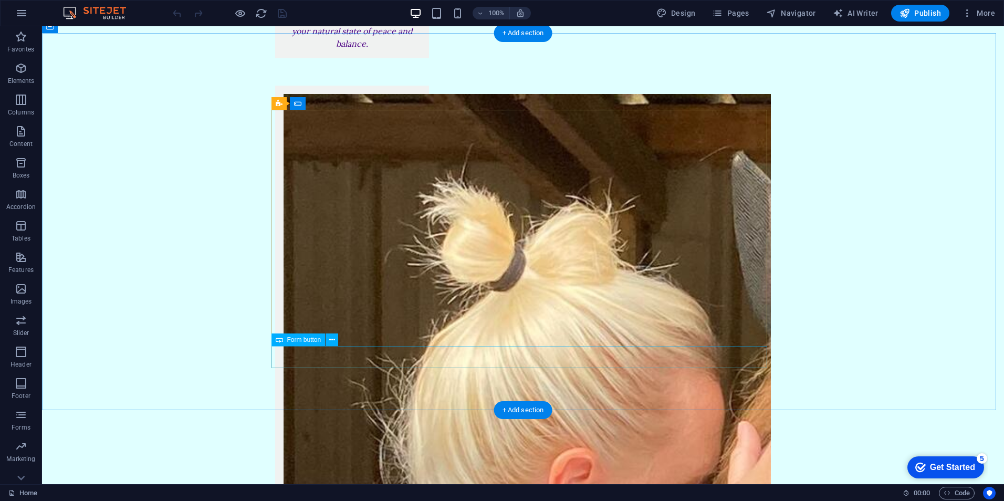
click at [329, 337] on icon at bounding box center [332, 340] width 6 height 11
click at [333, 343] on icon at bounding box center [332, 340] width 6 height 11
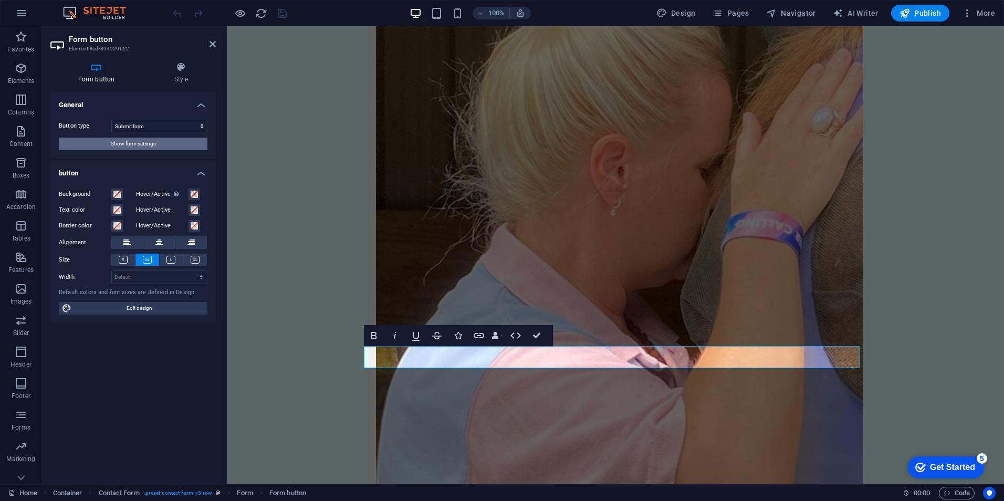
click at [158, 144] on button "Show form settings" at bounding box center [133, 144] width 149 height 13
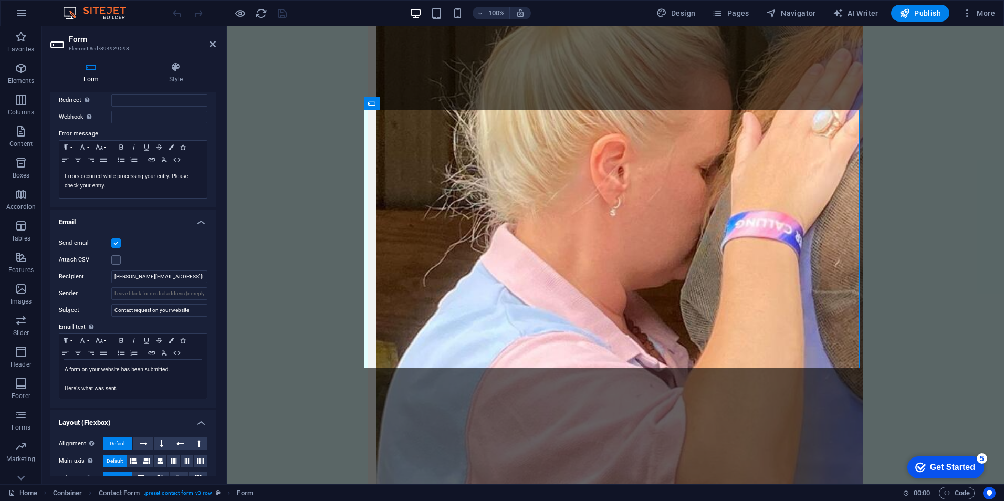
scroll to position [158, 0]
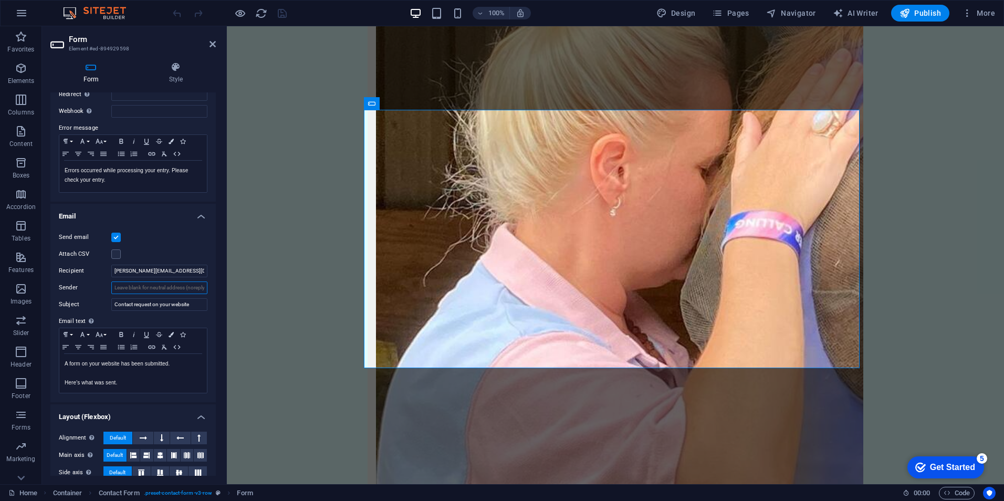
click at [183, 287] on input "Sender" at bounding box center [159, 288] width 96 height 13
paste input "no-reply@whispersofthesoul.co.uk"
type input "no-reply@whispersofthesoul.co.uk"
drag, startPoint x: 200, startPoint y: 290, endPoint x: 94, endPoint y: 285, distance: 105.7
click at [94, 285] on div "Sender no-reply@whispersofthesoul.co.uk" at bounding box center [133, 288] width 149 height 13
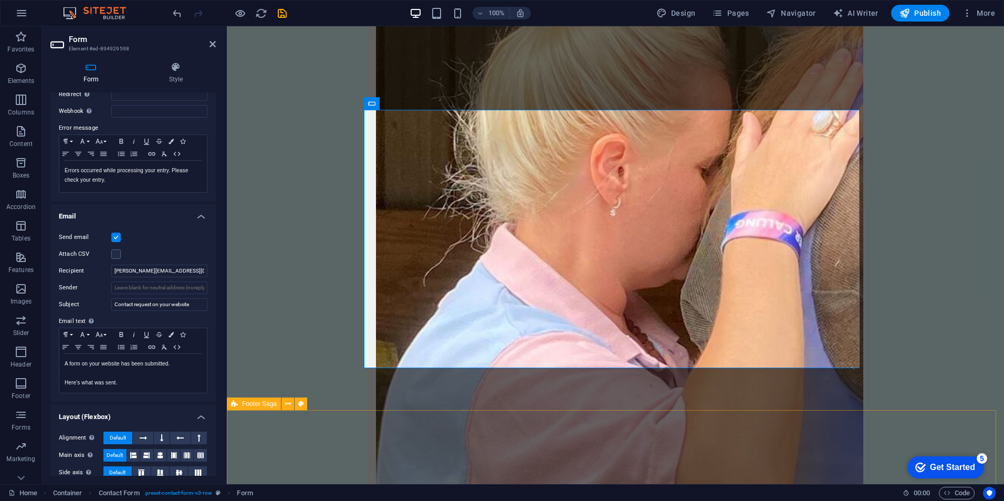
select select "footer"
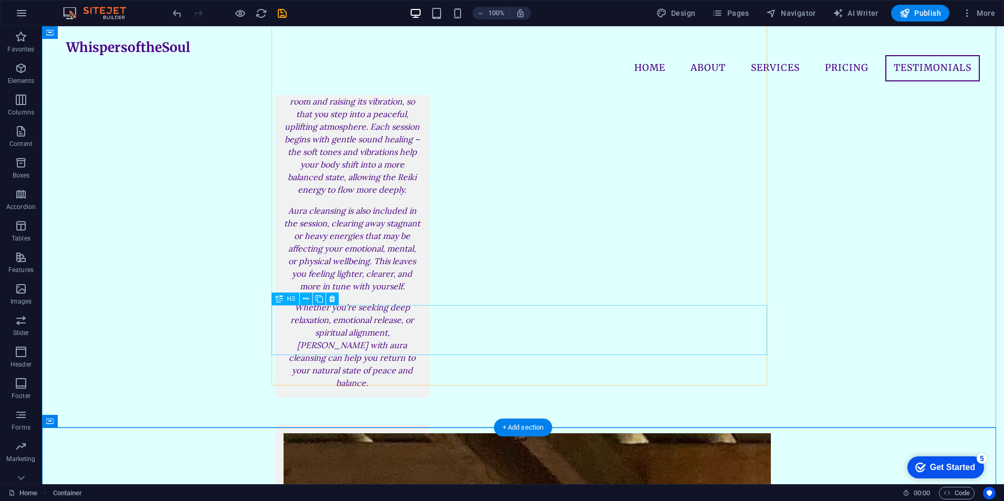
scroll to position [3800, 0]
